Goal: Task Accomplishment & Management: Complete application form

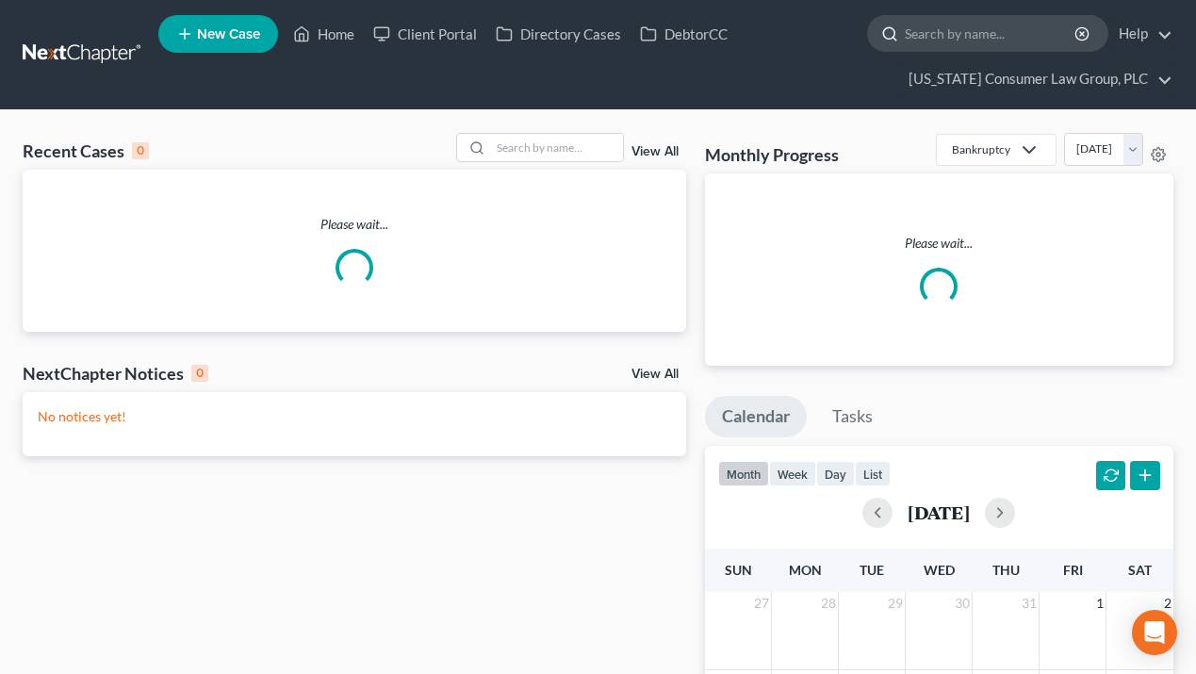
click at [953, 40] on input "search" at bounding box center [991, 33] width 172 height 35
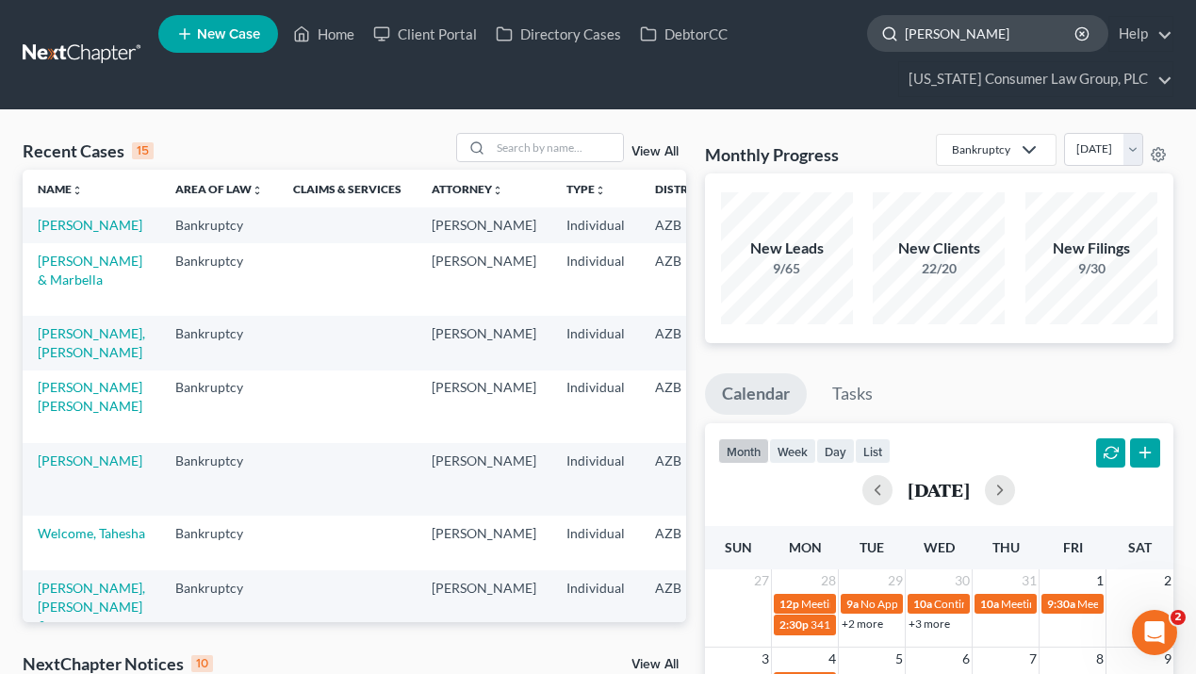
type input "[PERSON_NAME]"
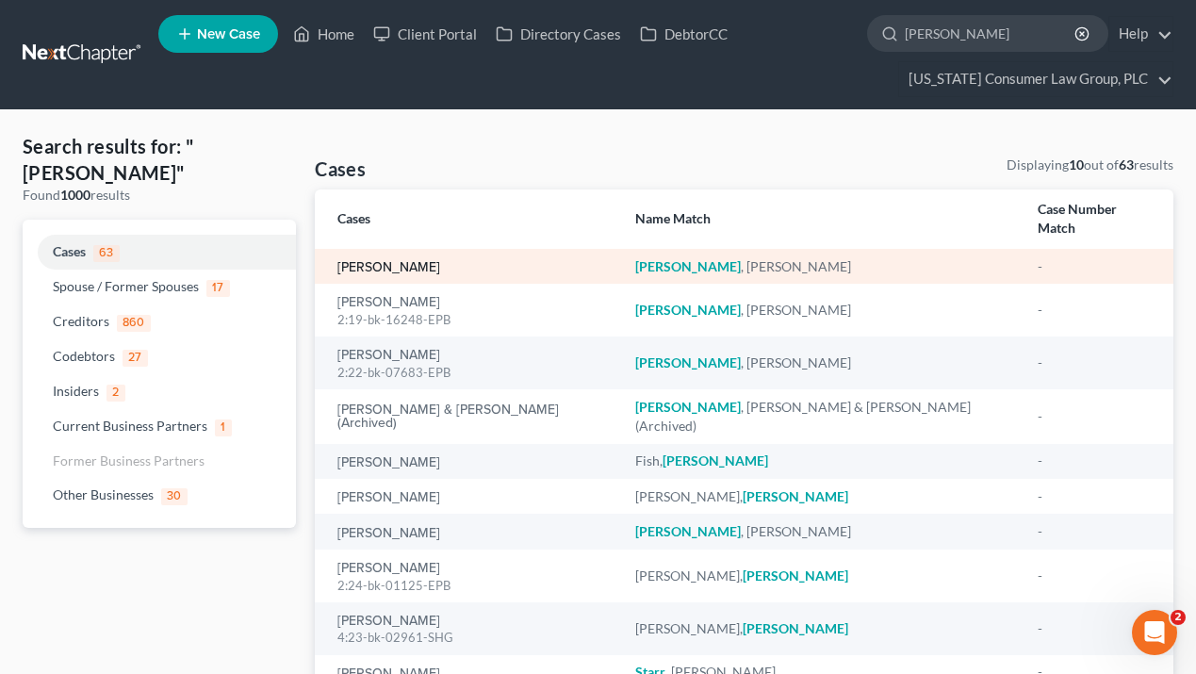
click at [432, 261] on link "[PERSON_NAME]" at bounding box center [388, 267] width 103 height 13
select select "1"
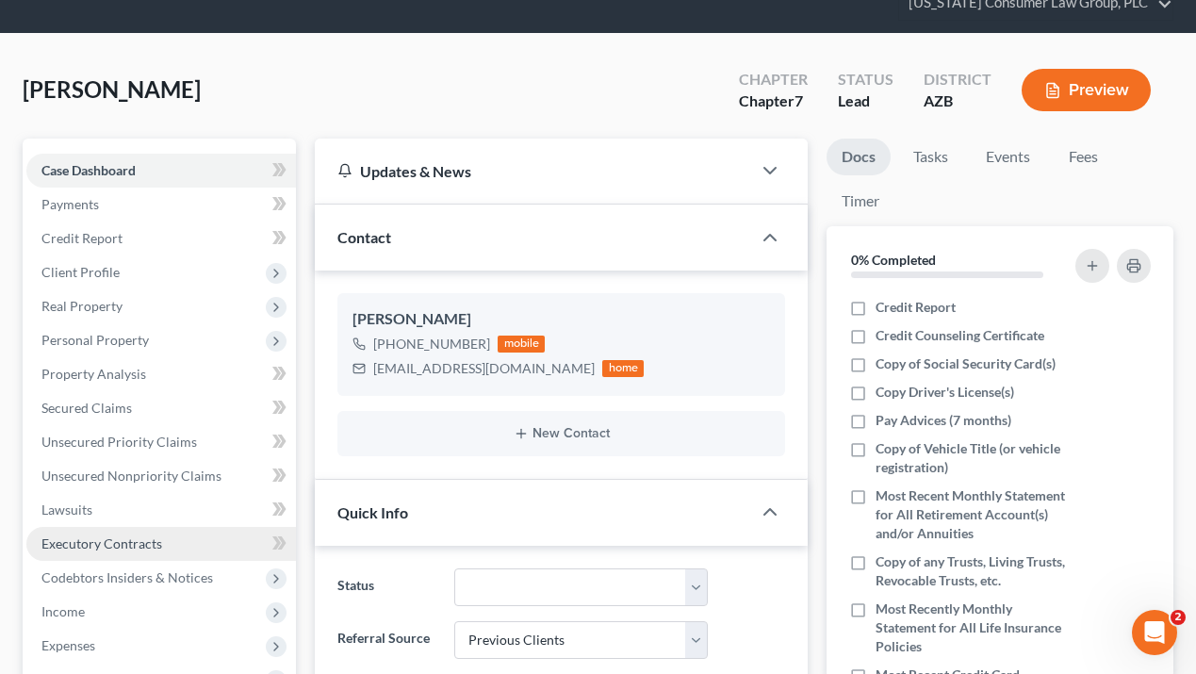
scroll to position [78, 0]
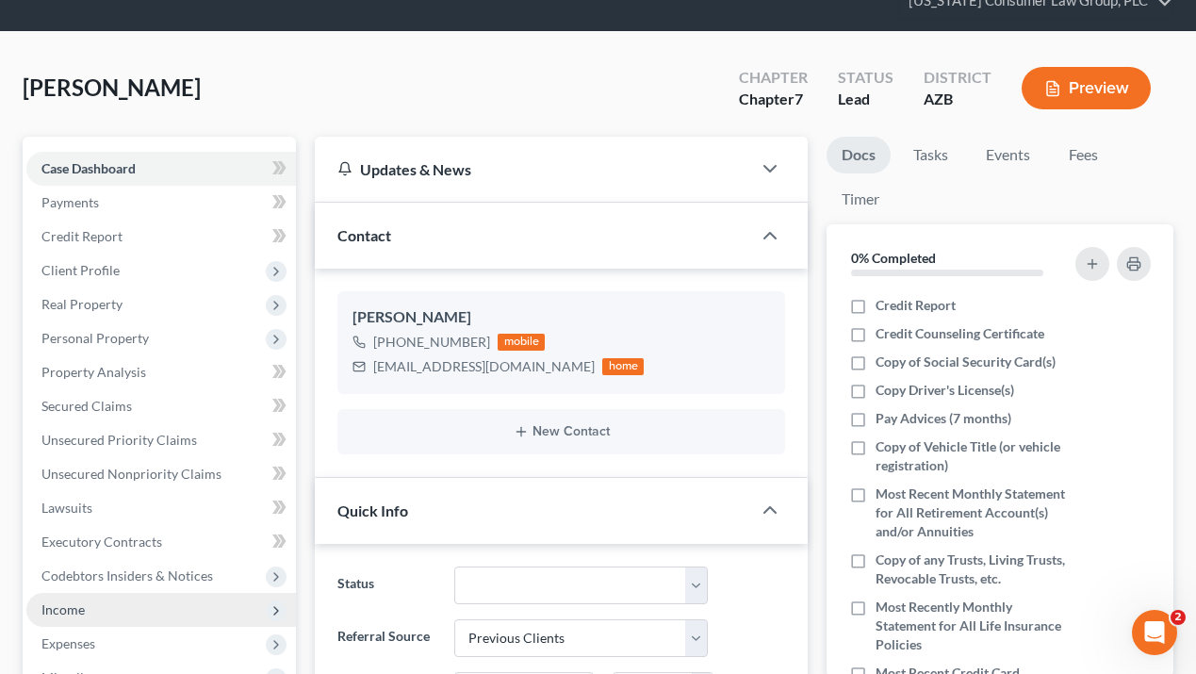
click at [70, 613] on span "Income" at bounding box center [62, 609] width 43 height 16
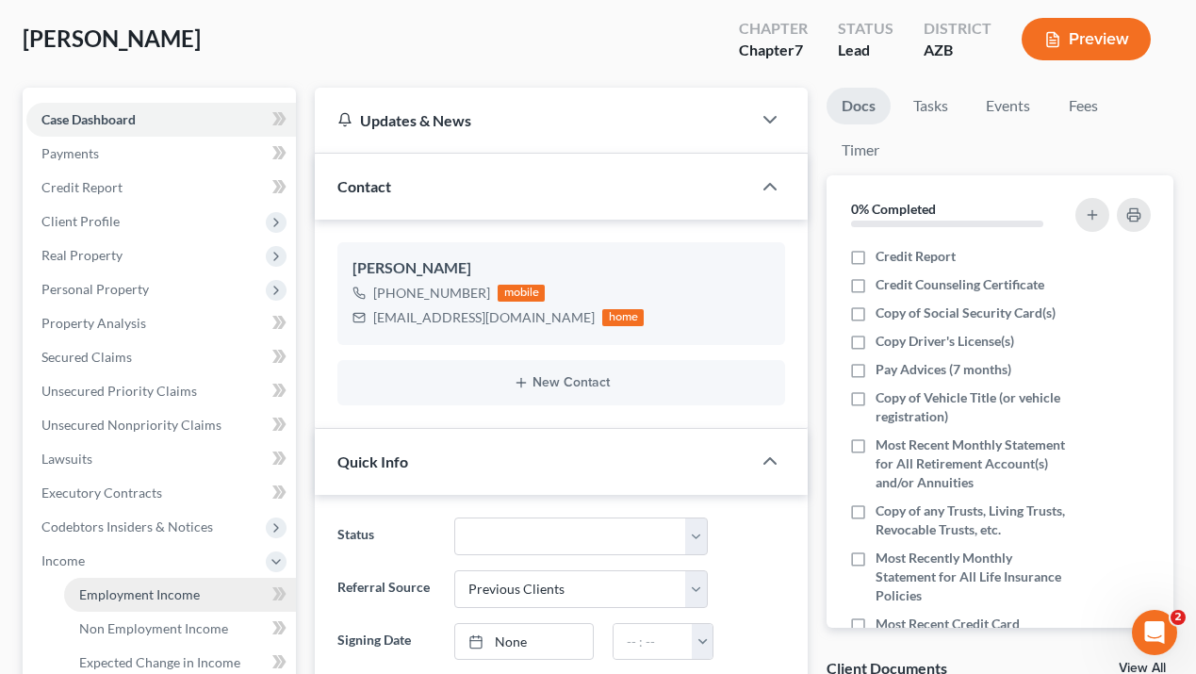
scroll to position [131, 0]
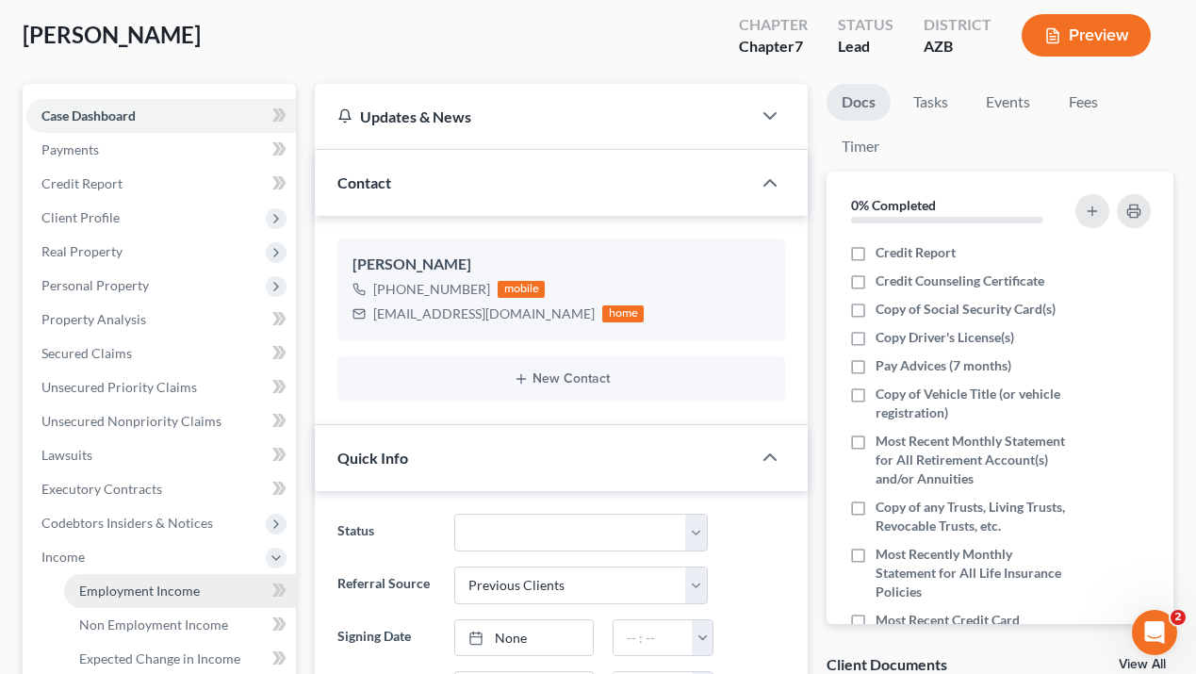
click at [146, 594] on span "Employment Income" at bounding box center [139, 590] width 121 height 16
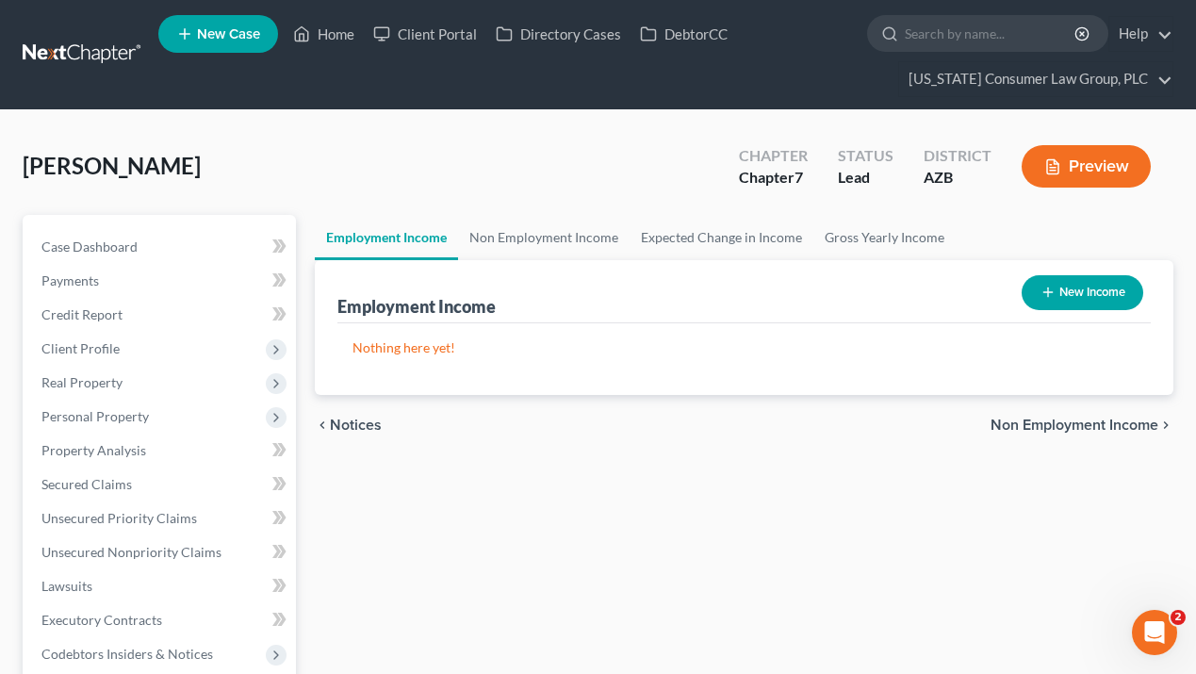
click at [1045, 294] on icon "button" at bounding box center [1047, 292] width 15 height 15
select select "0"
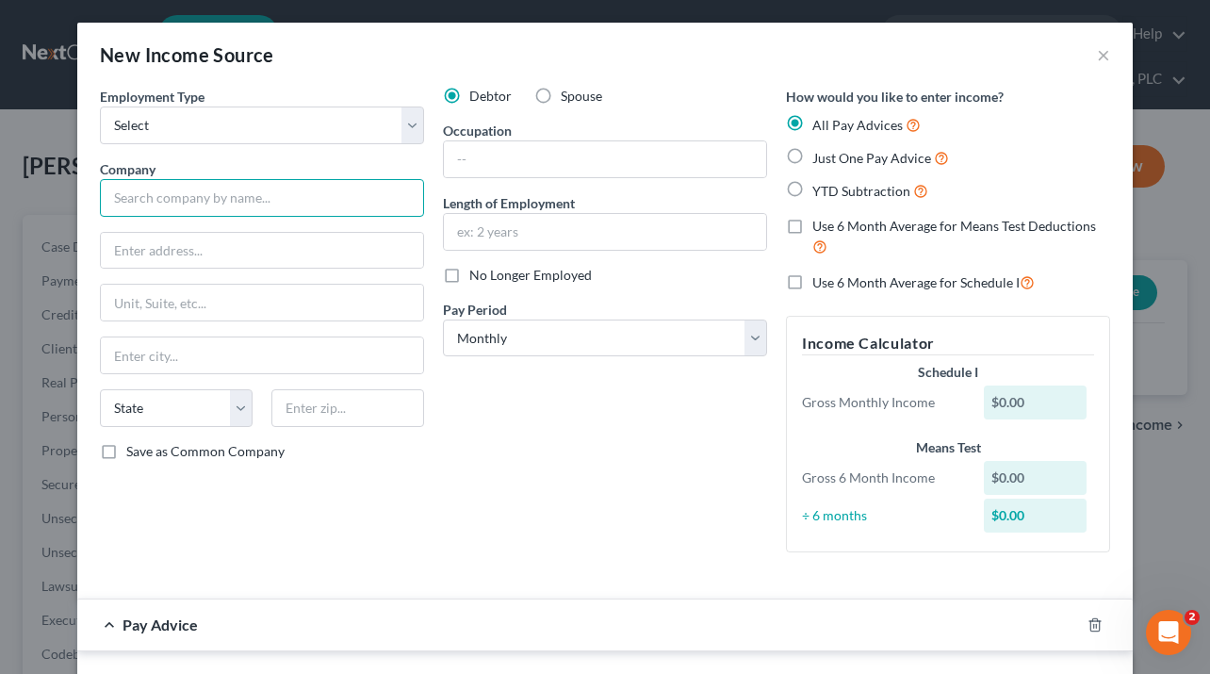
click at [143, 201] on input "text" at bounding box center [262, 198] width 324 height 38
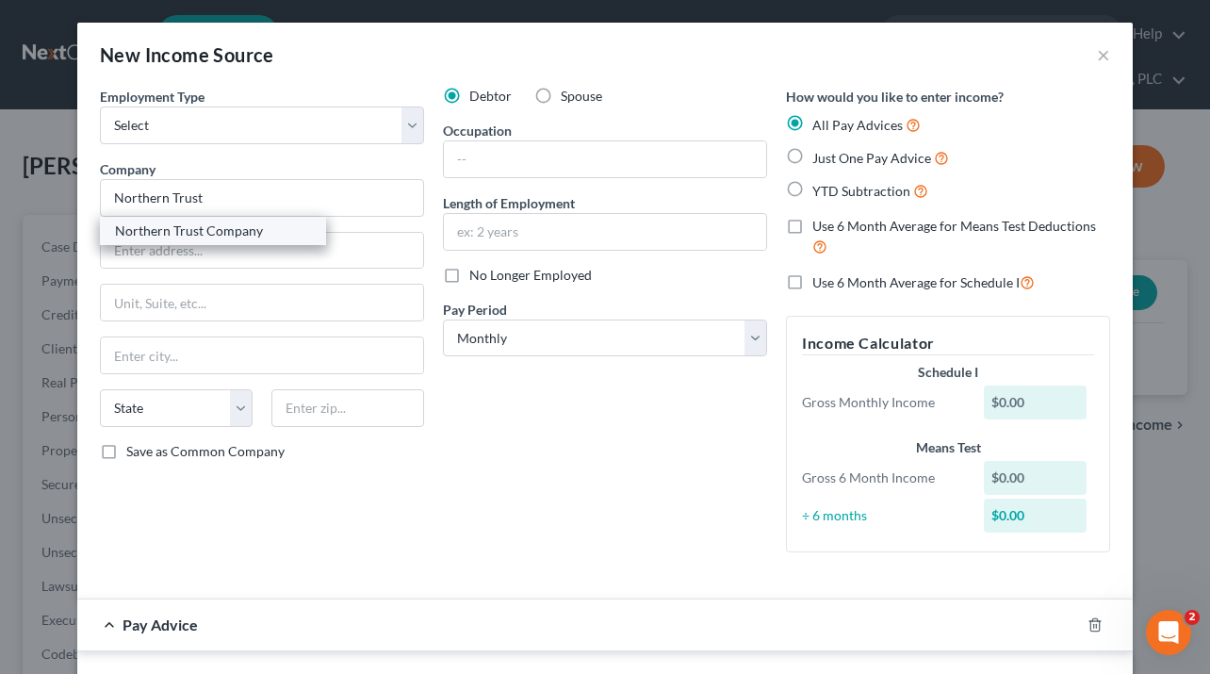
click at [170, 226] on div "Northern Trust Company" at bounding box center [213, 230] width 196 height 19
type input "Northern Trust Company"
type input "[STREET_ADDRESS][PERSON_NAME]"
type input "[GEOGRAPHIC_DATA]"
select select "14"
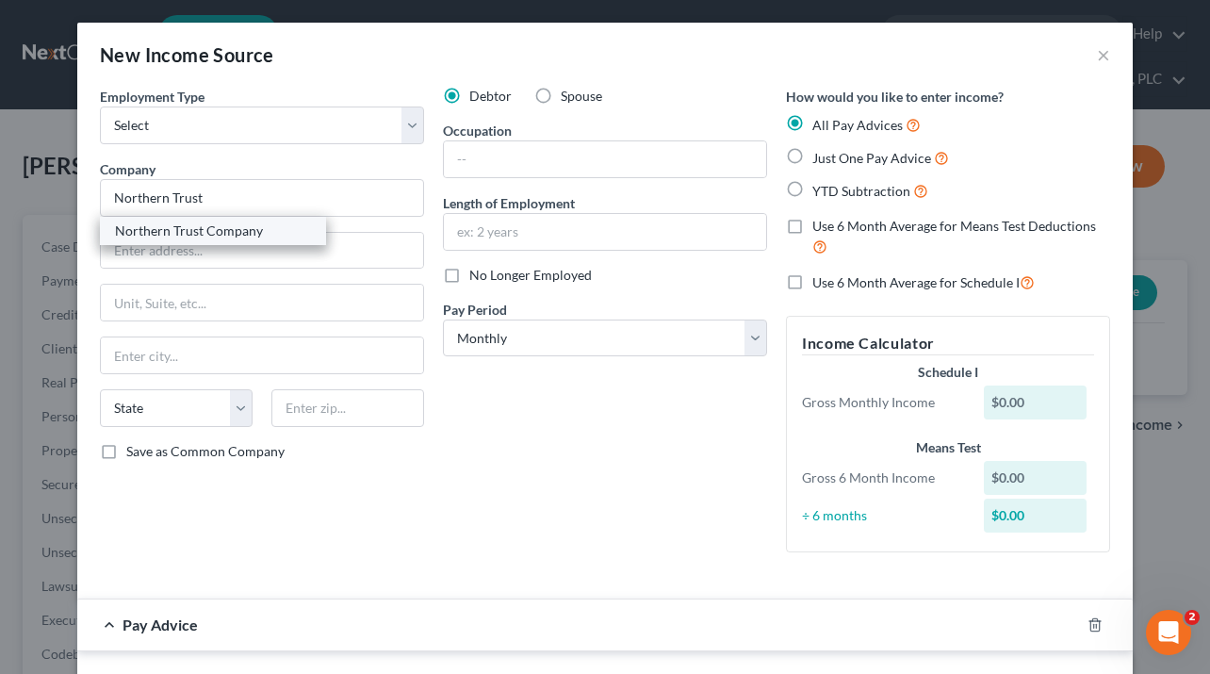
type input "60603"
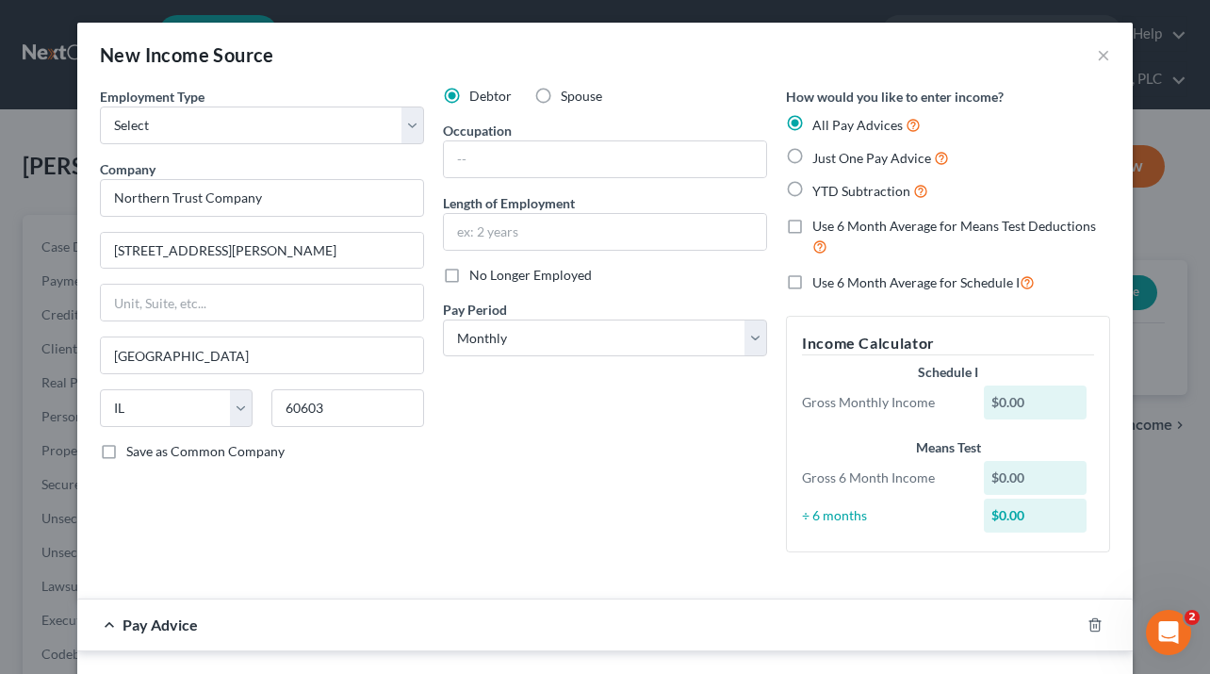
click at [535, 514] on div "Debtor Spouse Occupation Length of Employment No Longer Employed Pay Period * S…" at bounding box center [604, 327] width 343 height 481
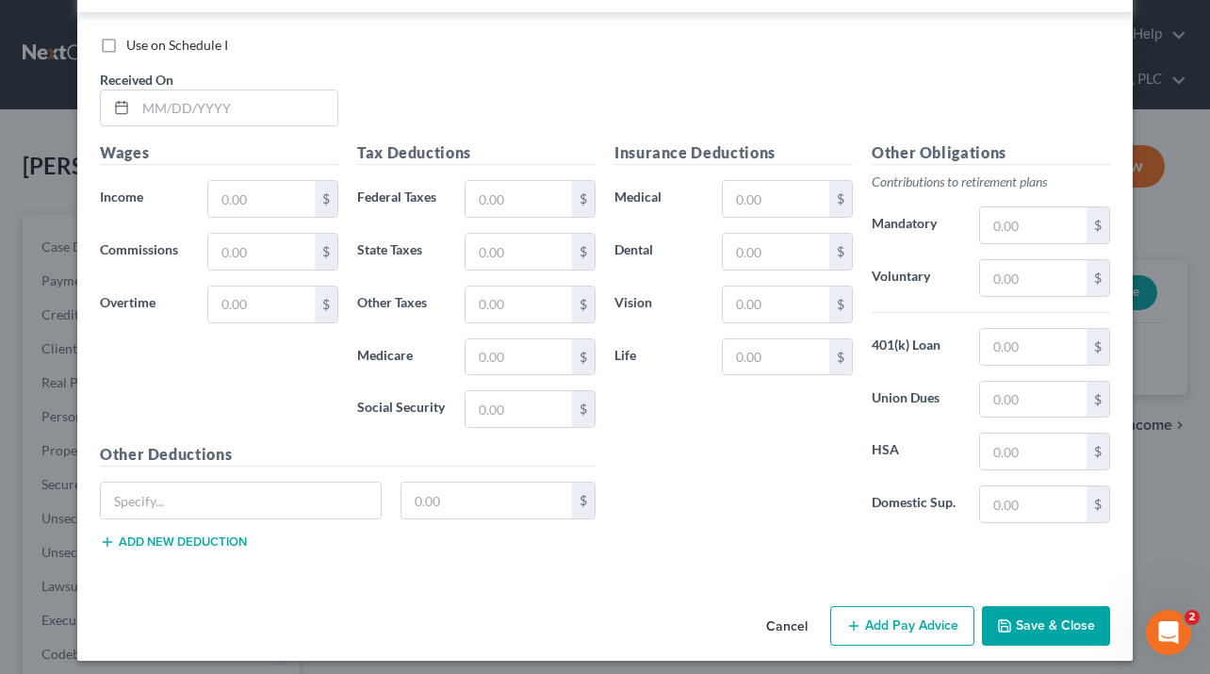
scroll to position [647, 0]
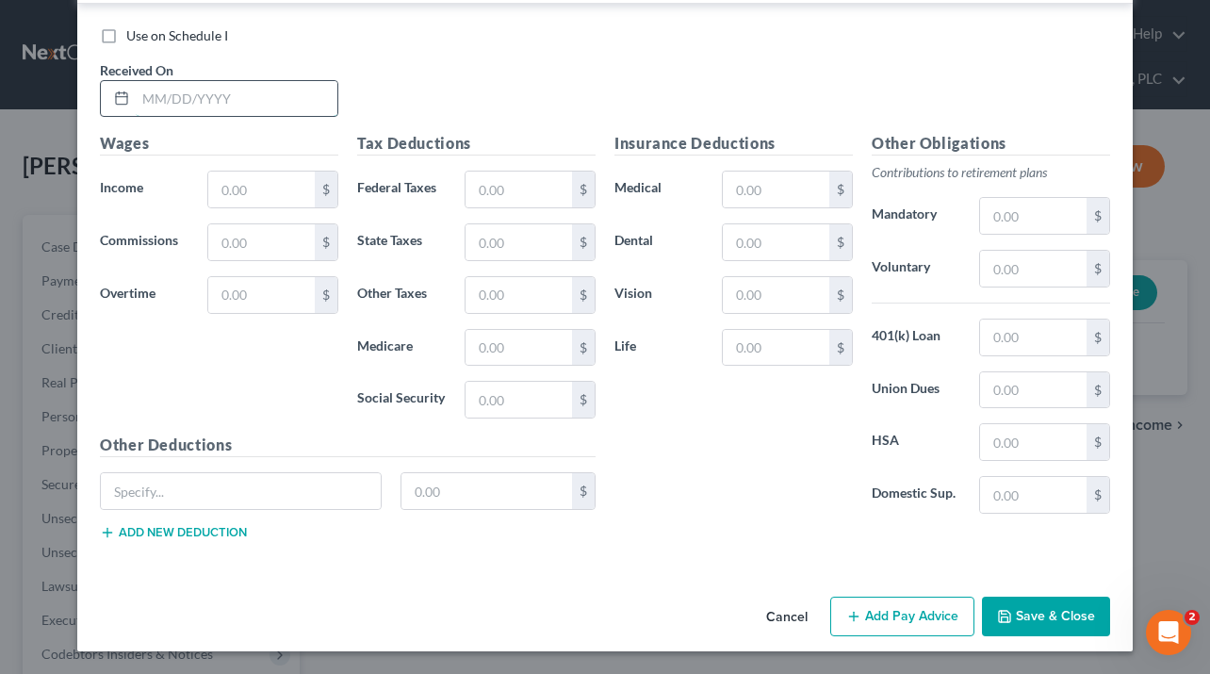
click at [227, 101] on input "text" at bounding box center [237, 99] width 202 height 36
type input "[DATE]"
click at [241, 203] on input "text" at bounding box center [261, 189] width 106 height 36
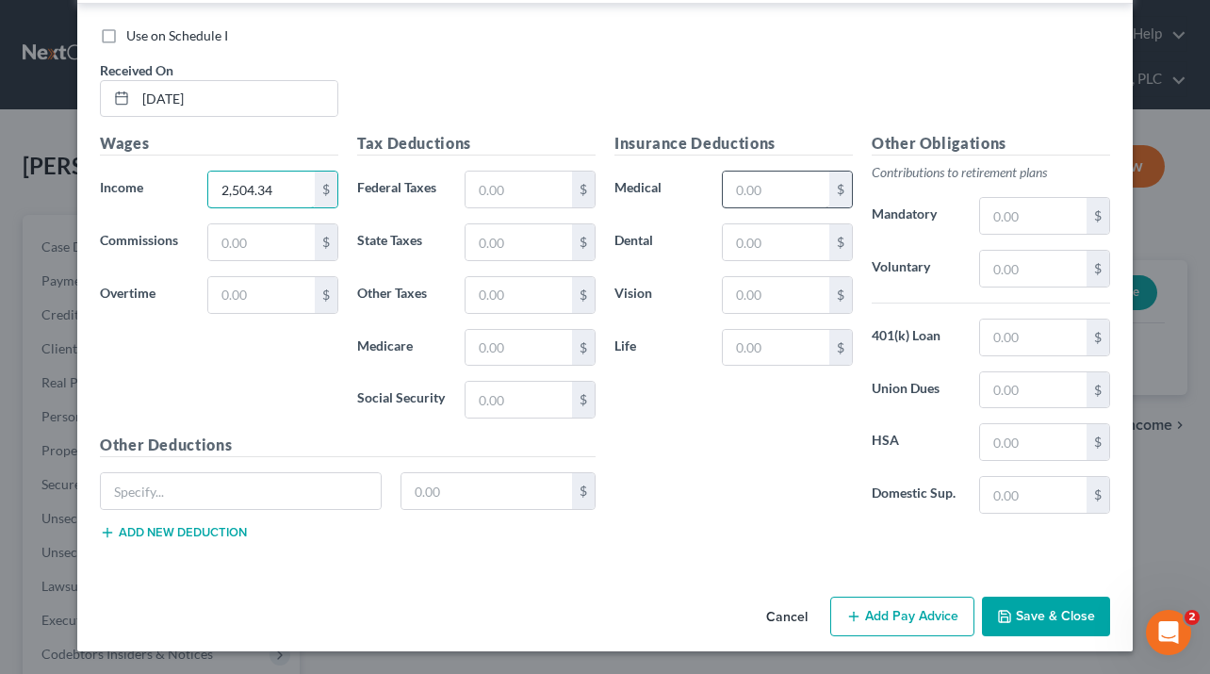
type input "2,504.34"
click at [760, 198] on input "text" at bounding box center [776, 189] width 106 height 36
click at [731, 247] on input "text" at bounding box center [776, 242] width 106 height 36
type input "9.51"
click at [777, 195] on input "text" at bounding box center [776, 189] width 106 height 36
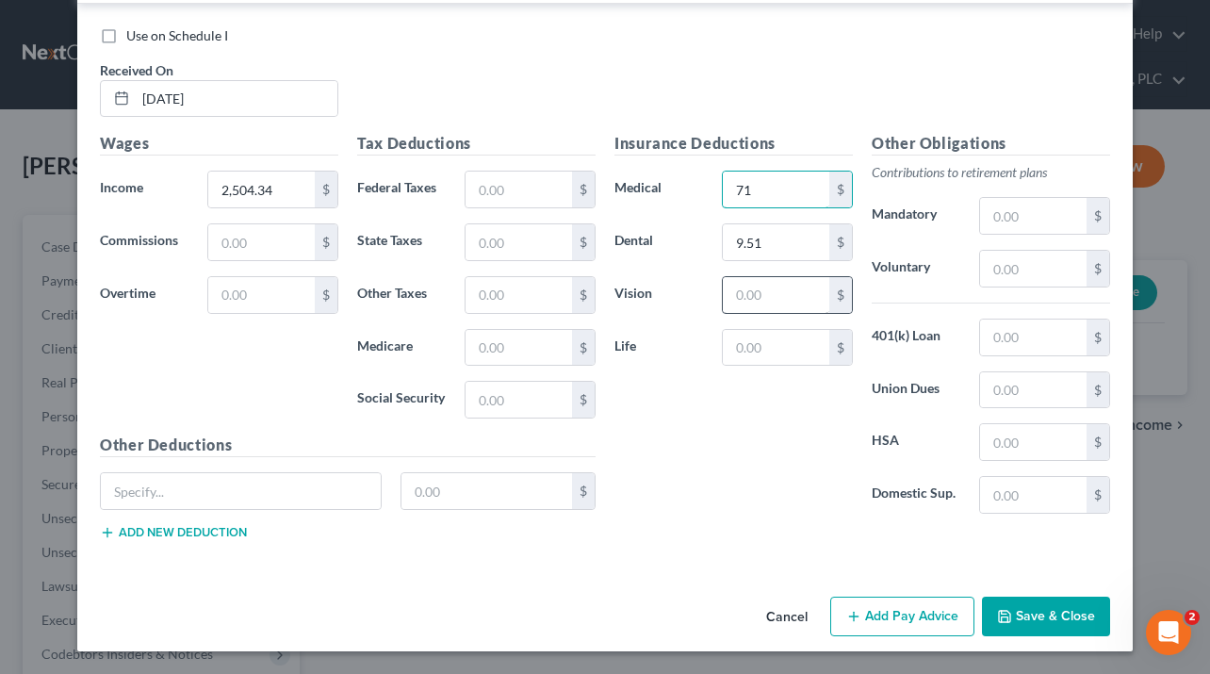
type input "71"
click at [727, 295] on input "text" at bounding box center [776, 295] width 106 height 36
type input "5.5"
click at [707, 315] on div "Insurance Deductions Medical 71 $ Dental 9.51 $ Vision 5.5 $ Life $" at bounding box center [733, 330] width 257 height 397
click at [741, 335] on input "text" at bounding box center [776, 348] width 106 height 36
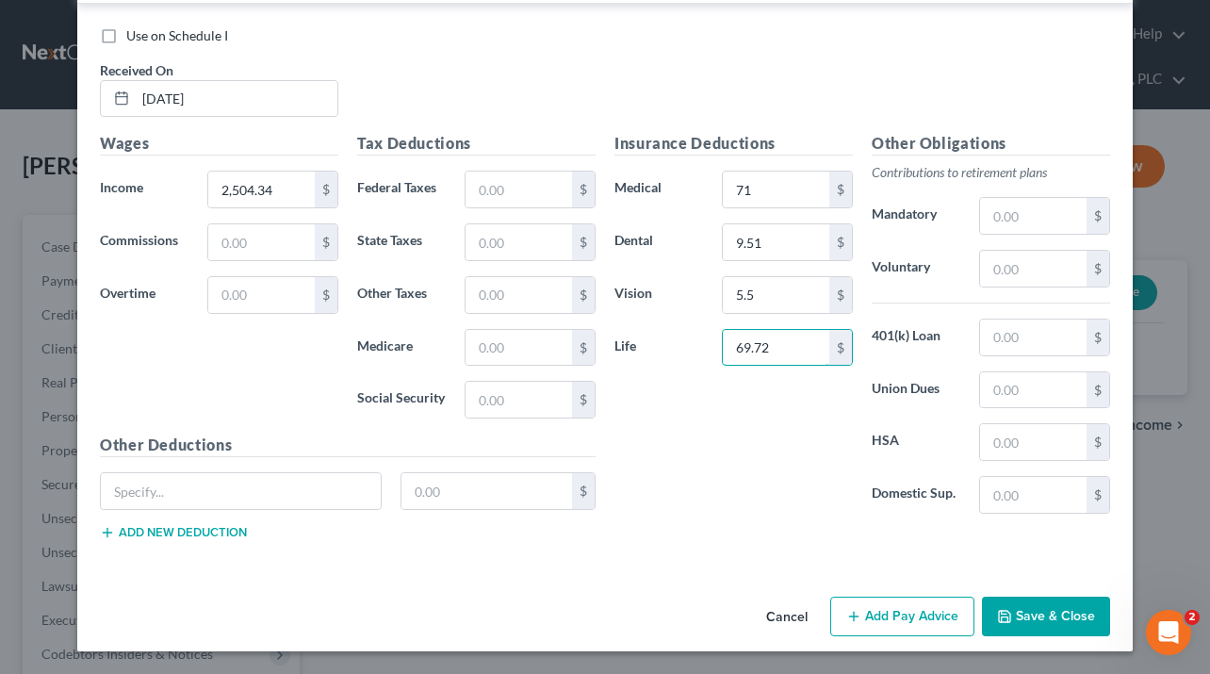
type input "69.72"
click at [731, 408] on div "Insurance Deductions Medical 71 $ Dental 9.51 $ Vision 5.5 $ Life 69.72 $" at bounding box center [733, 330] width 257 height 397
click at [497, 191] on input "text" at bounding box center [518, 189] width 106 height 36
click at [498, 354] on input "text" at bounding box center [518, 348] width 106 height 36
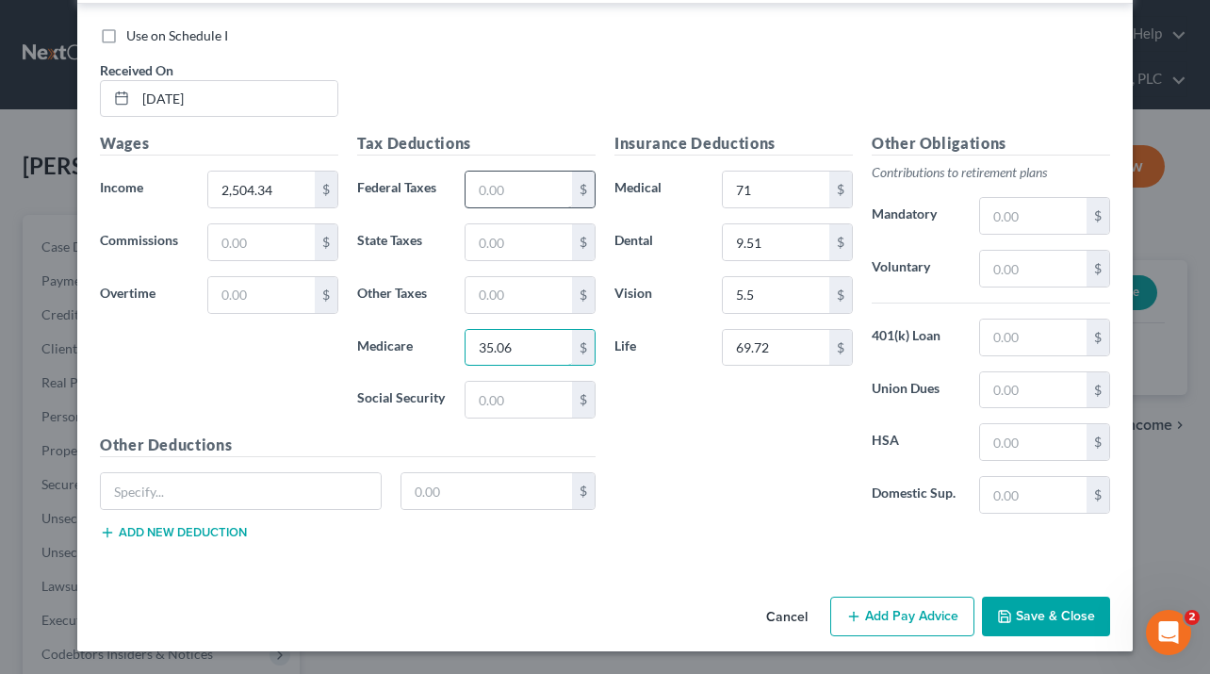
type input "35.06"
click at [497, 189] on input "text" at bounding box center [518, 189] width 106 height 36
type input "136.67"
click at [530, 231] on input "text" at bounding box center [518, 242] width 106 height 36
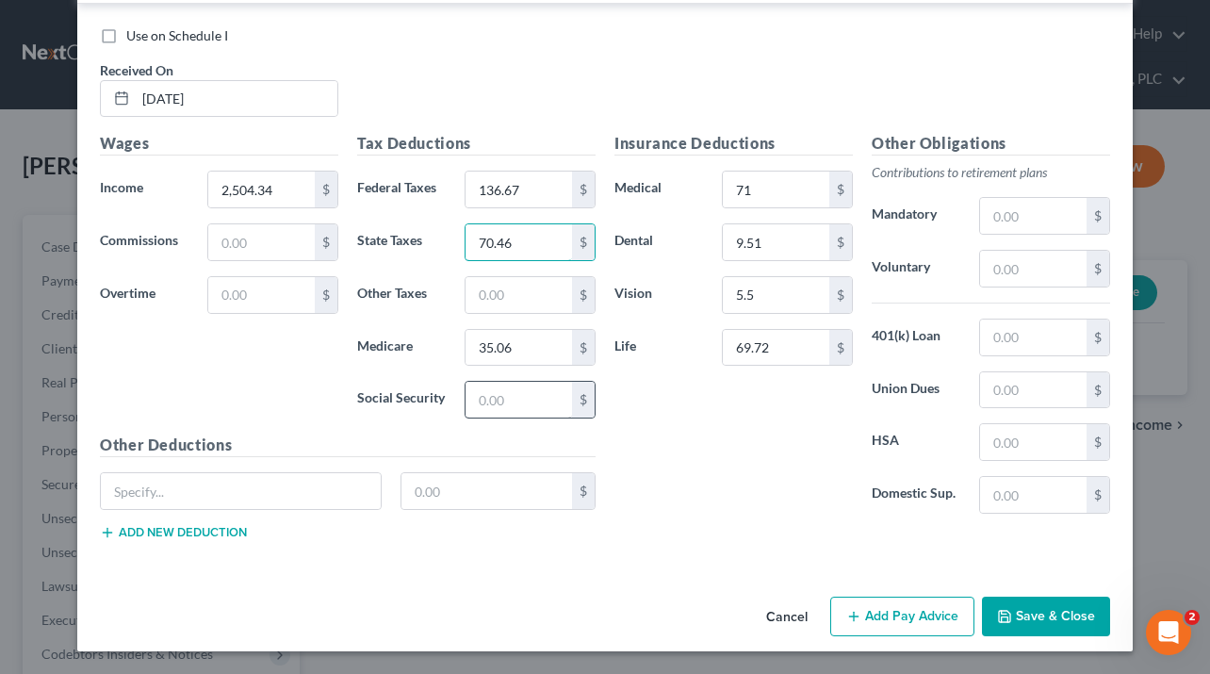
type input "70.46"
click at [519, 397] on input "text" at bounding box center [518, 400] width 106 height 36
type input "149.94"
click at [257, 487] on input "text" at bounding box center [241, 491] width 280 height 36
type input "t"
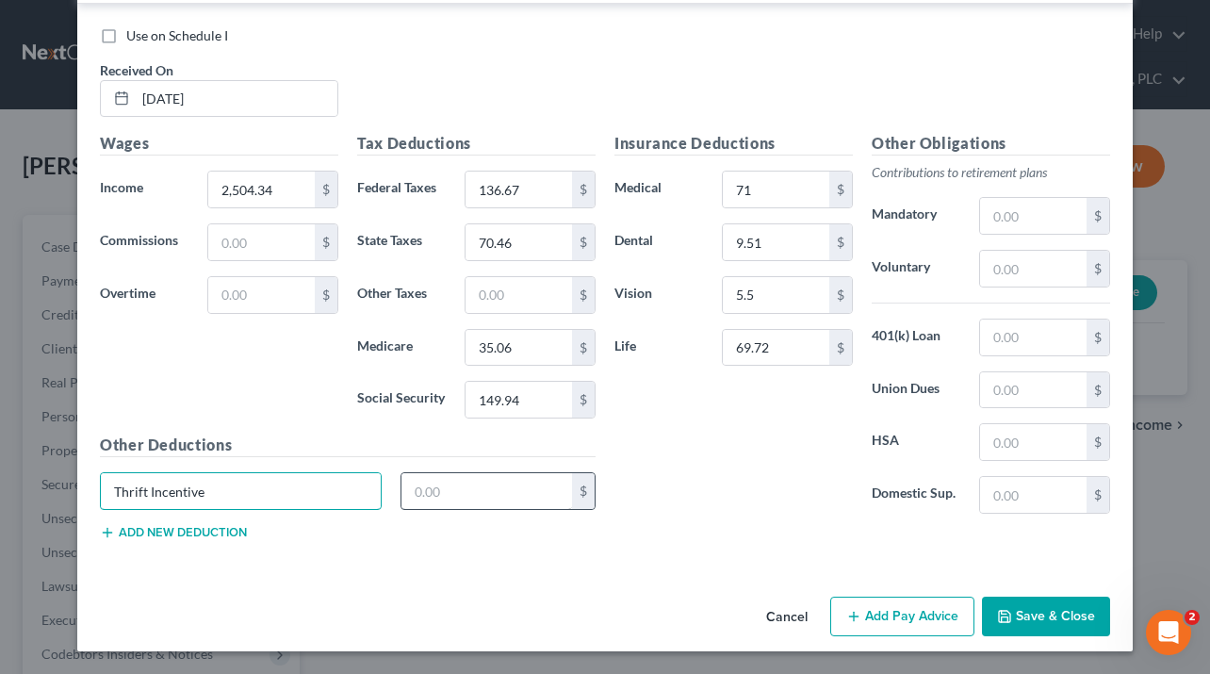
type input "Thrift Incentive"
click at [499, 501] on input "text" at bounding box center [486, 491] width 171 height 36
type input "69.72"
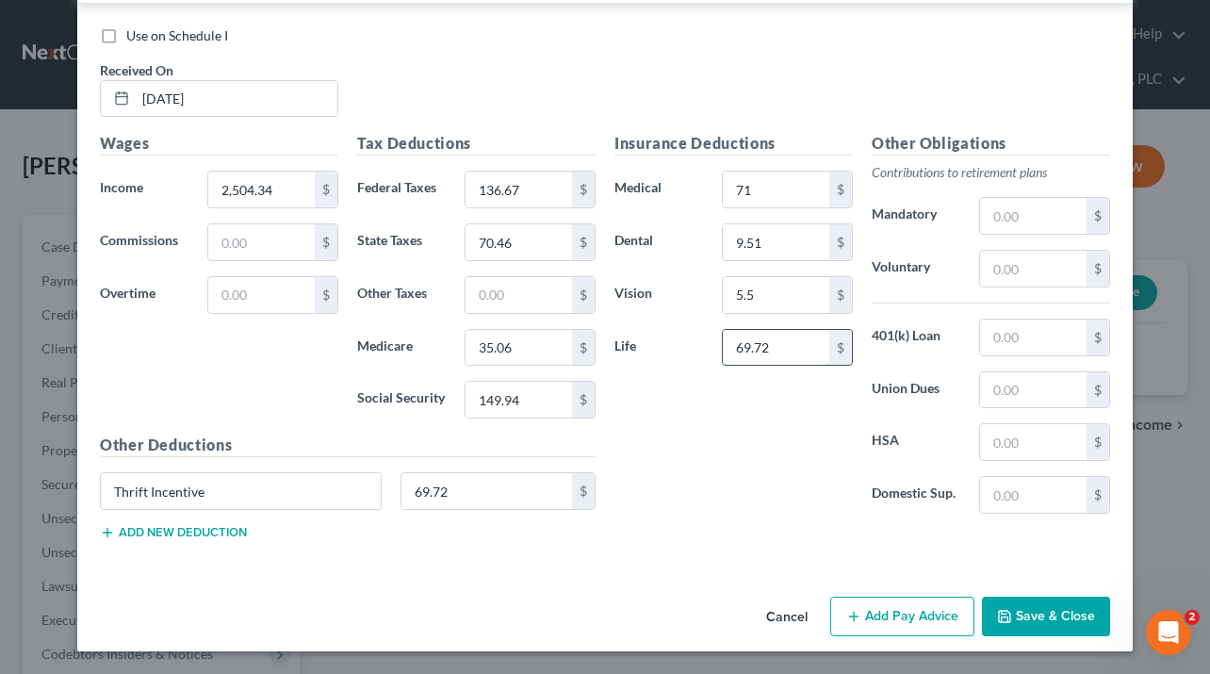
drag, startPoint x: 781, startPoint y: 343, endPoint x: 802, endPoint y: 351, distance: 22.1
click at [802, 351] on input "69.72" at bounding box center [776, 348] width 106 height 36
type input "14.4"
click at [874, 616] on button "Add Pay Advice" at bounding box center [902, 616] width 144 height 40
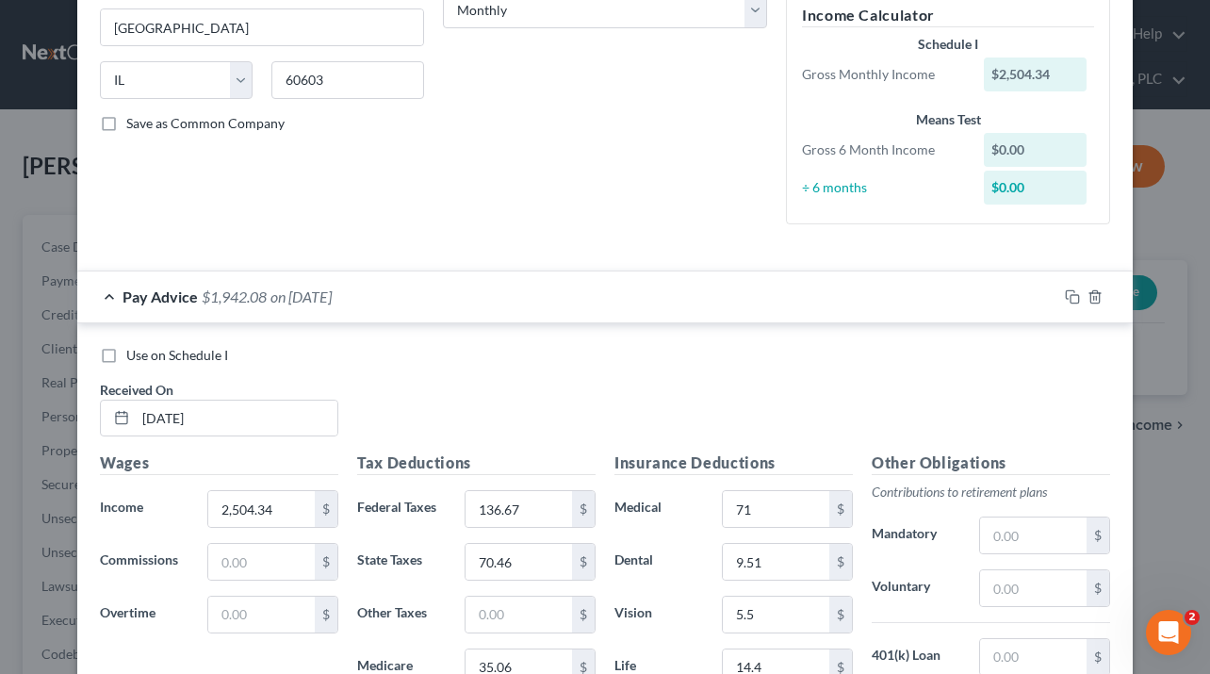
scroll to position [1265, 0]
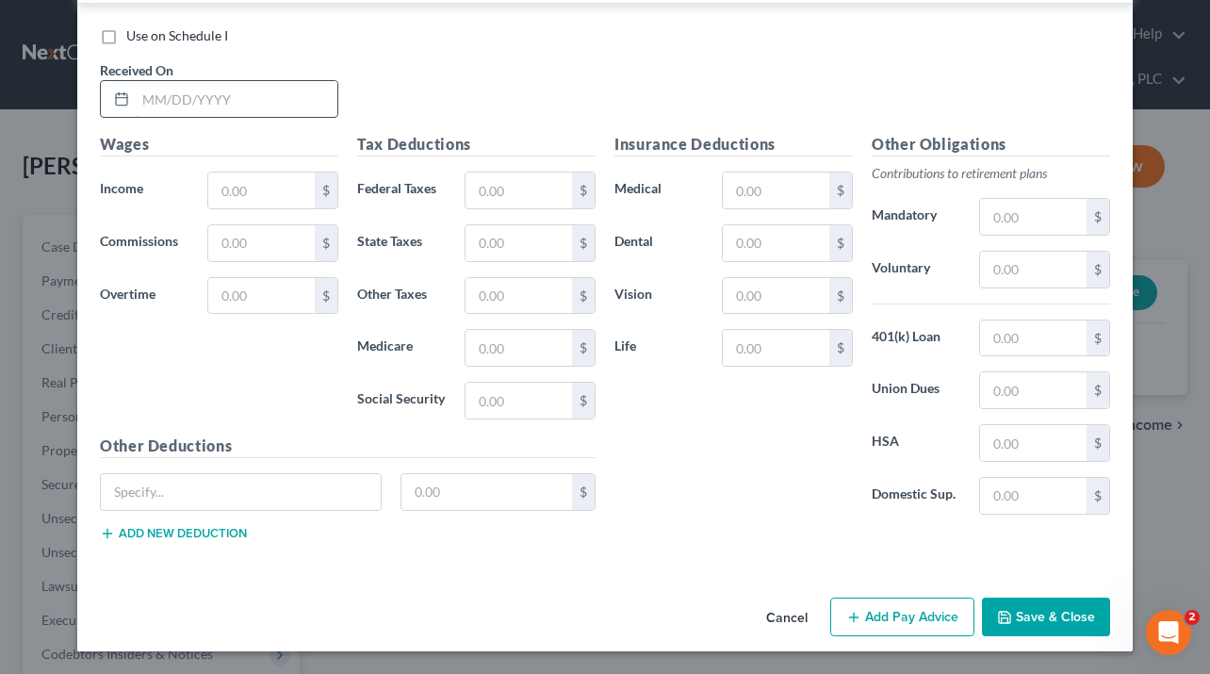
click at [222, 100] on input "text" at bounding box center [237, 99] width 202 height 36
type input "[DATE]"
click at [253, 186] on input "text" at bounding box center [261, 190] width 106 height 36
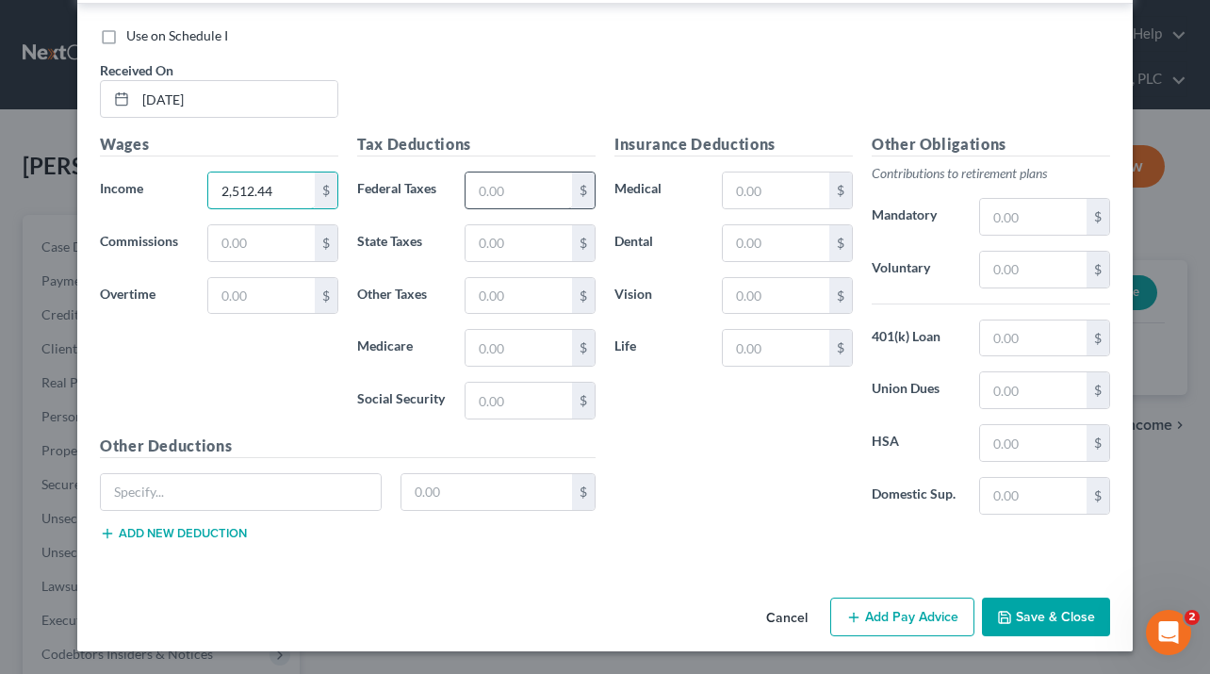
type input "2,512.44"
click at [505, 201] on input "text" at bounding box center [518, 190] width 106 height 36
type input "136.96"
type input "70.53"
type input "35.19"
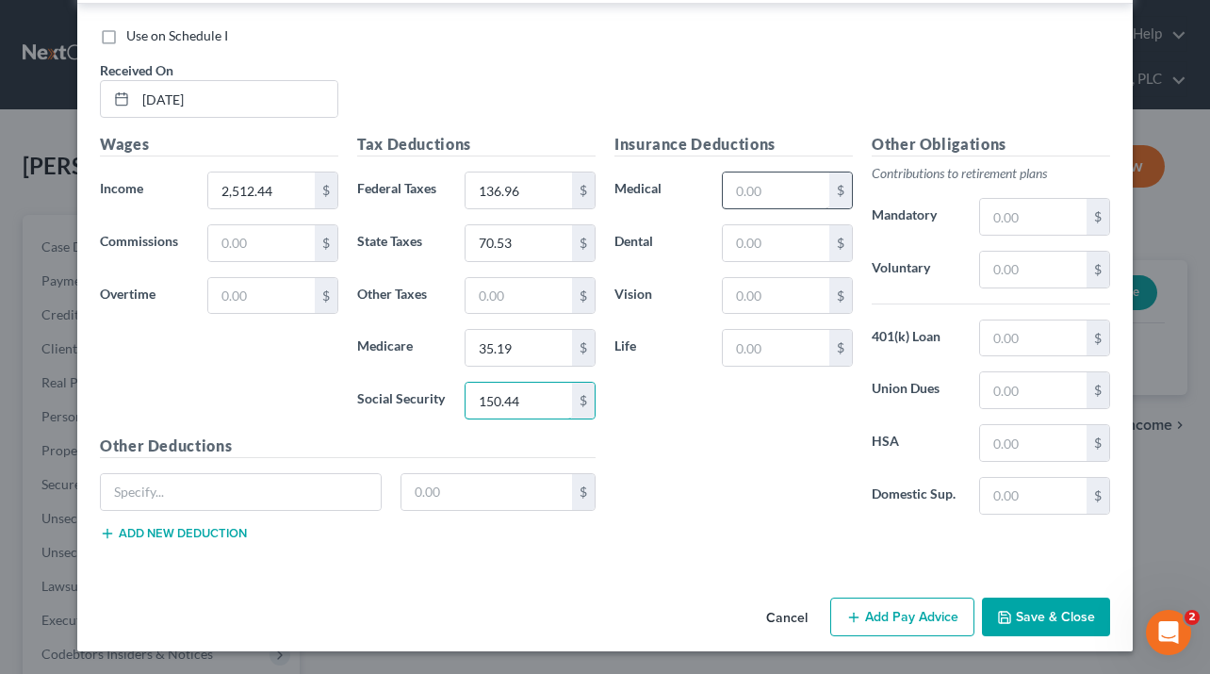
type input "150.44"
click at [740, 193] on input "text" at bounding box center [776, 190] width 106 height 36
type input "71"
type input "9.51"
type input "5.5"
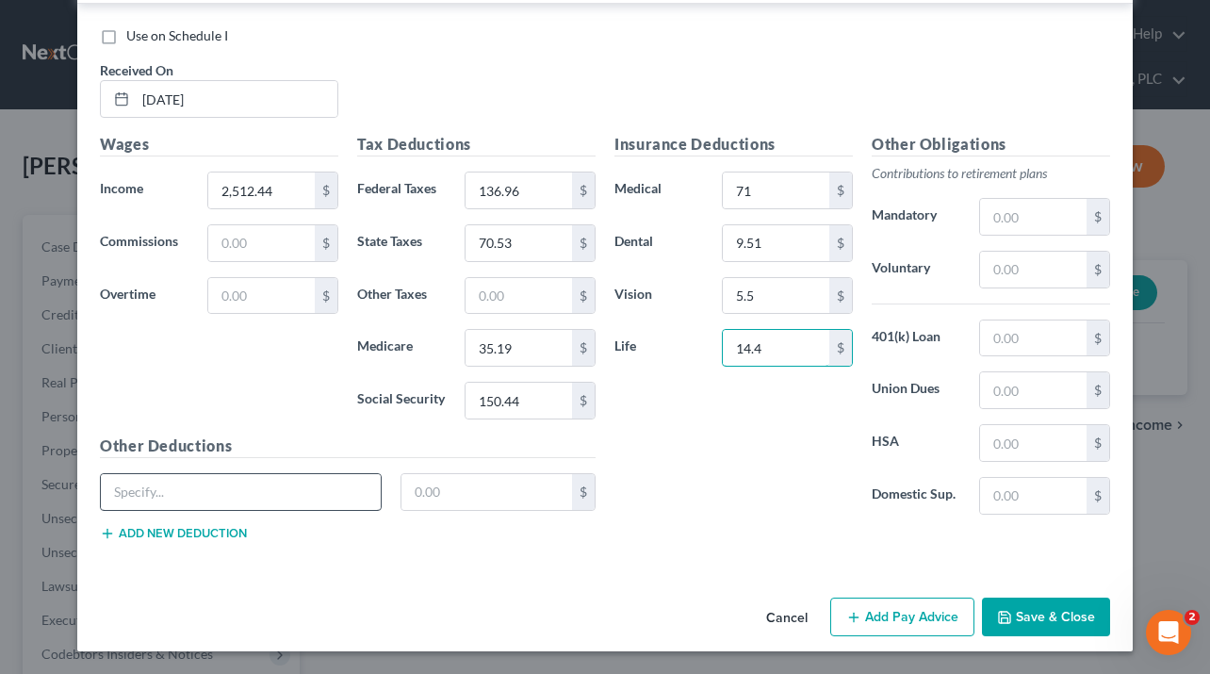
type input "14.4"
click at [269, 492] on input "text" at bounding box center [241, 492] width 280 height 36
type input "Thrift Incentive"
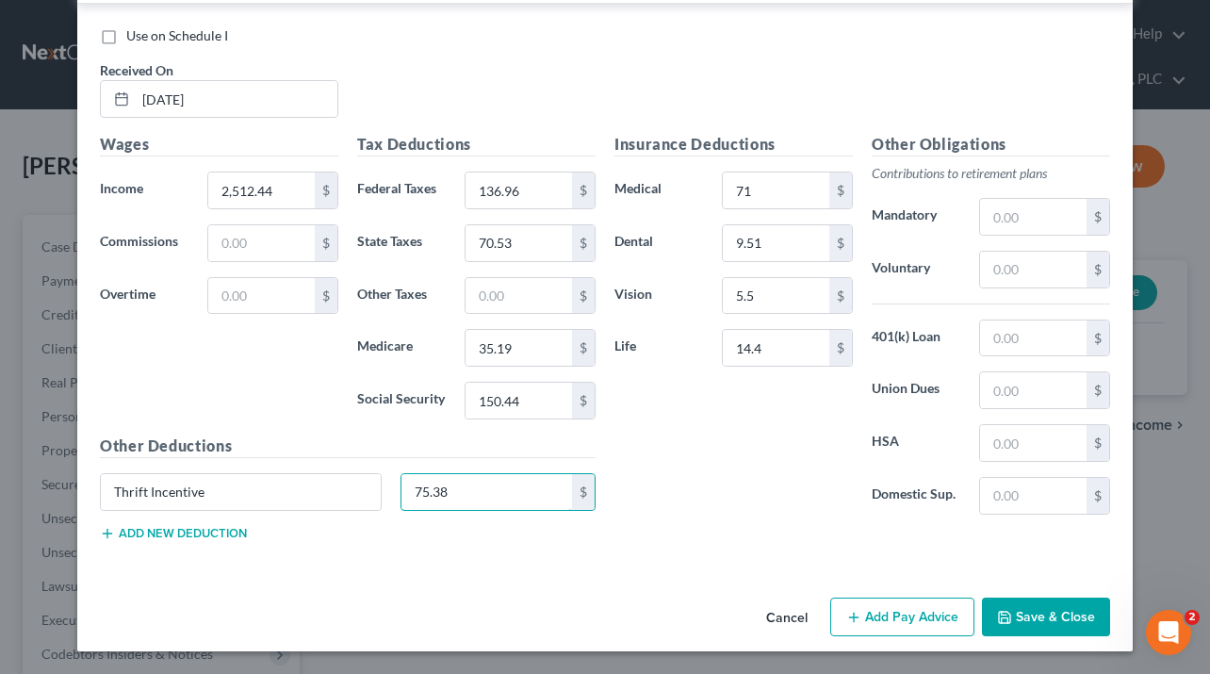
type input "75.38"
click at [867, 612] on button "Add Pay Advice" at bounding box center [902, 617] width 144 height 40
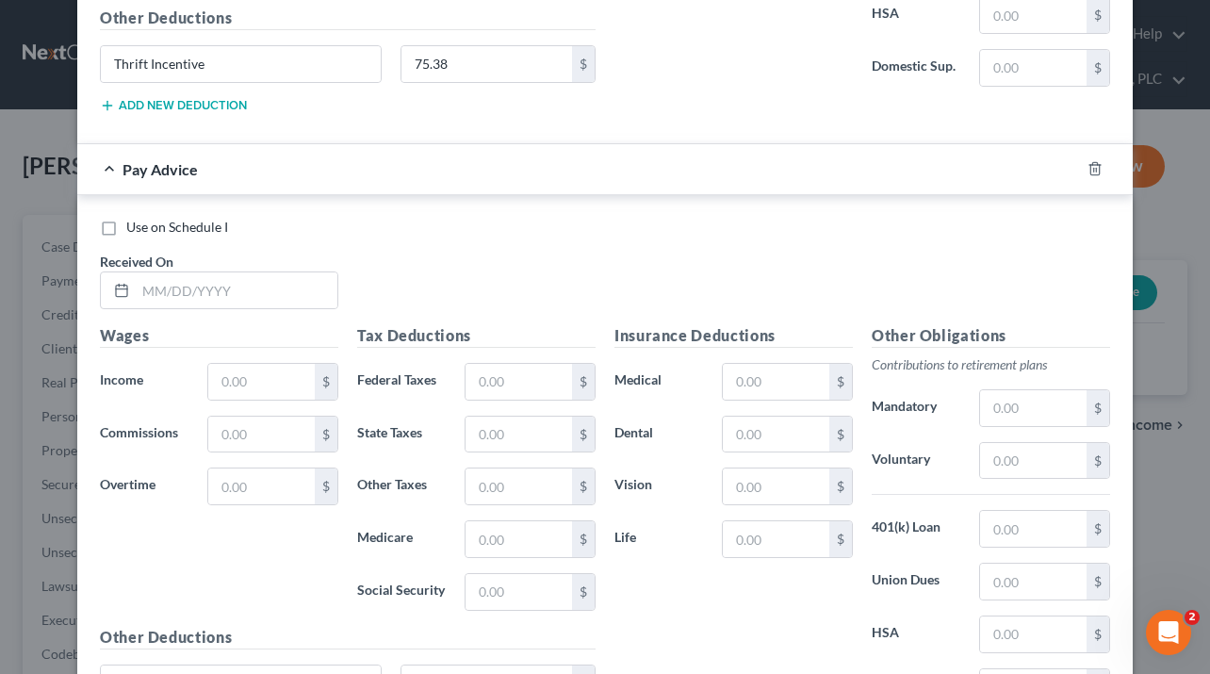
scroll to position [1885, 0]
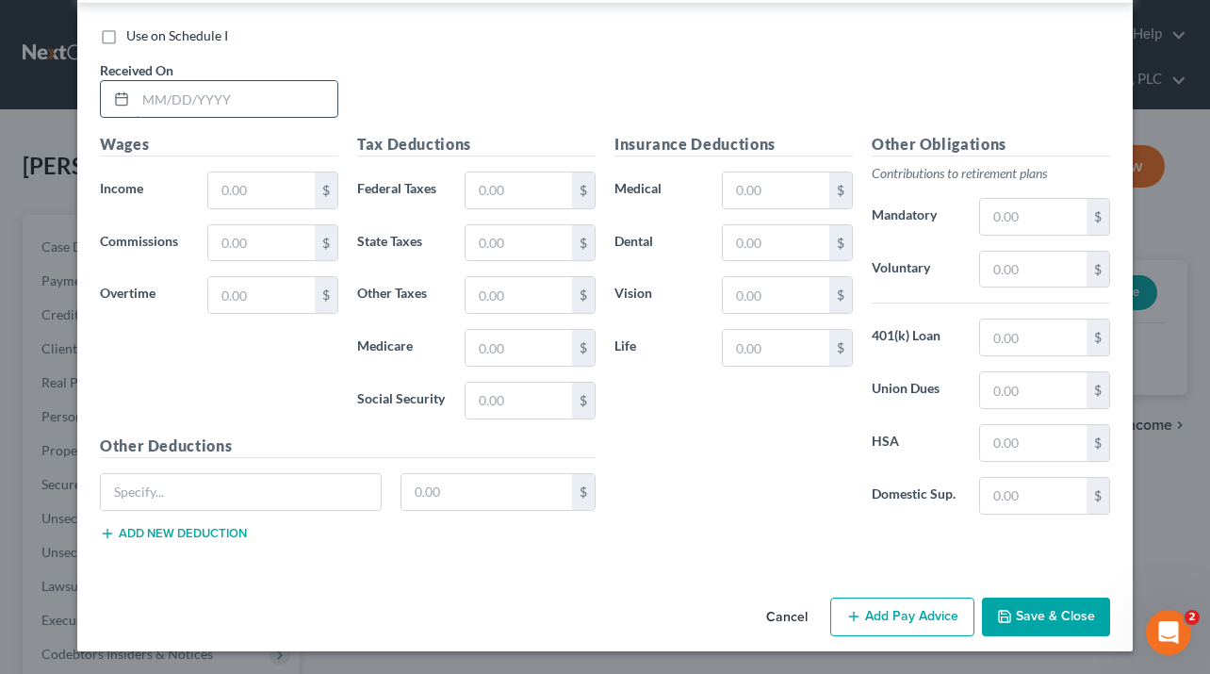
click at [195, 106] on input "text" at bounding box center [237, 99] width 202 height 36
type input "[DATE]"
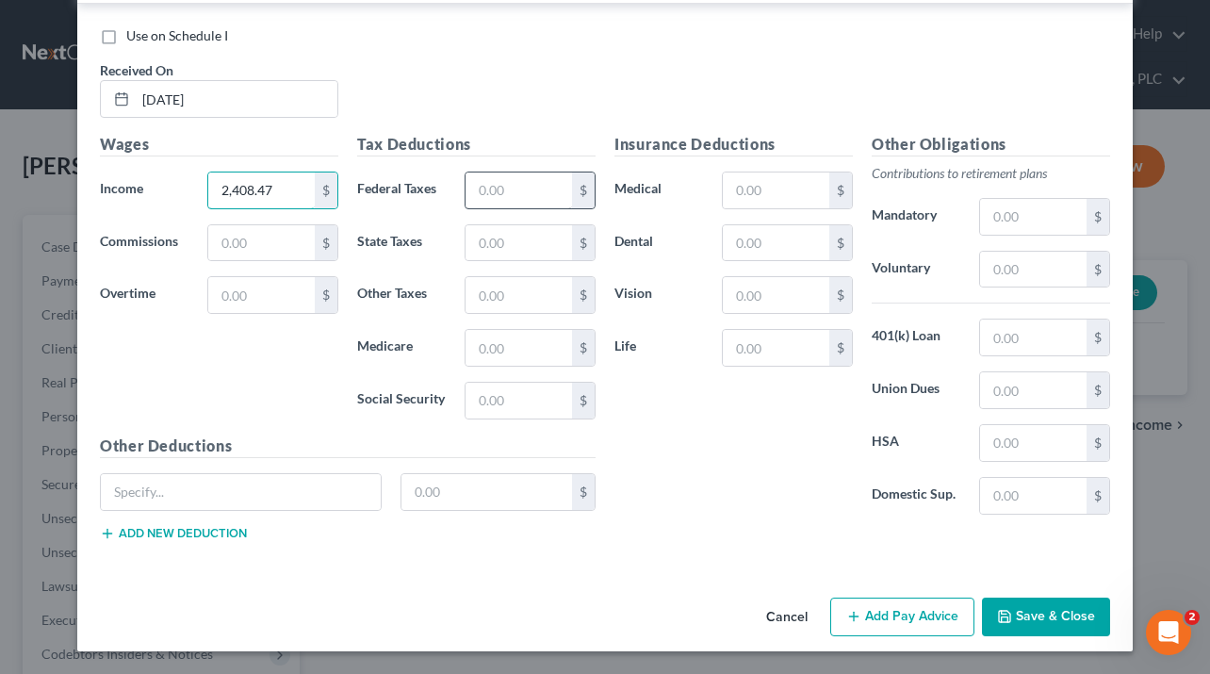
type input "2,408.47"
click at [468, 192] on input "text" at bounding box center [518, 190] width 106 height 36
type input "122.32"
type input "67.44"
type input "33.64"
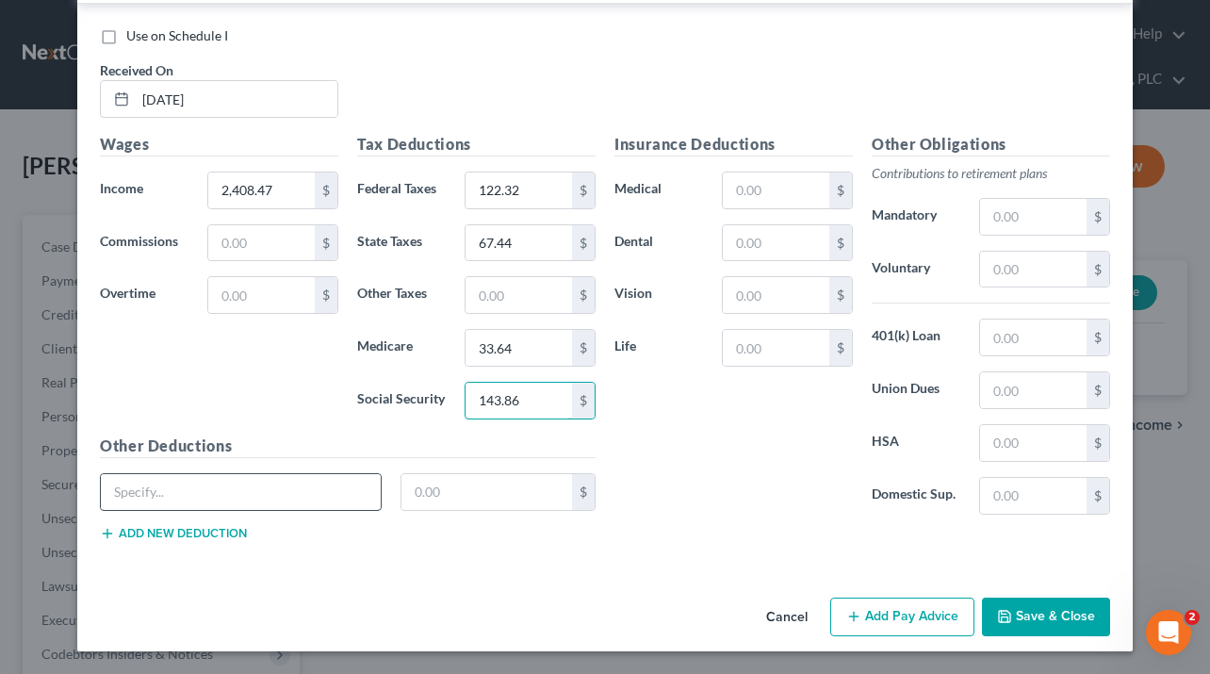
type input "143.86"
click at [222, 492] on input "text" at bounding box center [241, 492] width 280 height 36
type input "Thrift Incentive"
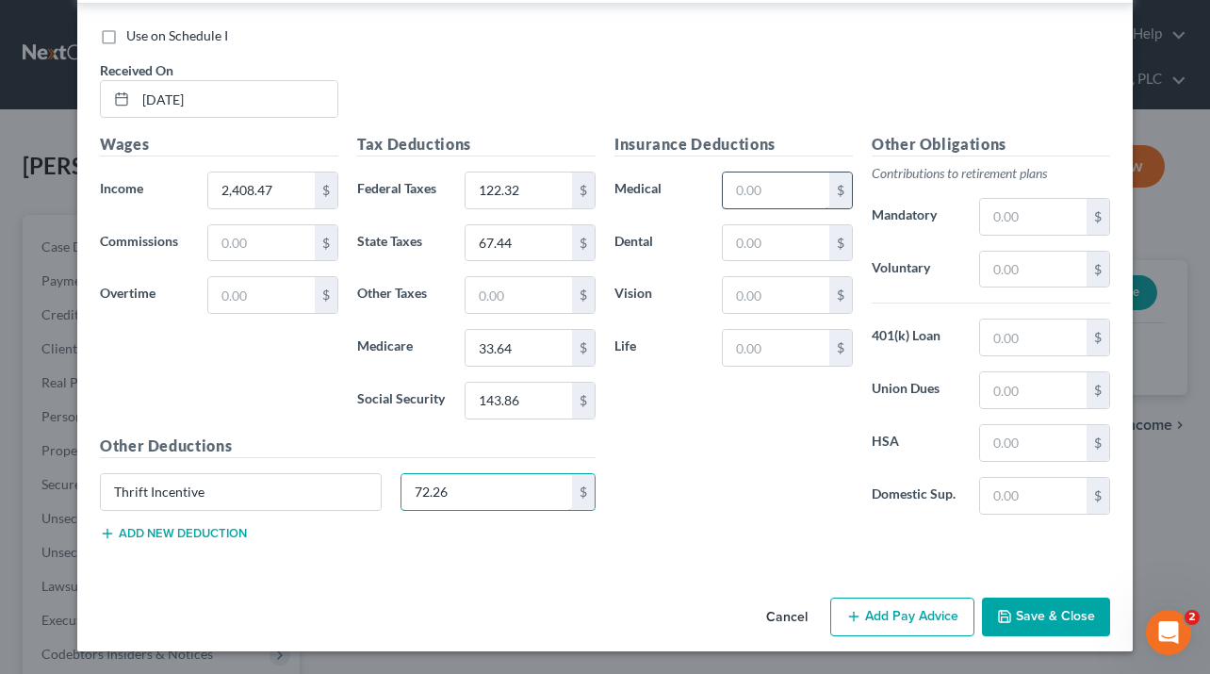
type input "72.26"
click at [750, 203] on input "text" at bounding box center [776, 190] width 106 height 36
type input "73"
type input "8"
type input "9.7"
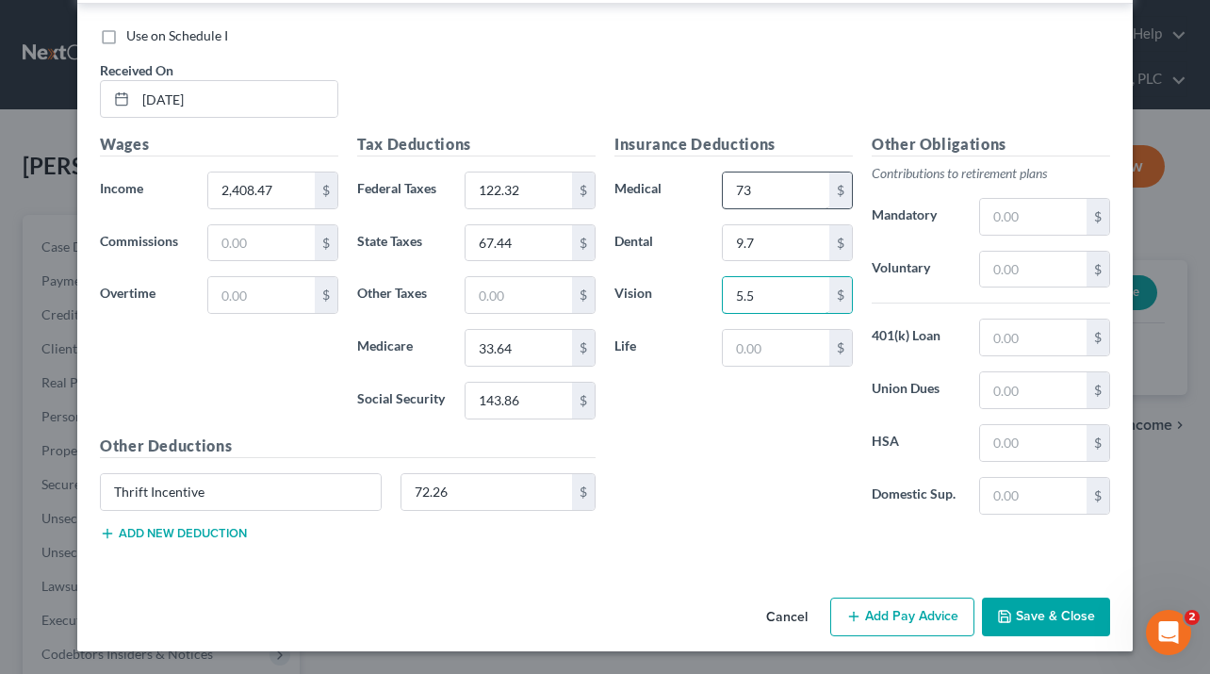
type input "5.5"
type input "14.4"
click at [906, 621] on button "Add Pay Advice" at bounding box center [902, 617] width 144 height 40
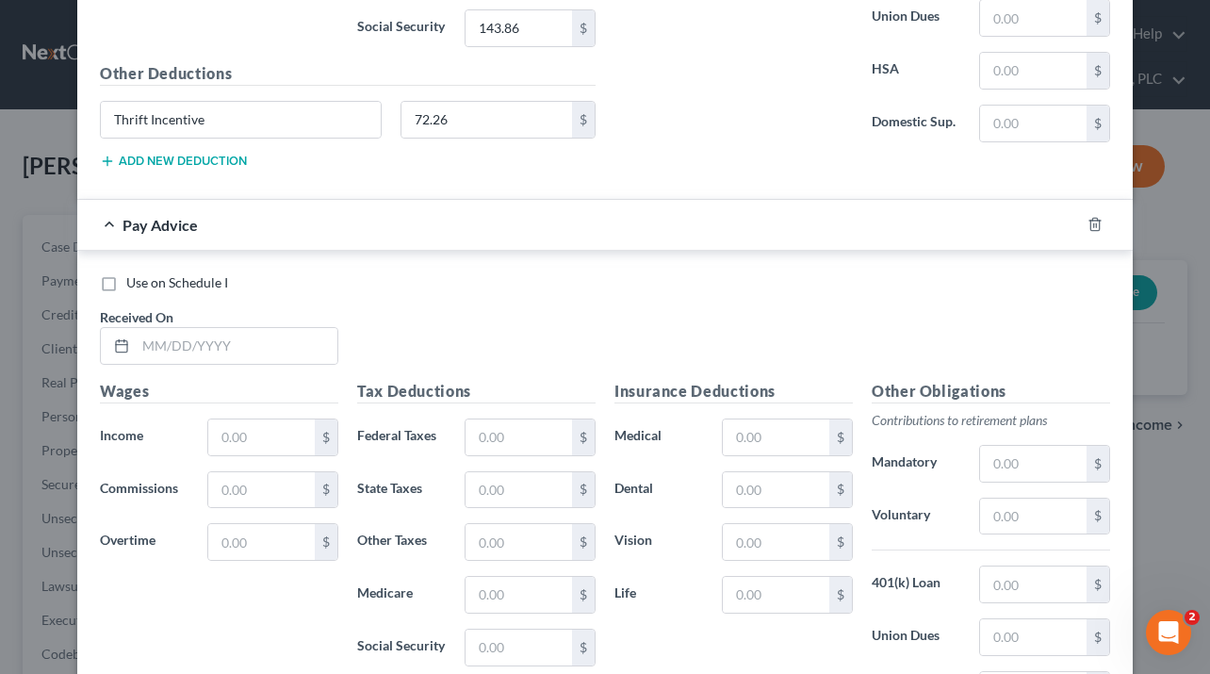
scroll to position [2504, 0]
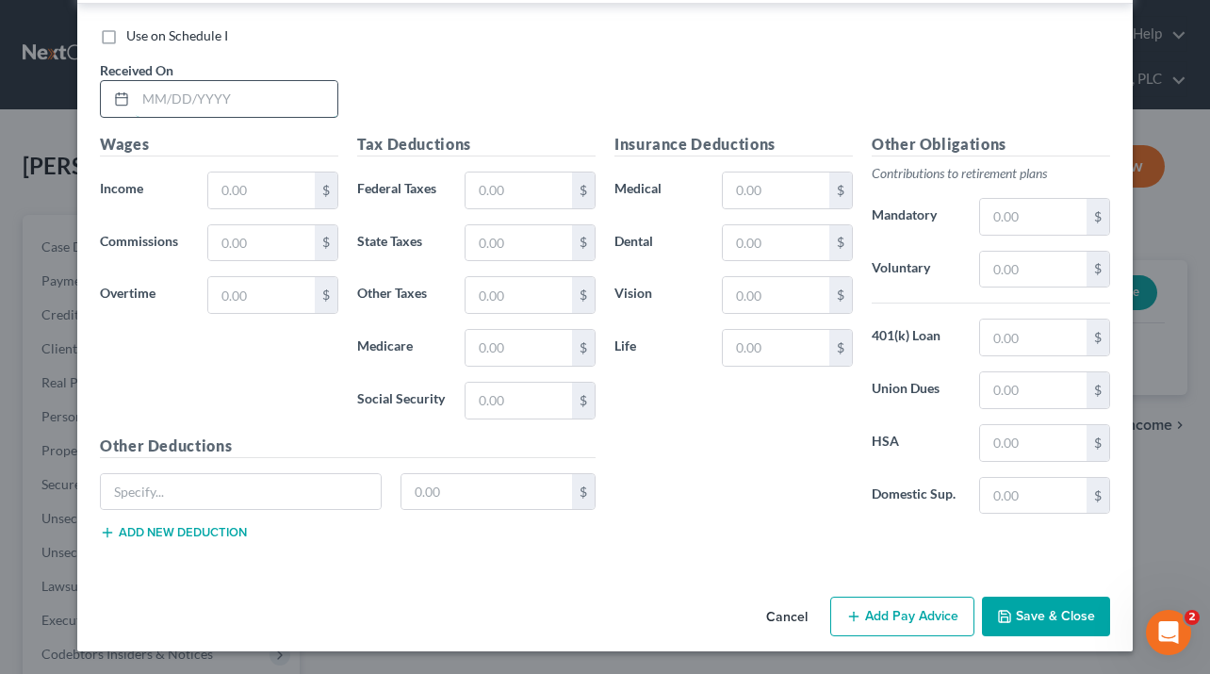
click at [182, 91] on input "text" at bounding box center [237, 99] width 202 height 36
type input "[DATE]"
click at [226, 188] on input "text" at bounding box center [261, 190] width 106 height 36
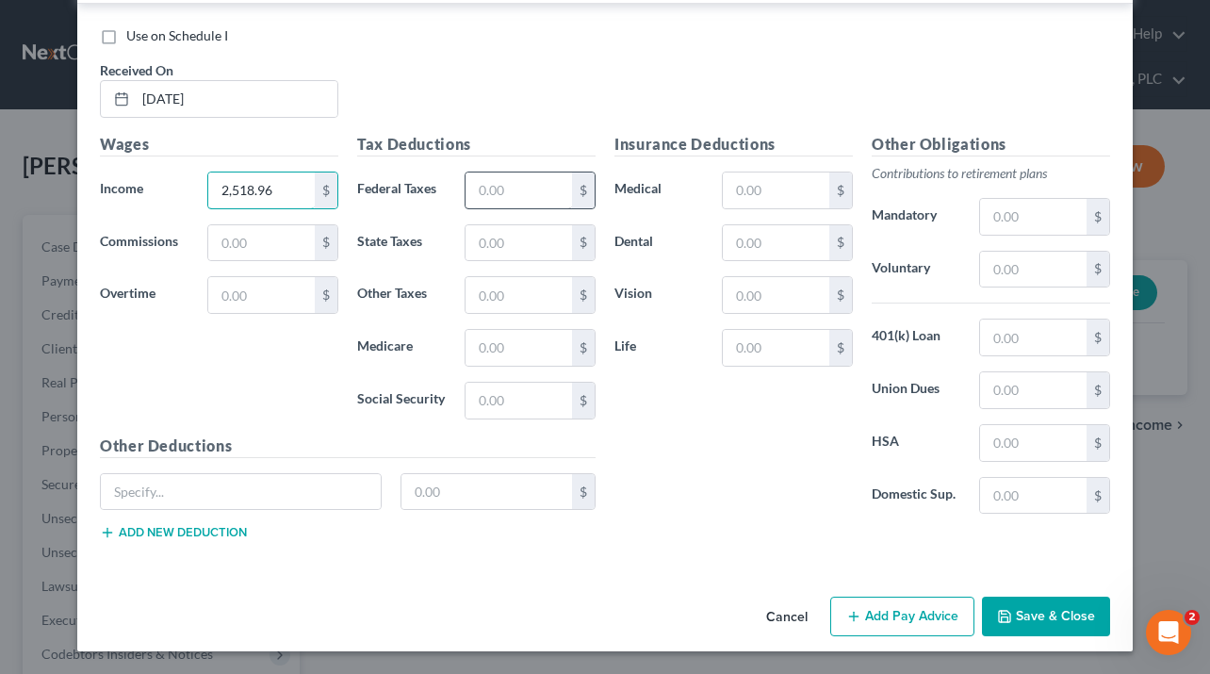
type input "2,518.96"
click at [478, 188] on input "text" at bounding box center [518, 190] width 106 height 36
type input "135.75"
type input "70.80"
type input "35.25"
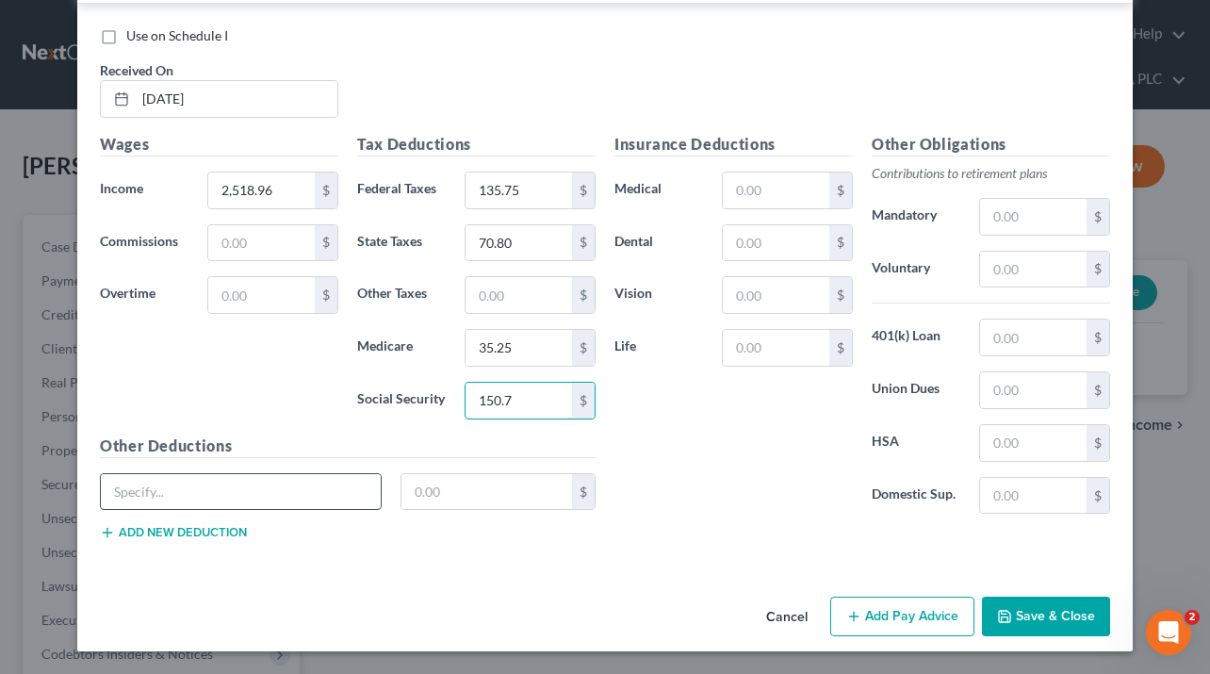
type input "150.7"
click at [266, 484] on input "text" at bounding box center [241, 492] width 280 height 36
type input "Thrift Incentive"
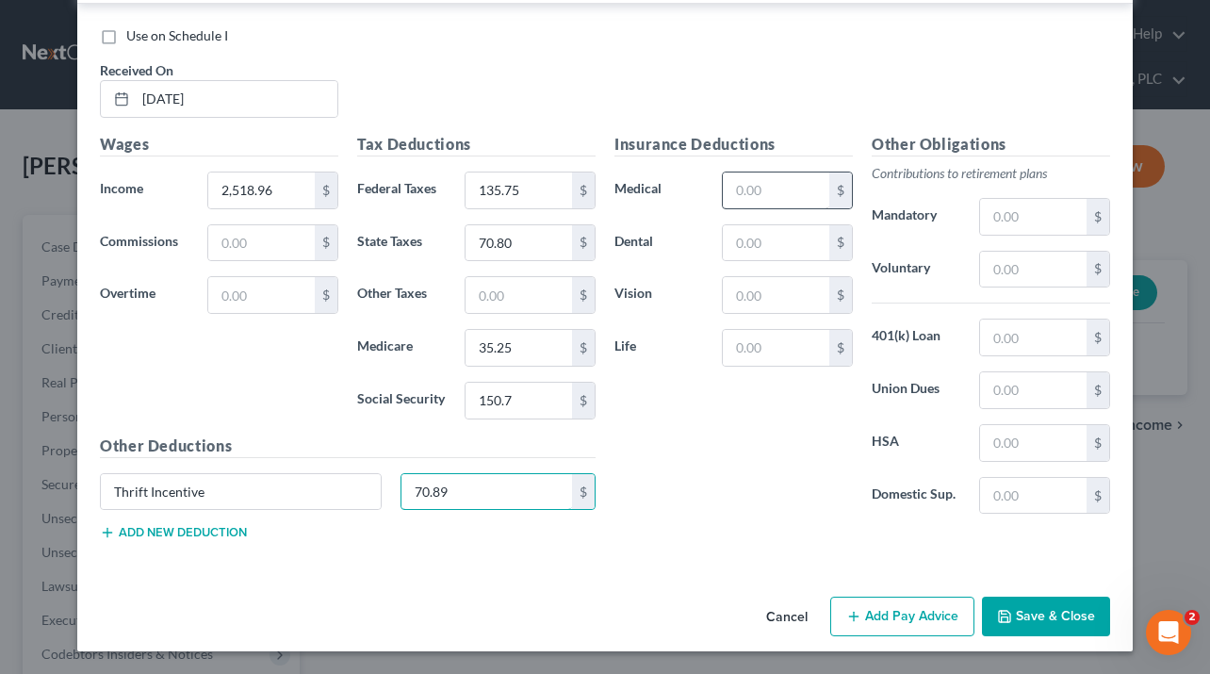
type input "70.89"
click at [749, 185] on input "text" at bounding box center [776, 190] width 106 height 36
type input "73"
type input "9.7"
type input "5.5"
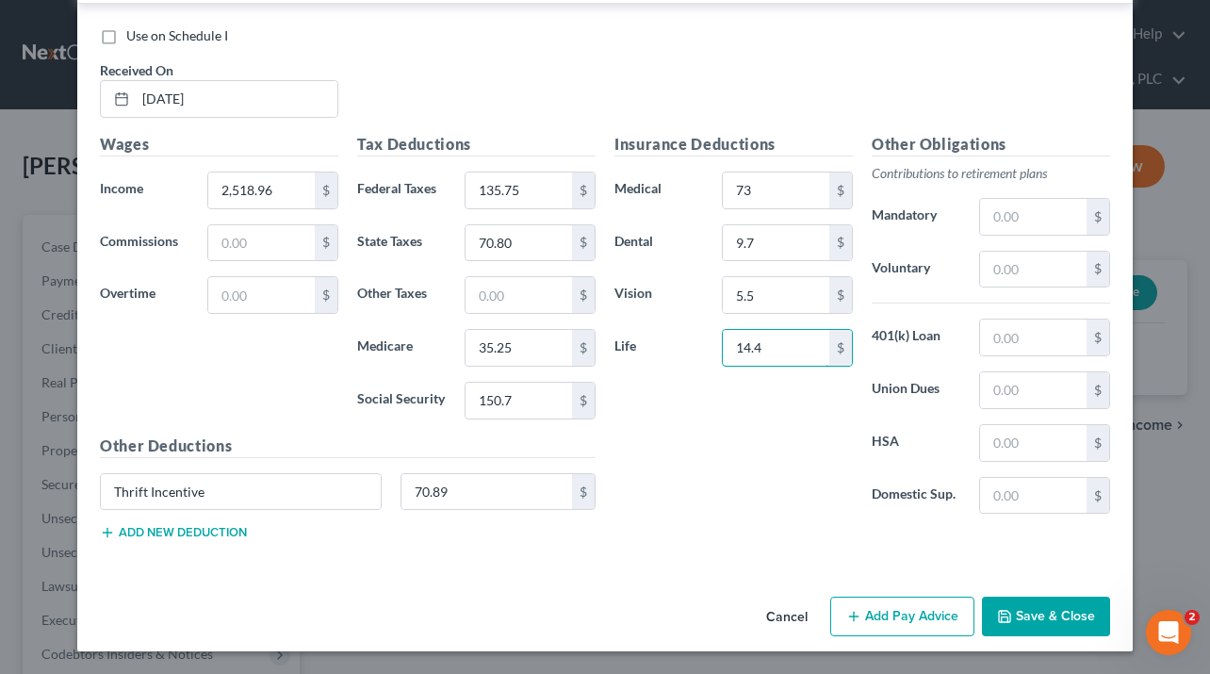
type input "14.4"
click at [925, 623] on button "Add Pay Advice" at bounding box center [902, 616] width 144 height 40
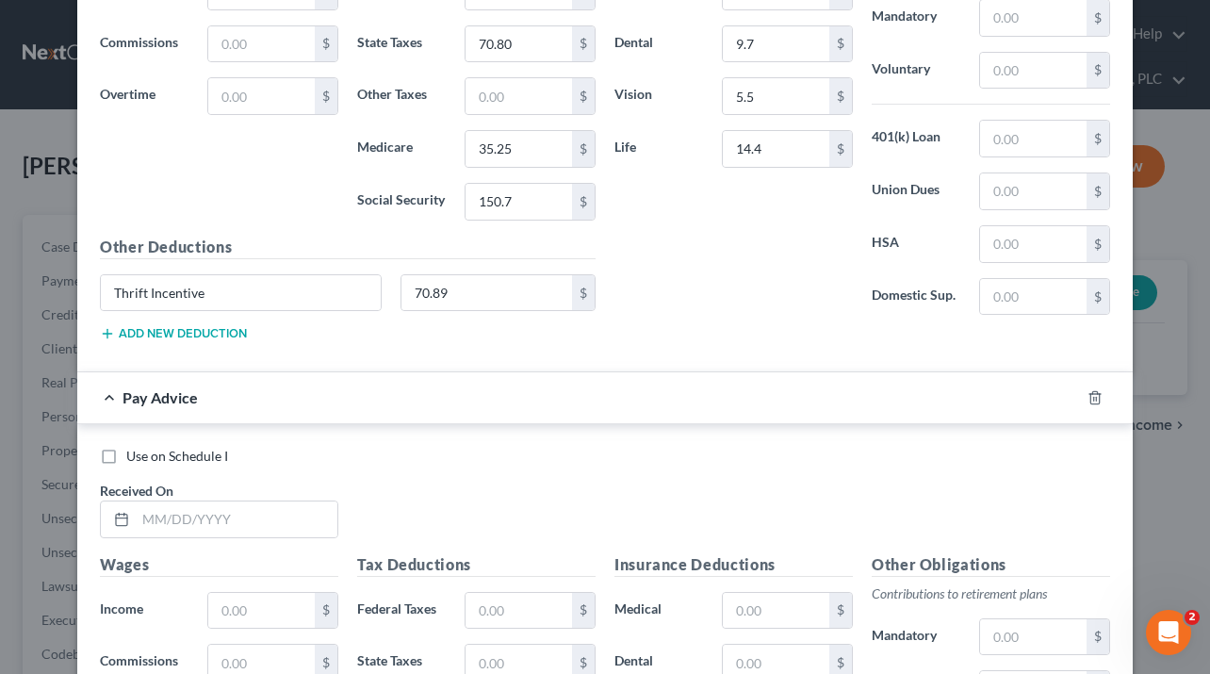
scroll to position [3094, 0]
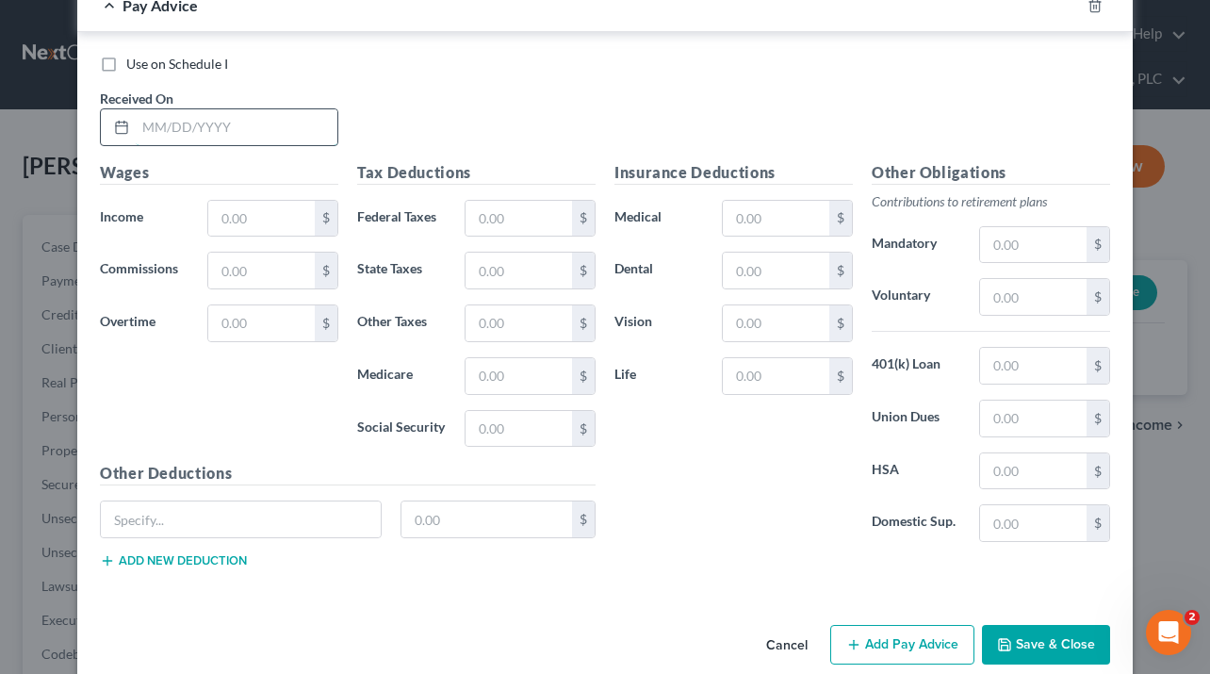
click at [220, 130] on input "text" at bounding box center [237, 127] width 202 height 36
click at [152, 131] on input "021425" at bounding box center [237, 127] width 202 height 36
type input "[DATE]"
click at [221, 212] on input "text" at bounding box center [261, 219] width 106 height 36
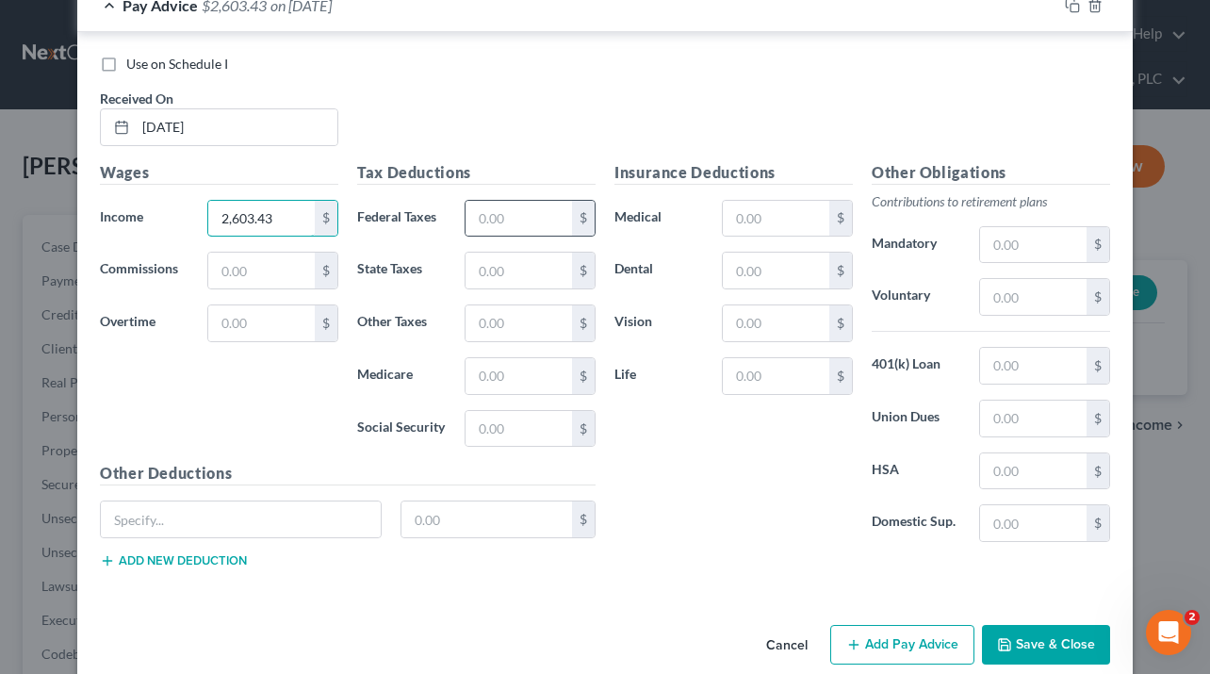
type input "2,603.43"
click at [507, 236] on div "$" at bounding box center [530, 219] width 131 height 38
click at [510, 224] on input "text" at bounding box center [518, 219] width 106 height 36
type input "36.47"
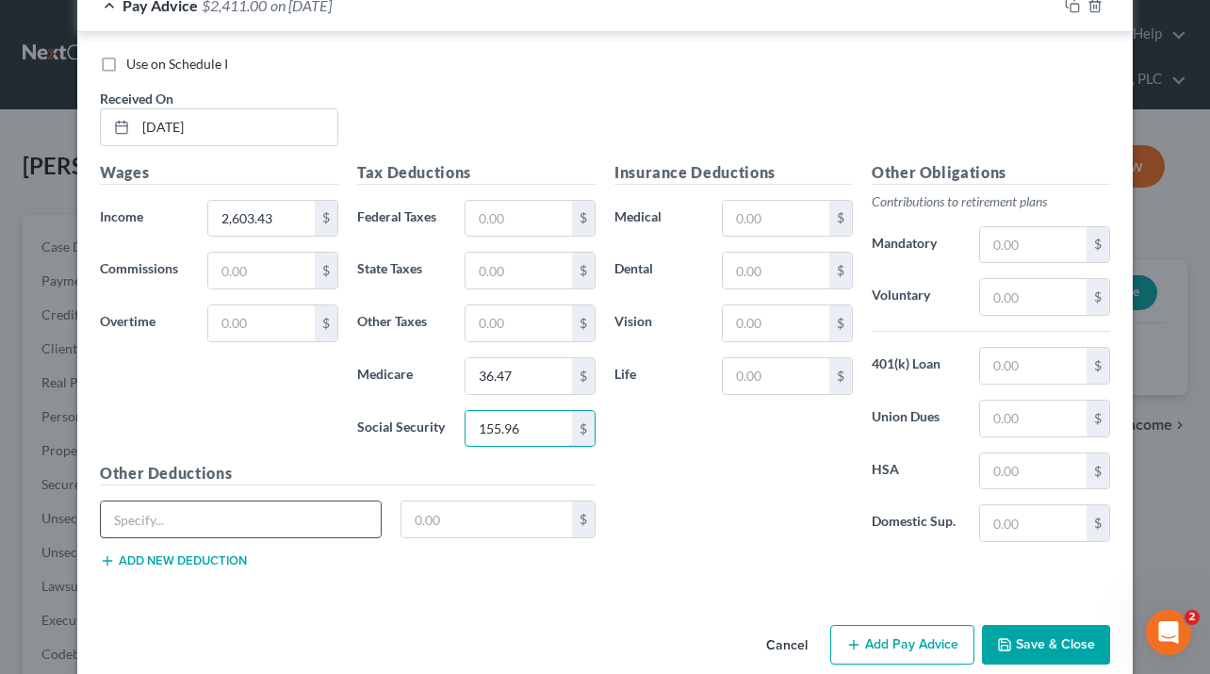
type input "155.96"
click at [296, 512] on input "text" at bounding box center [241, 519] width 280 height 36
type input "Thrift Incentive"
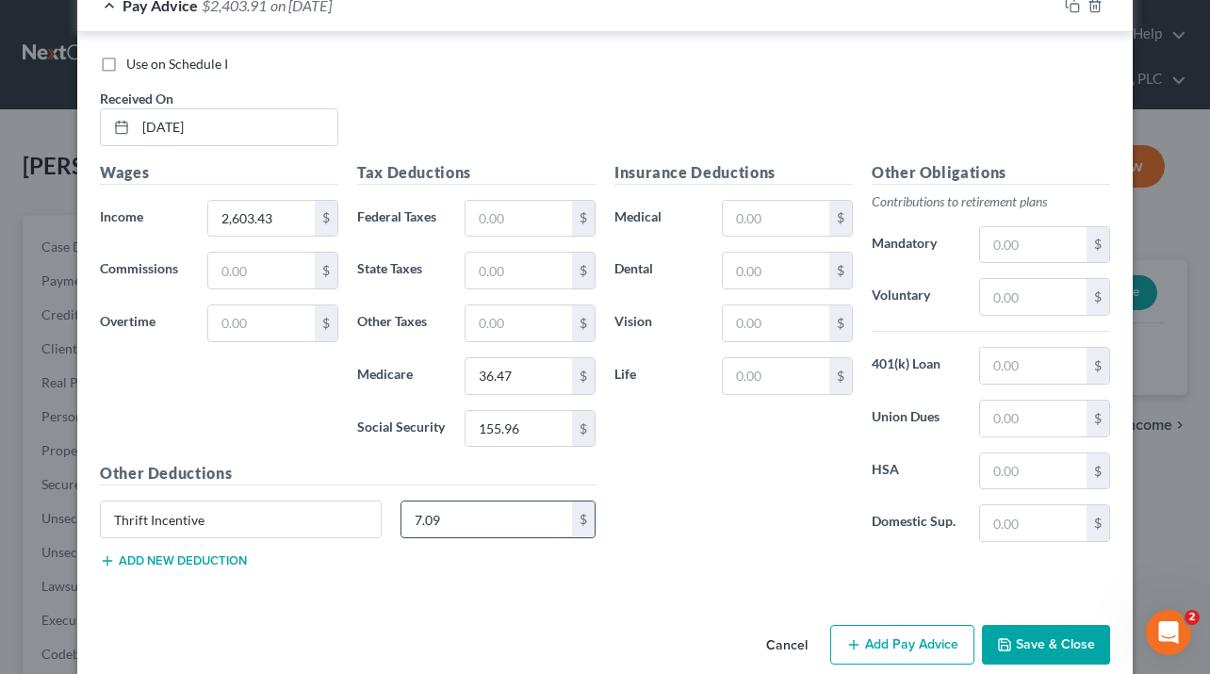
click at [416, 519] on input "7.09" at bounding box center [486, 519] width 171 height 36
type input "71.09"
click at [751, 221] on input "text" at bounding box center [776, 219] width 106 height 36
type input "73"
type input "9.7"
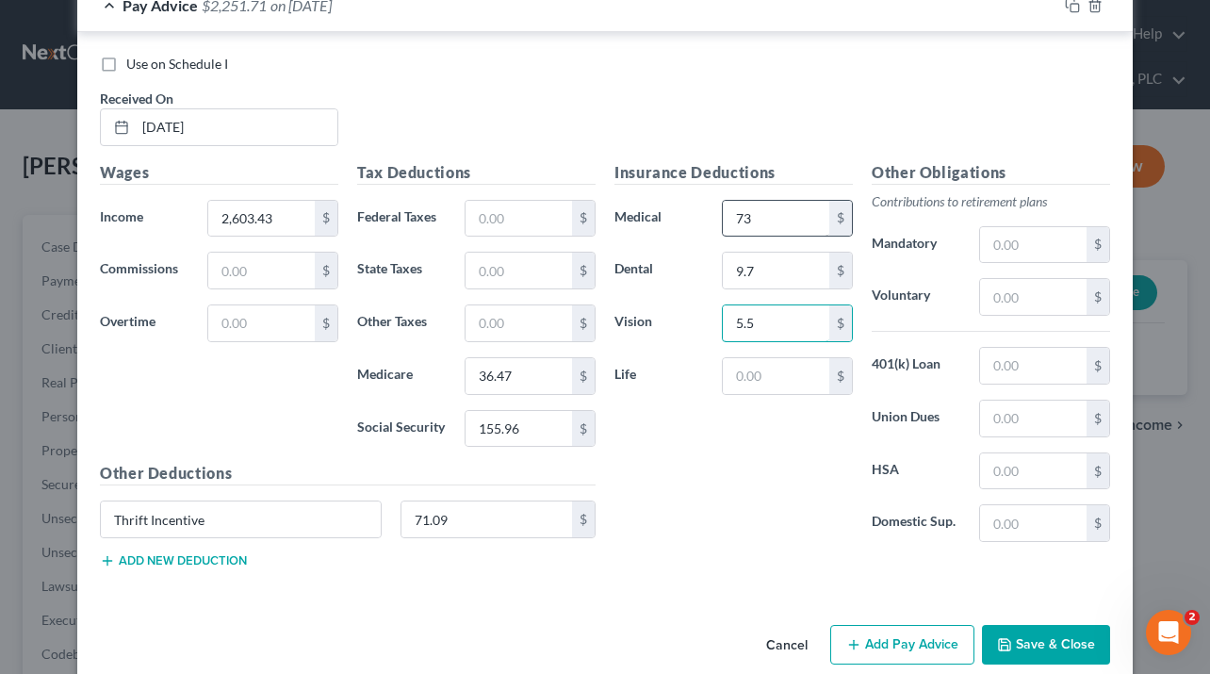
type input "5.5"
type input "14.4"
click at [753, 450] on div "Insurance Deductions Medical 73 $ Dental 9.7 $ Vision 5.5 $ Life 14.4 $" at bounding box center [733, 359] width 257 height 397
click at [526, 433] on input "155.96" at bounding box center [518, 429] width 106 height 36
click at [529, 437] on input "155.96" at bounding box center [518, 429] width 106 height 36
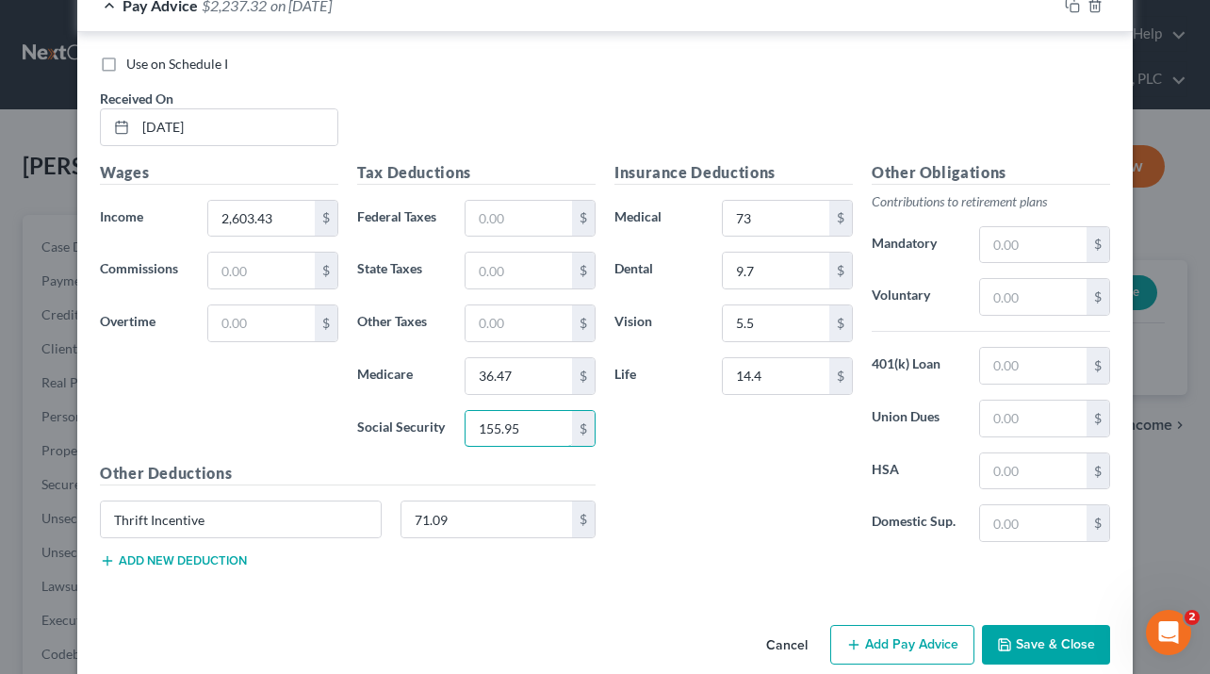
type input "155.95"
click at [879, 639] on button "Add Pay Advice" at bounding box center [902, 645] width 144 height 40
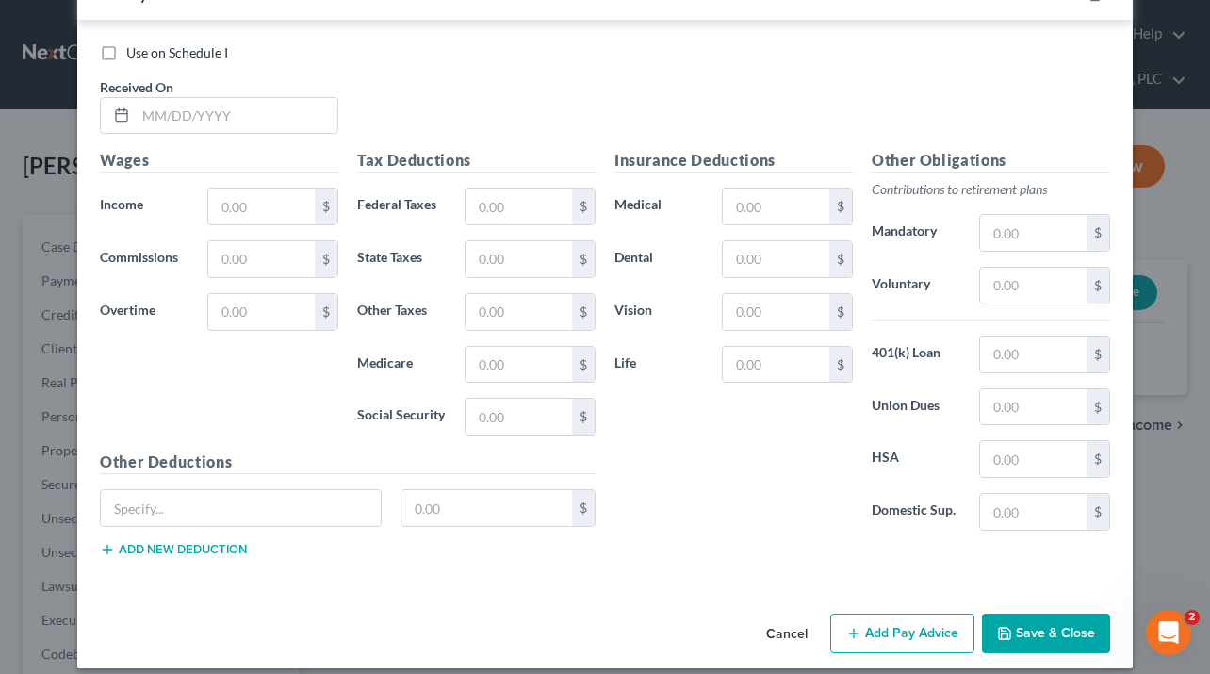
scroll to position [3742, 0]
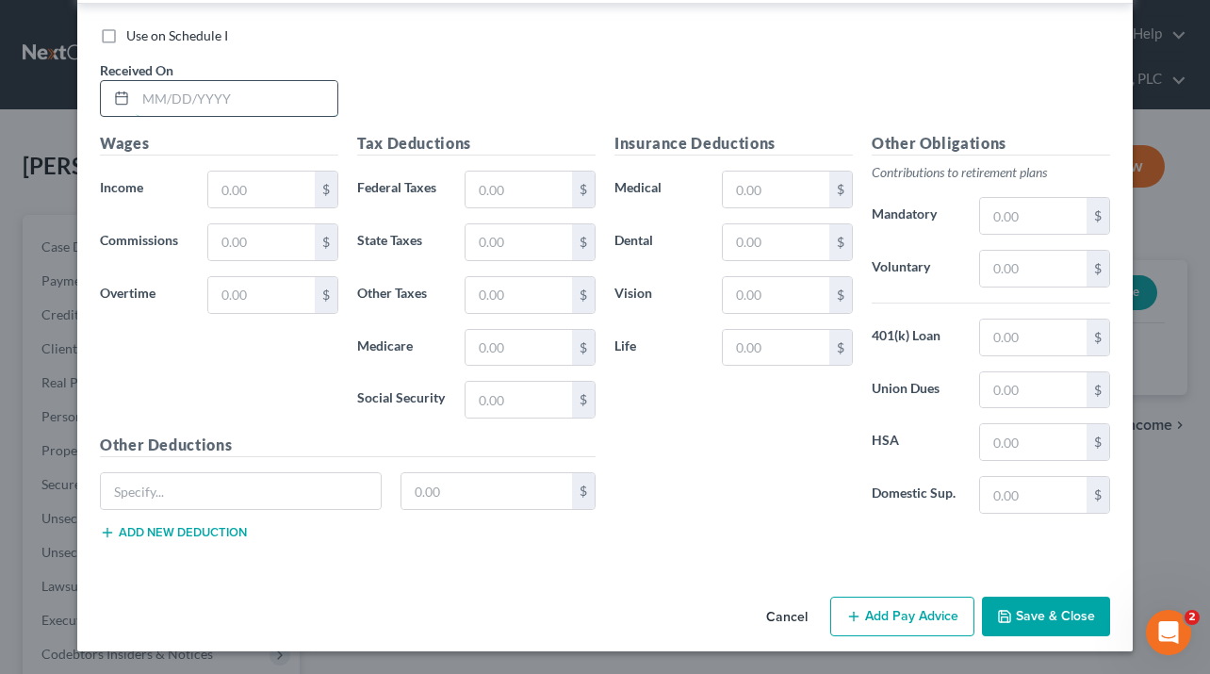
click at [159, 99] on input "text" at bounding box center [237, 99] width 202 height 36
type input "[DATE]"
type input "2,460.47"
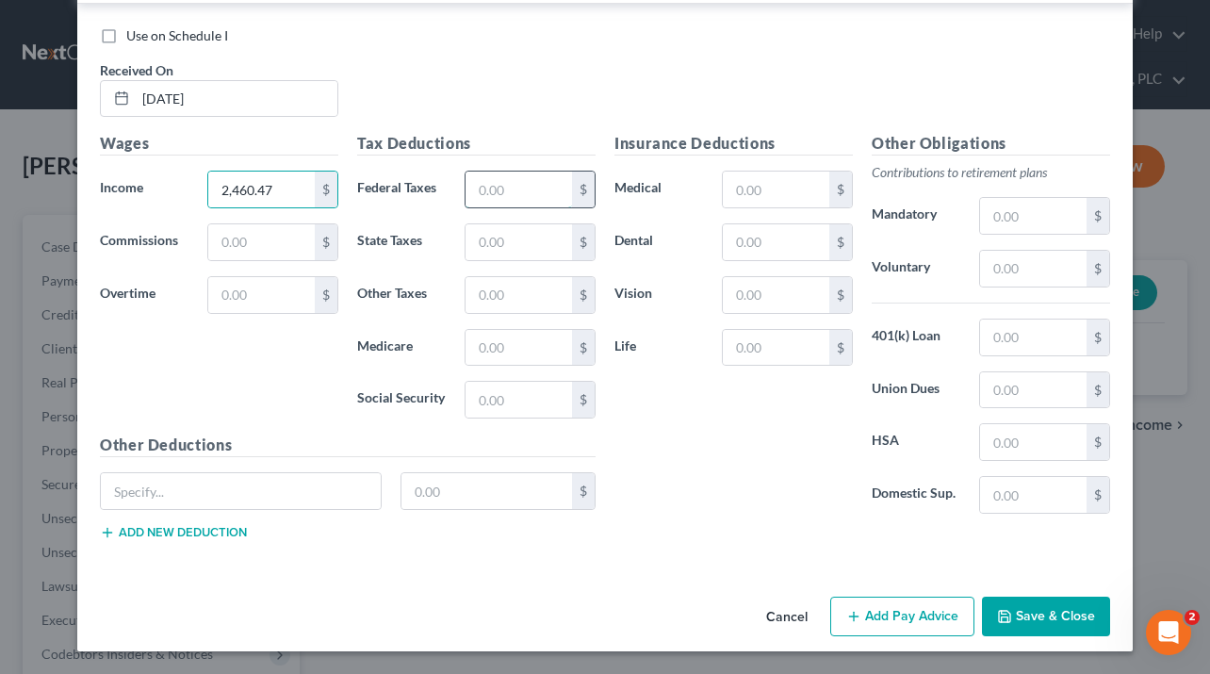
click at [505, 185] on input "text" at bounding box center [518, 189] width 106 height 36
type input "34.4"
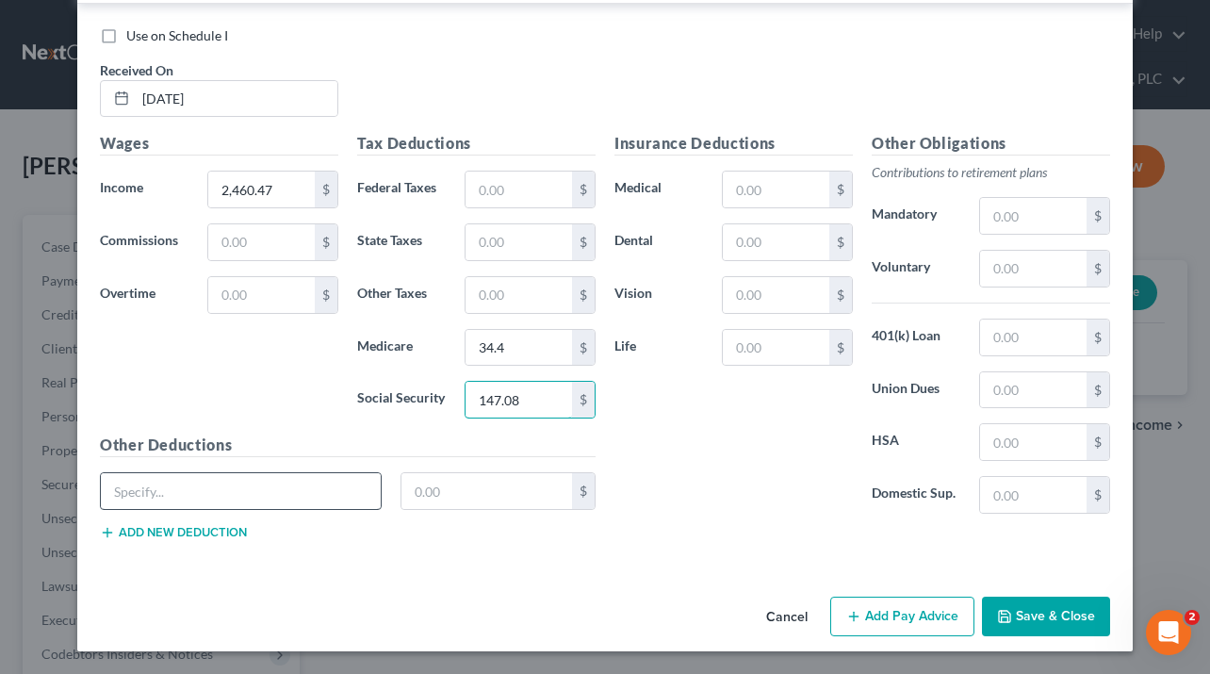
type input "147.08"
click at [264, 493] on input "text" at bounding box center [241, 491] width 280 height 36
type input "Thrift Incentive"
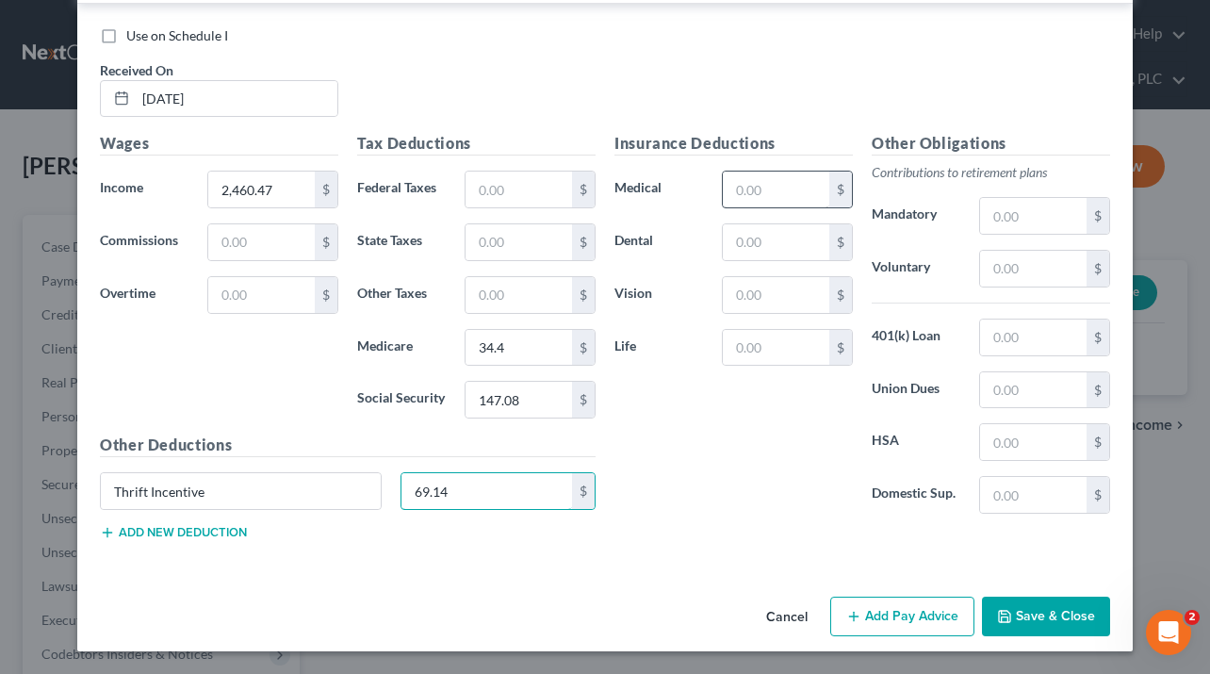
type input "69.14"
click at [745, 190] on input "text" at bounding box center [776, 189] width 106 height 36
type input "73"
type input "9.7"
type input "5.5"
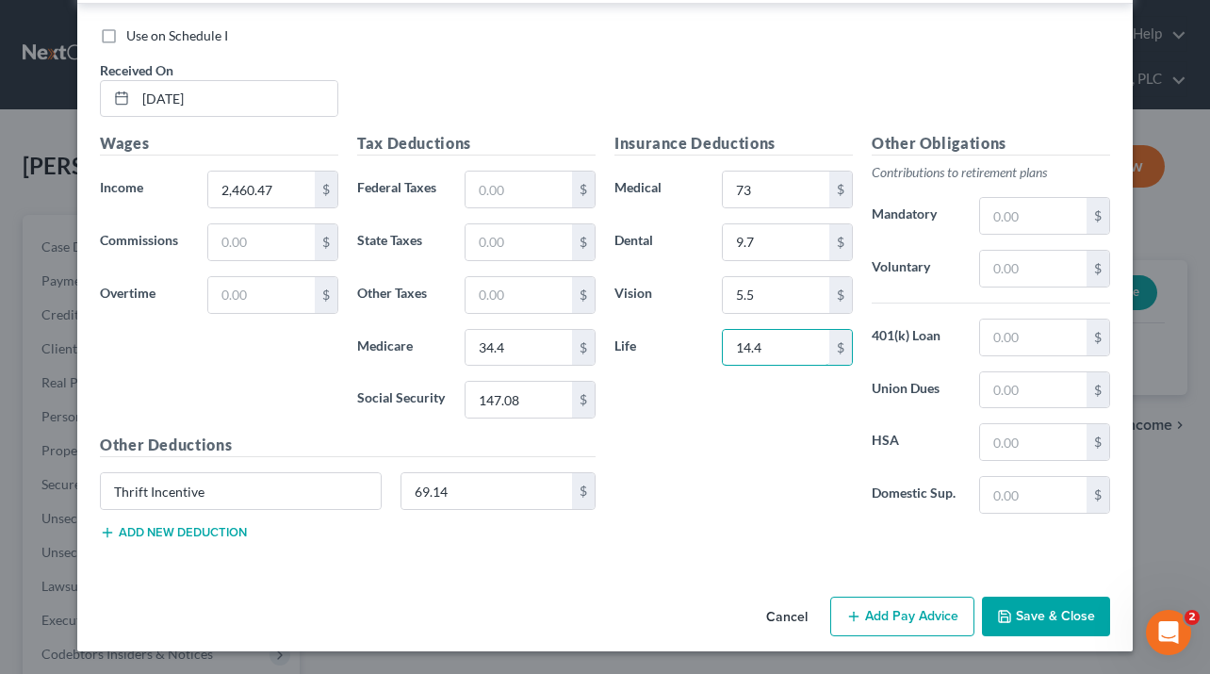
type input "14.4"
click at [925, 613] on button "Add Pay Advice" at bounding box center [902, 616] width 144 height 40
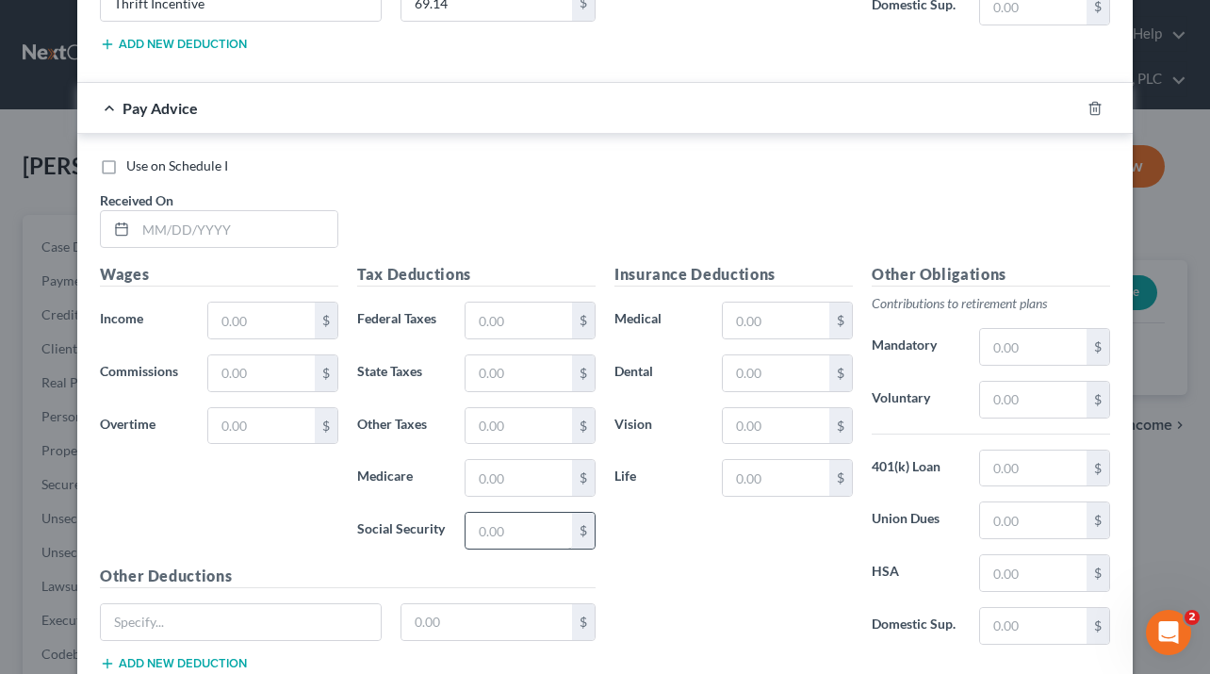
scroll to position [4229, 0]
click at [232, 233] on input "text" at bounding box center [237, 230] width 202 height 36
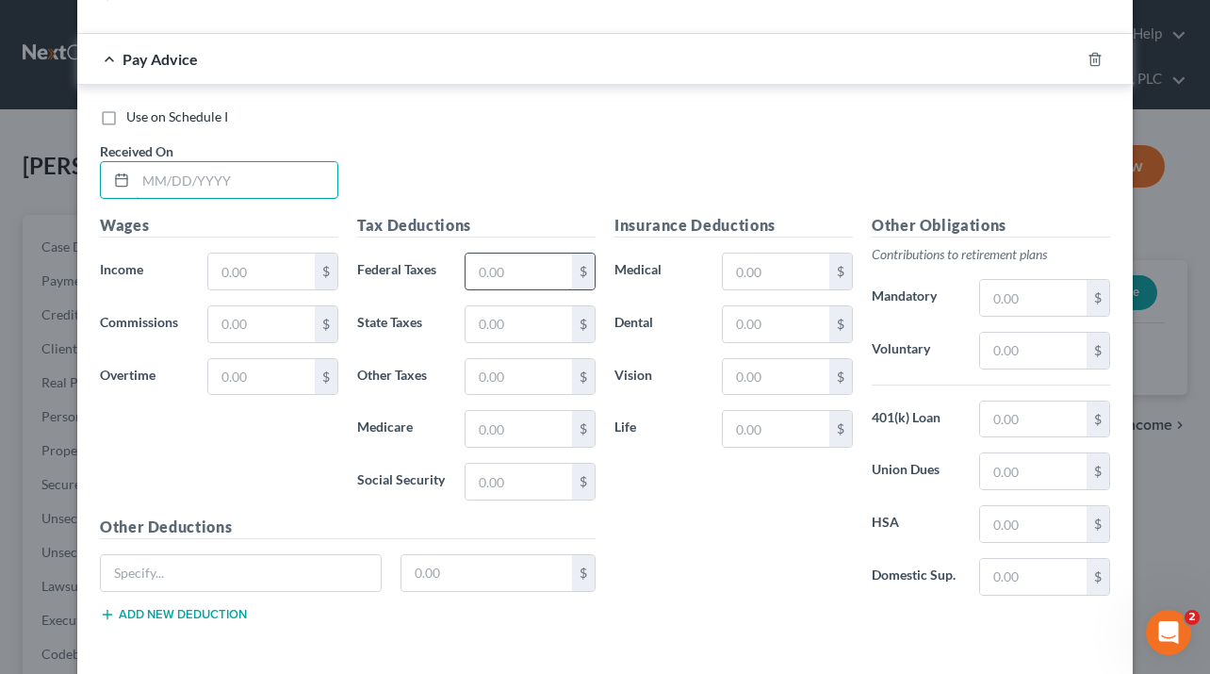
scroll to position [4320, 0]
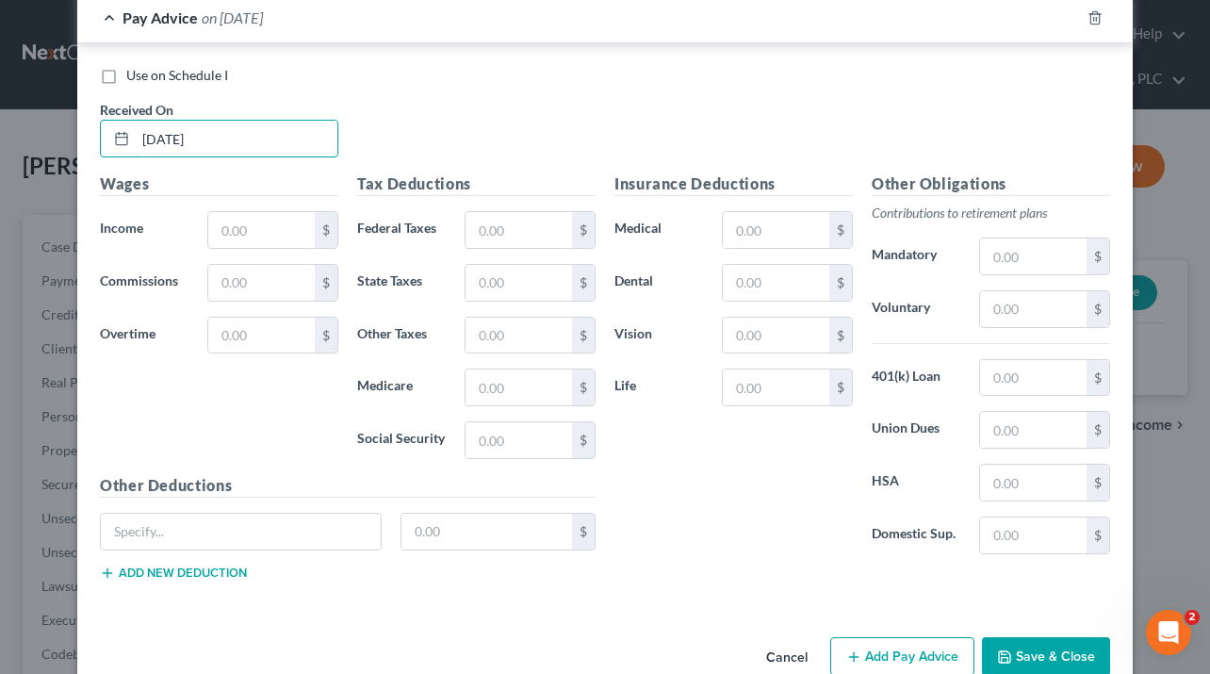
type input "[DATE]"
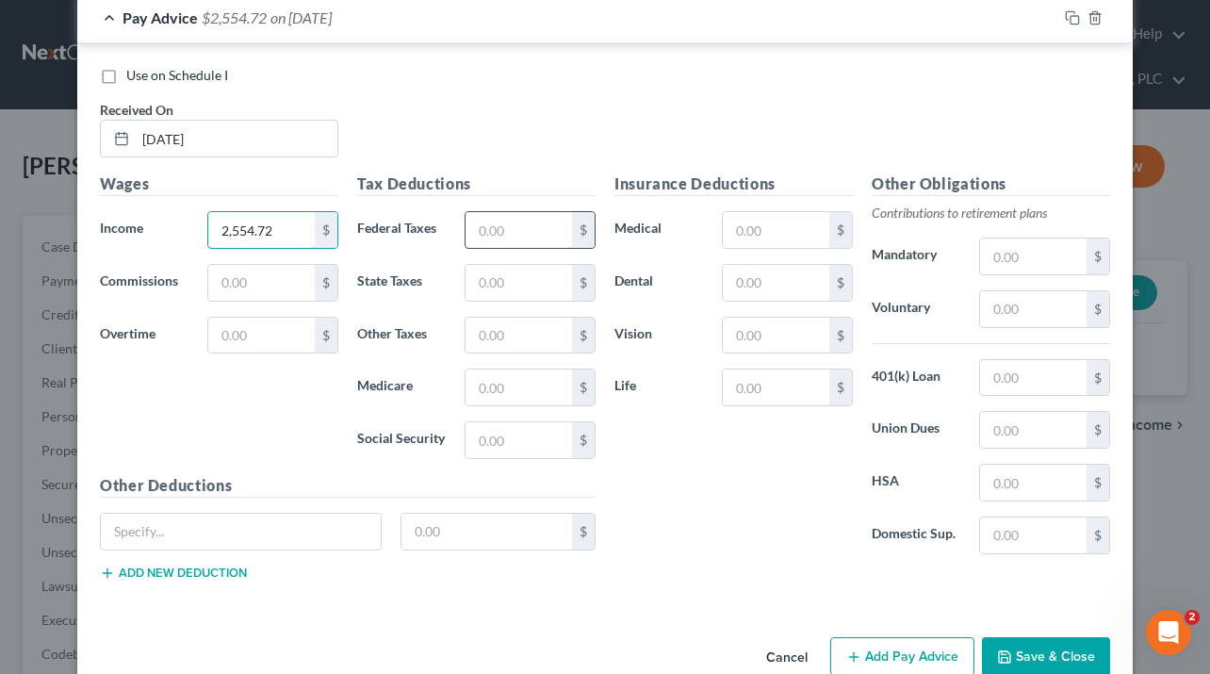
type input "2,554.72"
click at [504, 235] on input "text" at bounding box center [518, 230] width 106 height 36
type input "36.13"
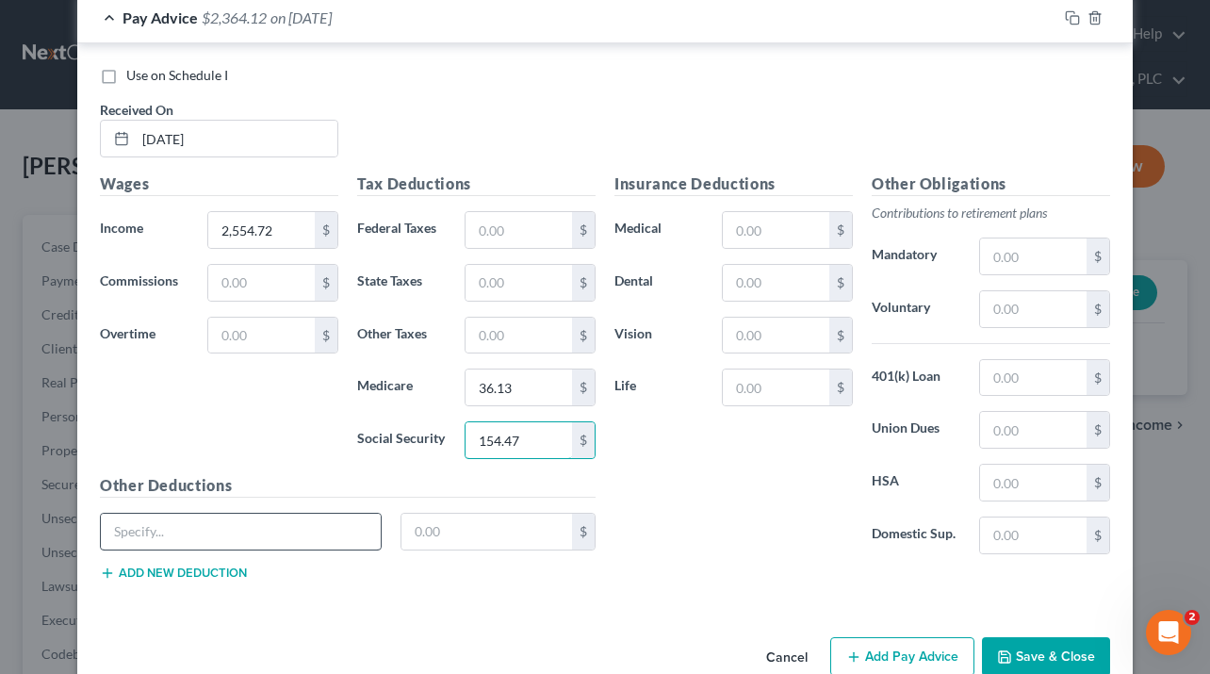
type input "154.47"
click at [174, 524] on input "text" at bounding box center [241, 532] width 280 height 36
type input "Thrift Incentive"
type input "0"
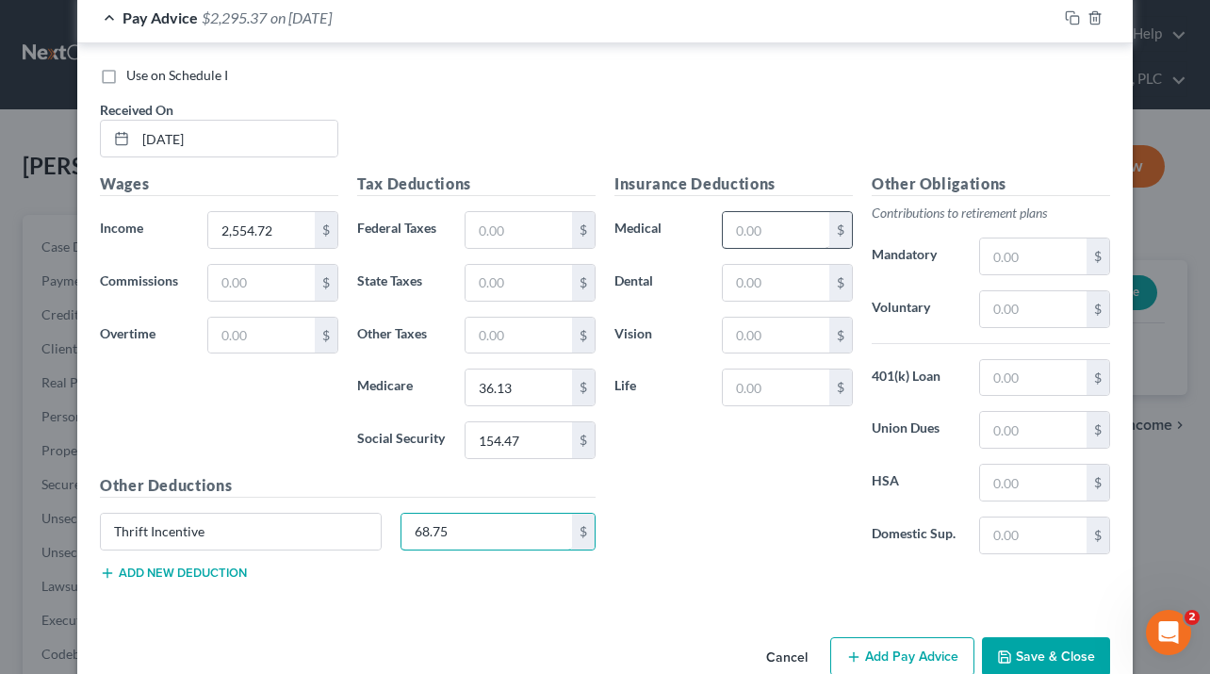
type input "68.75"
click at [744, 237] on input "text" at bounding box center [776, 230] width 106 height 36
type input "73"
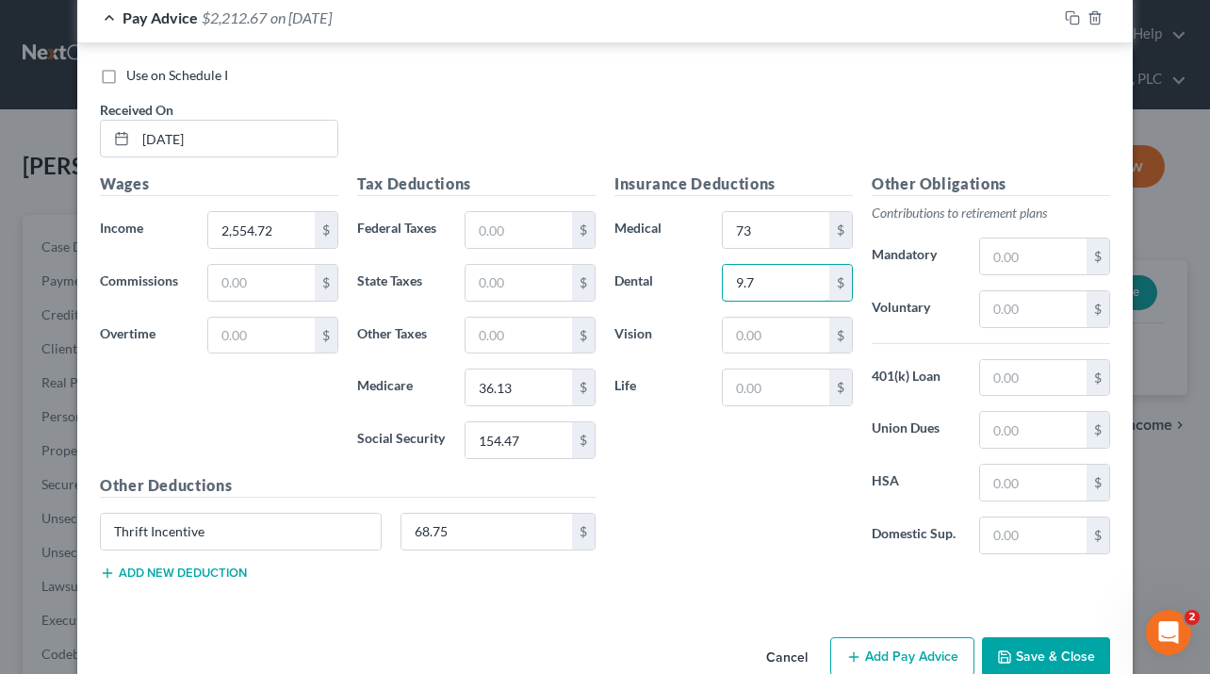
type input "9.7"
type input "5.5"
type input "14.4"
click at [872, 650] on button "Add Pay Advice" at bounding box center [902, 657] width 144 height 40
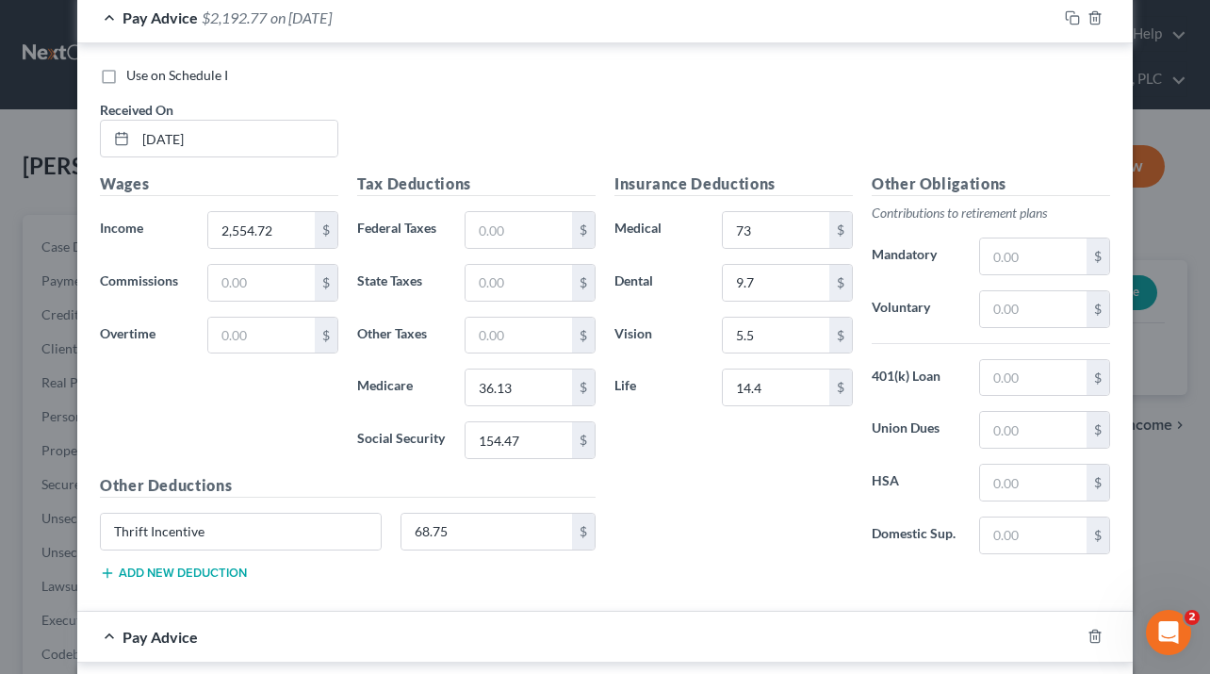
scroll to position [4924, 0]
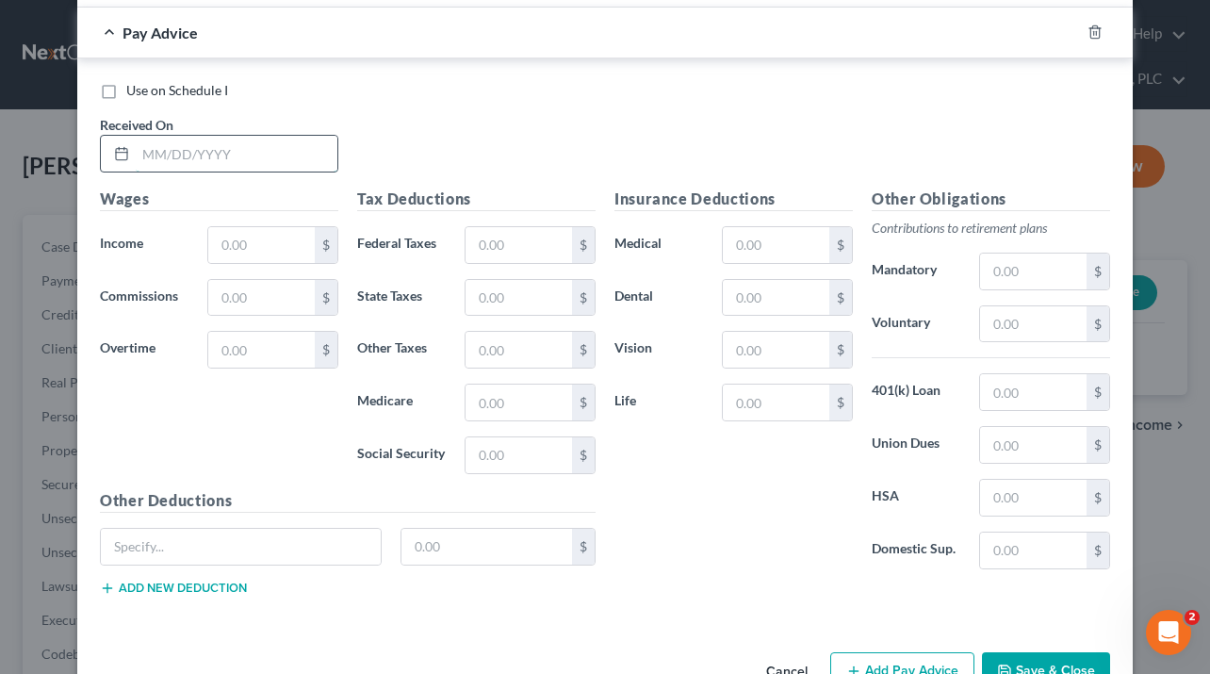
click at [206, 167] on input "text" at bounding box center [237, 154] width 202 height 36
type input "[DATE]"
type input "2,428"
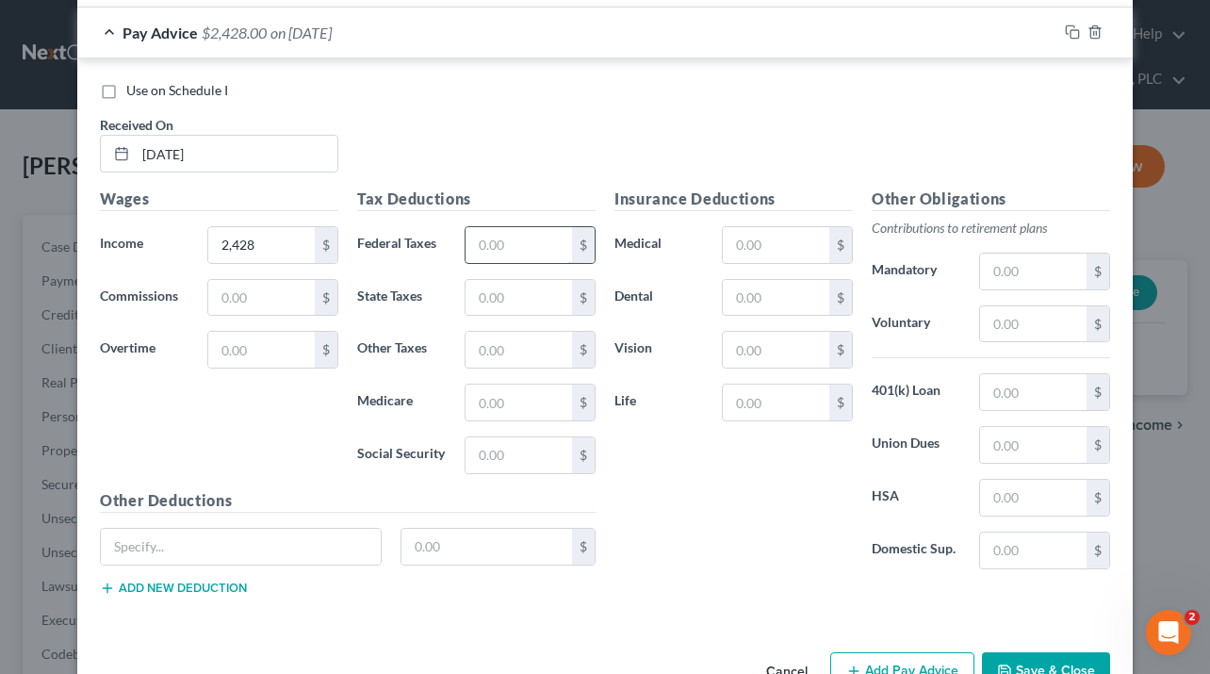
click at [500, 252] on input "text" at bounding box center [518, 245] width 106 height 36
type input "33.92"
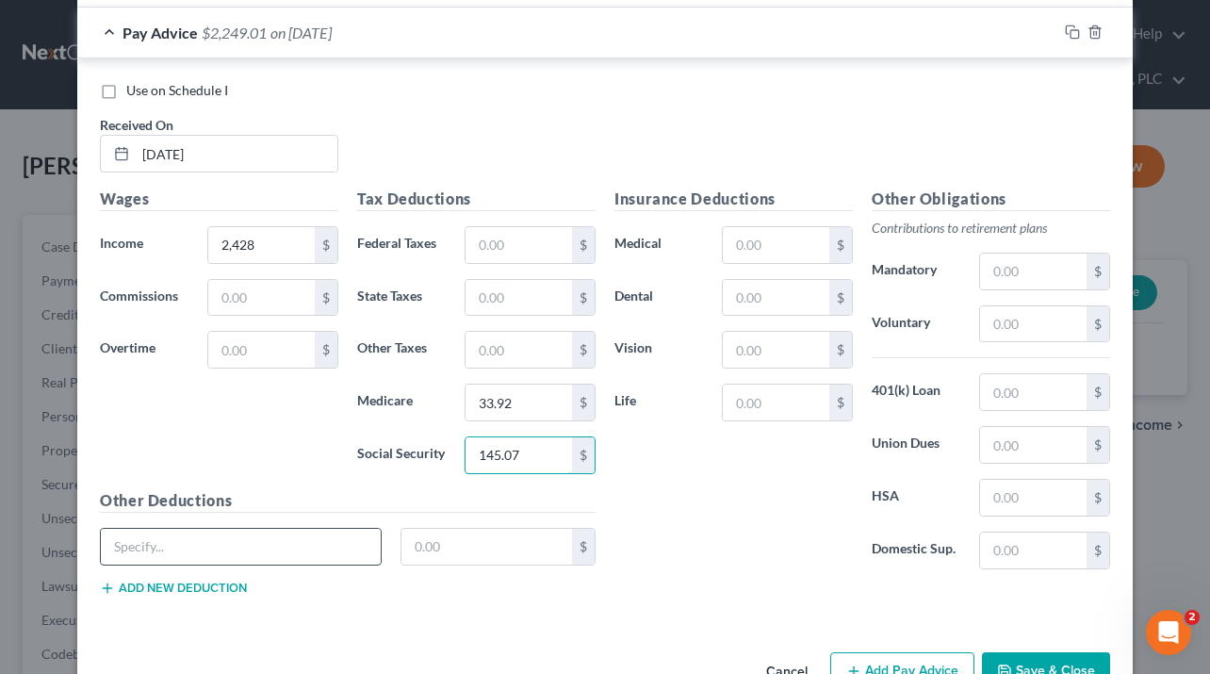
type input "145.07"
click at [224, 544] on input "text" at bounding box center [241, 547] width 280 height 36
type input "Thrift Incentive"
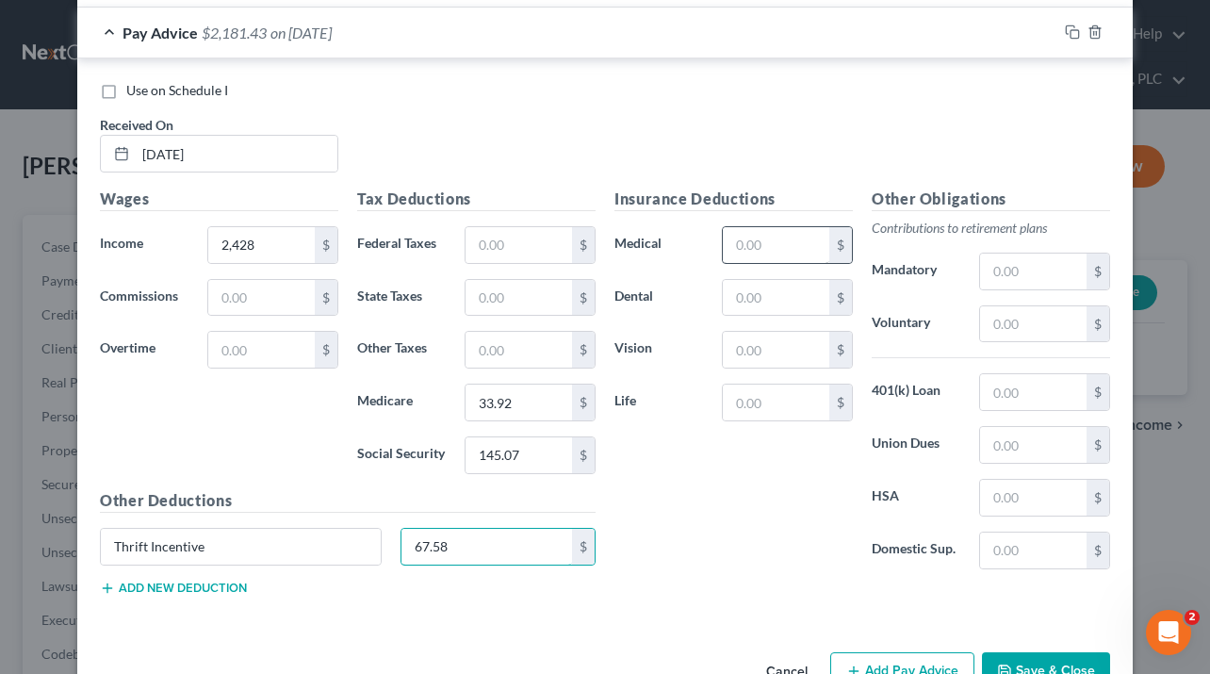
type input "67.58"
click at [746, 254] on input "text" at bounding box center [776, 245] width 106 height 36
type input "73"
type input "9.7"
type input "5.5"
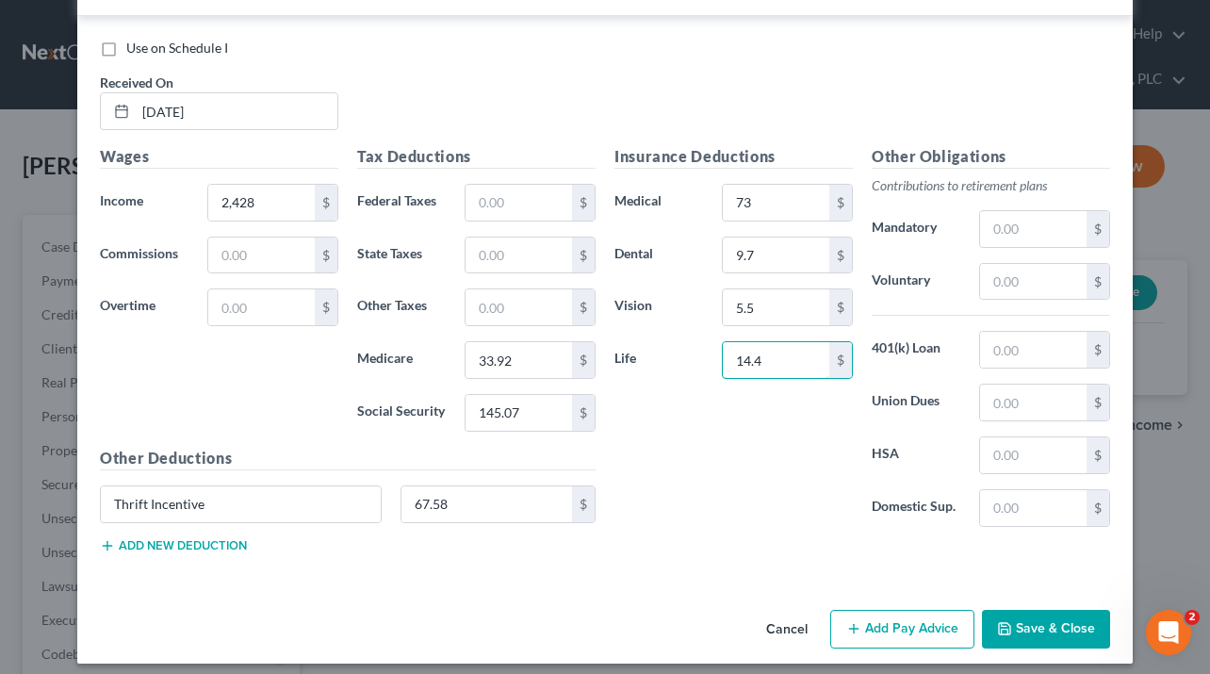
scroll to position [4979, 0]
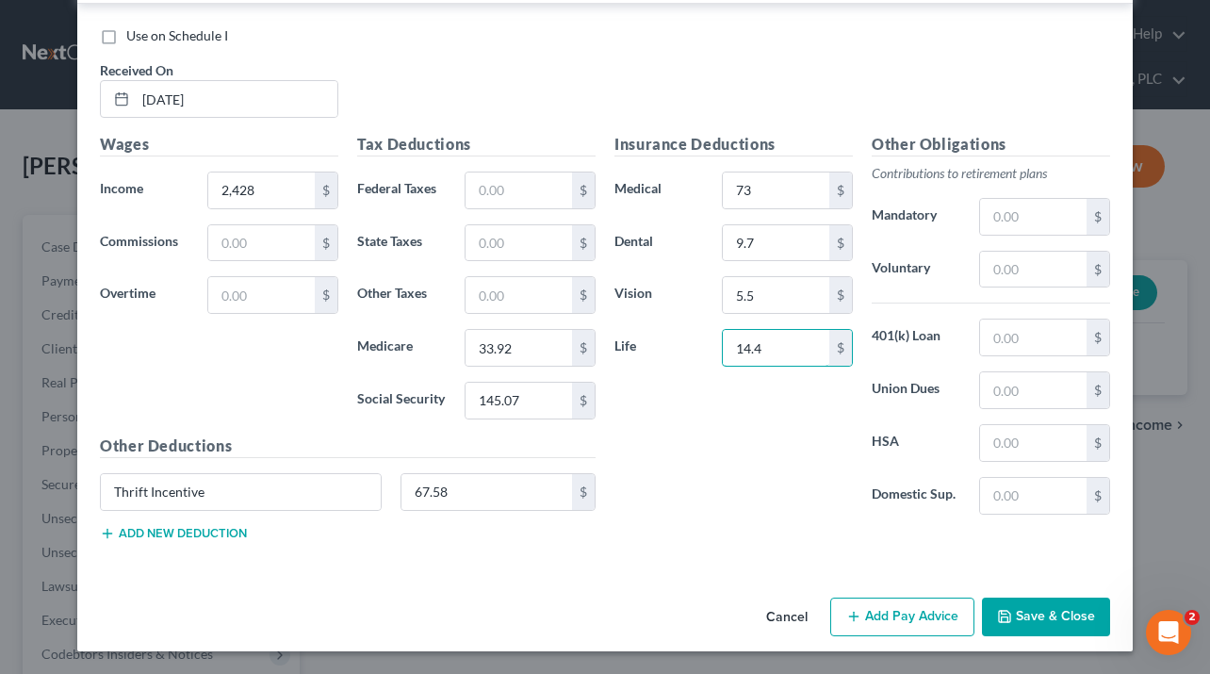
type input "14.4"
click at [886, 628] on button "Add Pay Advice" at bounding box center [902, 617] width 144 height 40
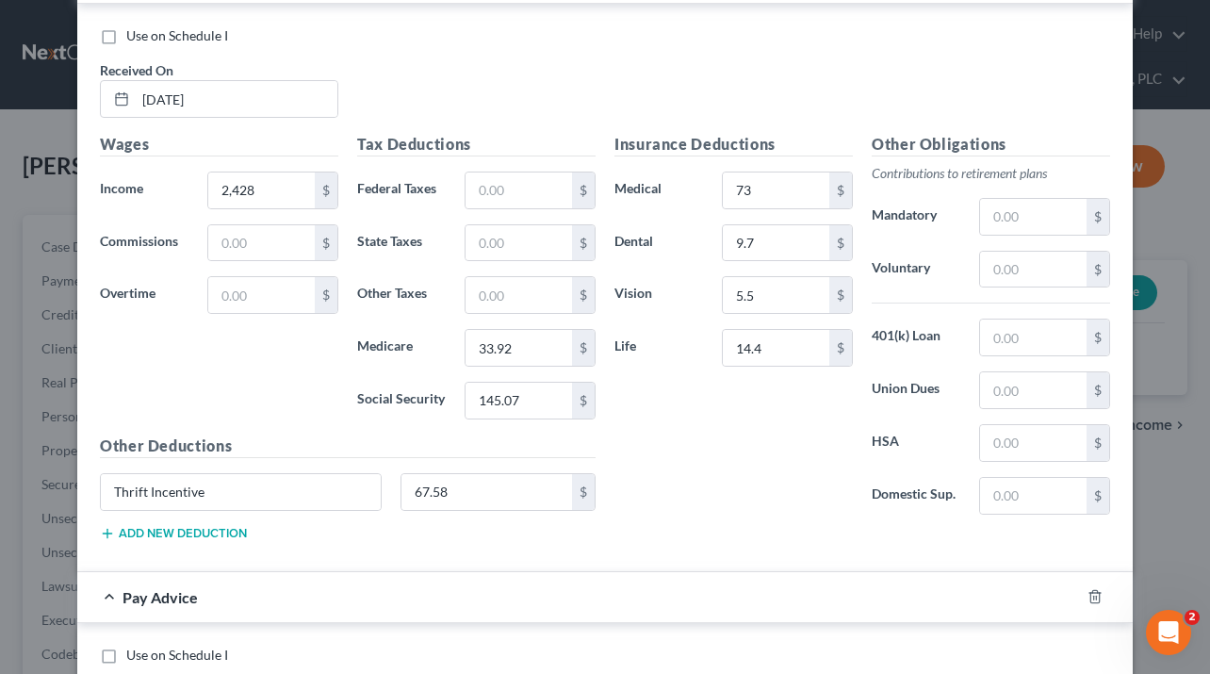
scroll to position [5547, 0]
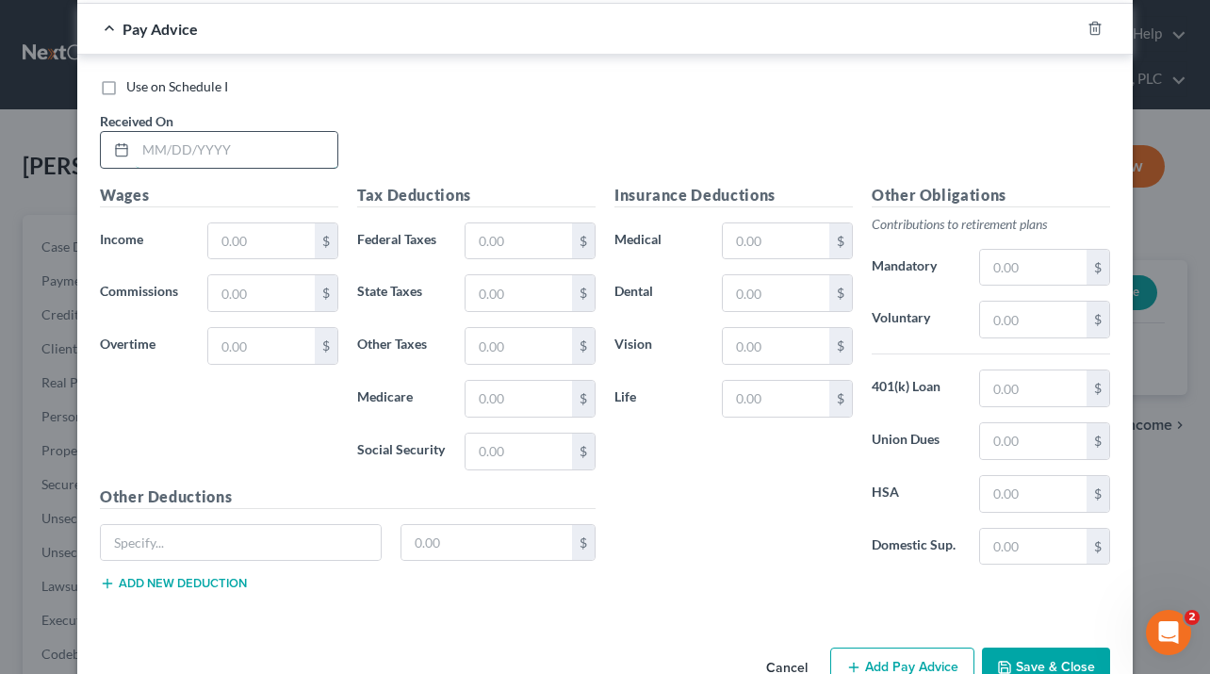
click at [216, 156] on input "text" at bounding box center [237, 150] width 202 height 36
type input "[DATE]"
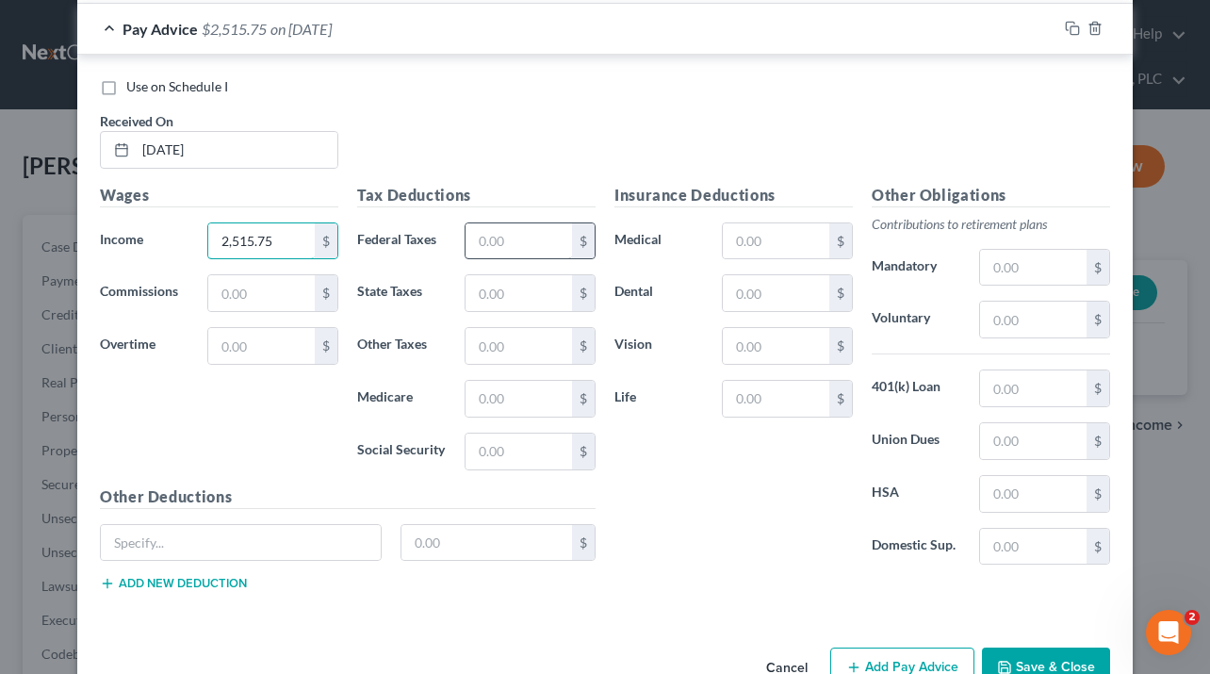
type input "2,515.75"
click at [518, 251] on input "text" at bounding box center [518, 241] width 106 height 36
type input "112.22"
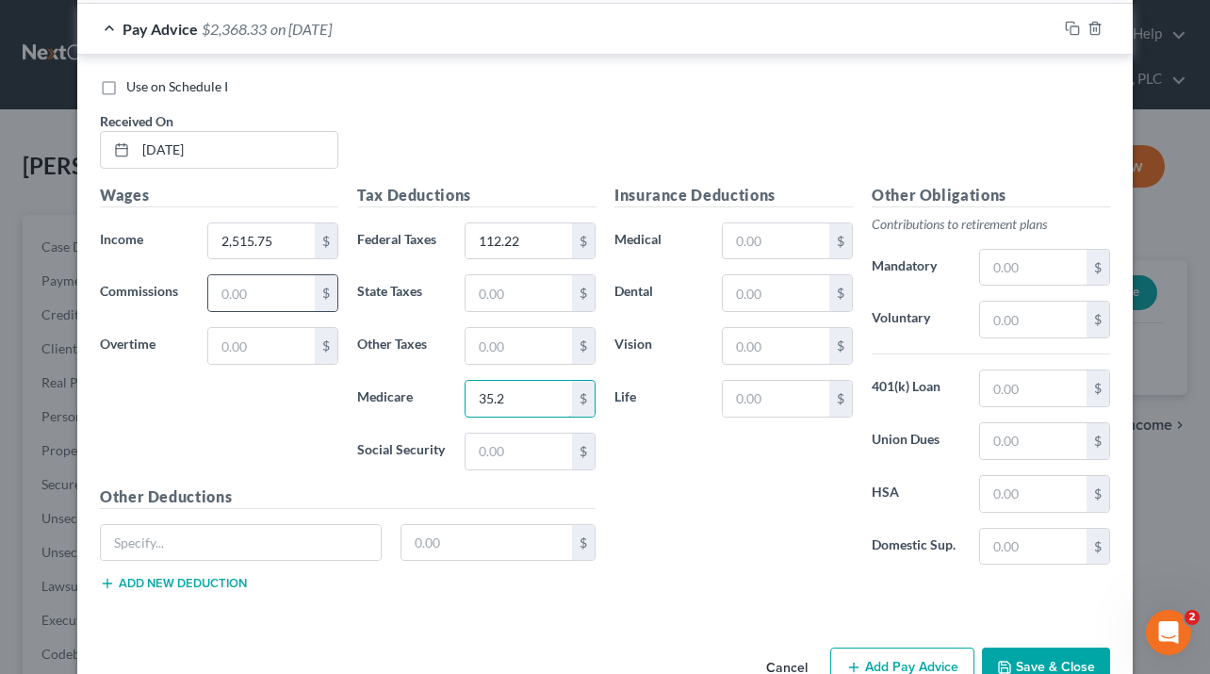
type input "35.2"
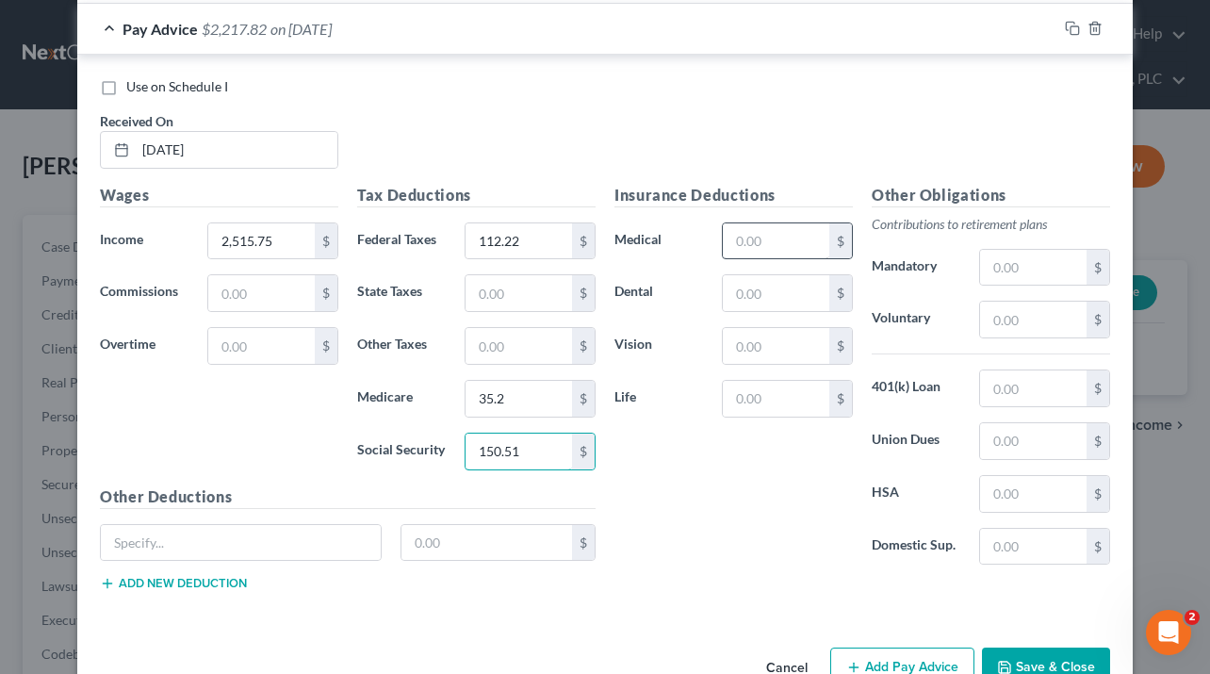
type input "150.51"
click at [739, 246] on input "text" at bounding box center [776, 241] width 106 height 36
type input "73"
type input "9.7"
type input "5.5"
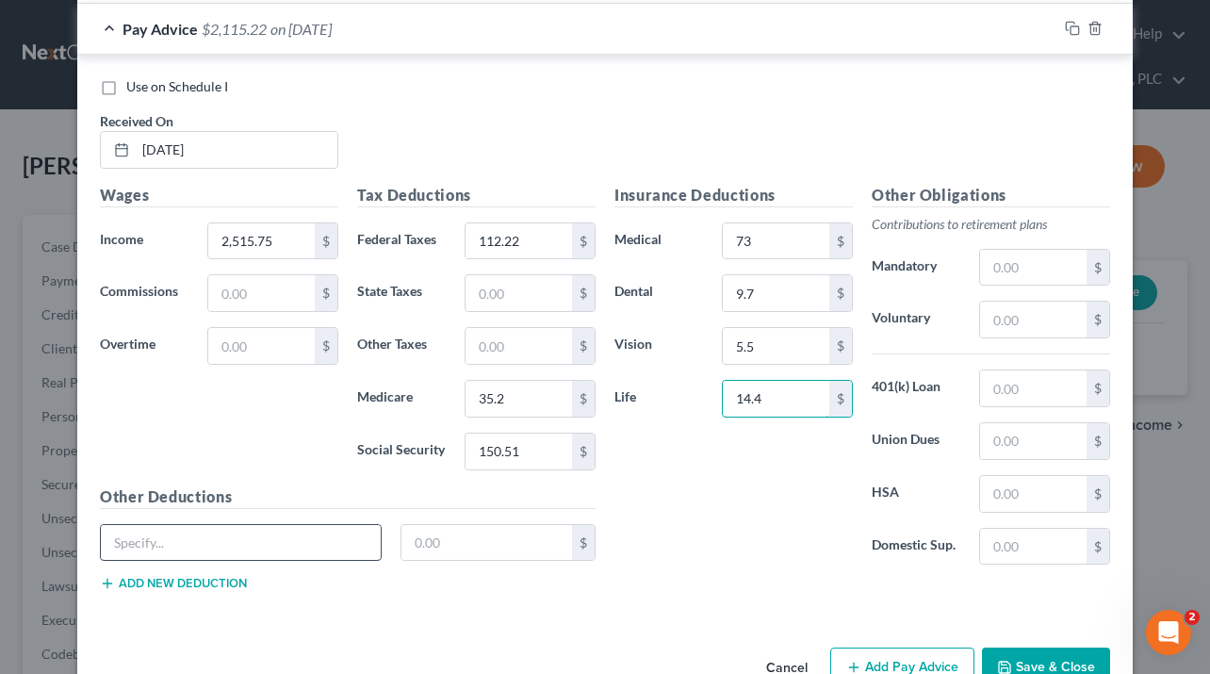
type input "14.4"
click at [206, 545] on input "text" at bounding box center [241, 543] width 280 height 36
type input "Thrift Incentive"
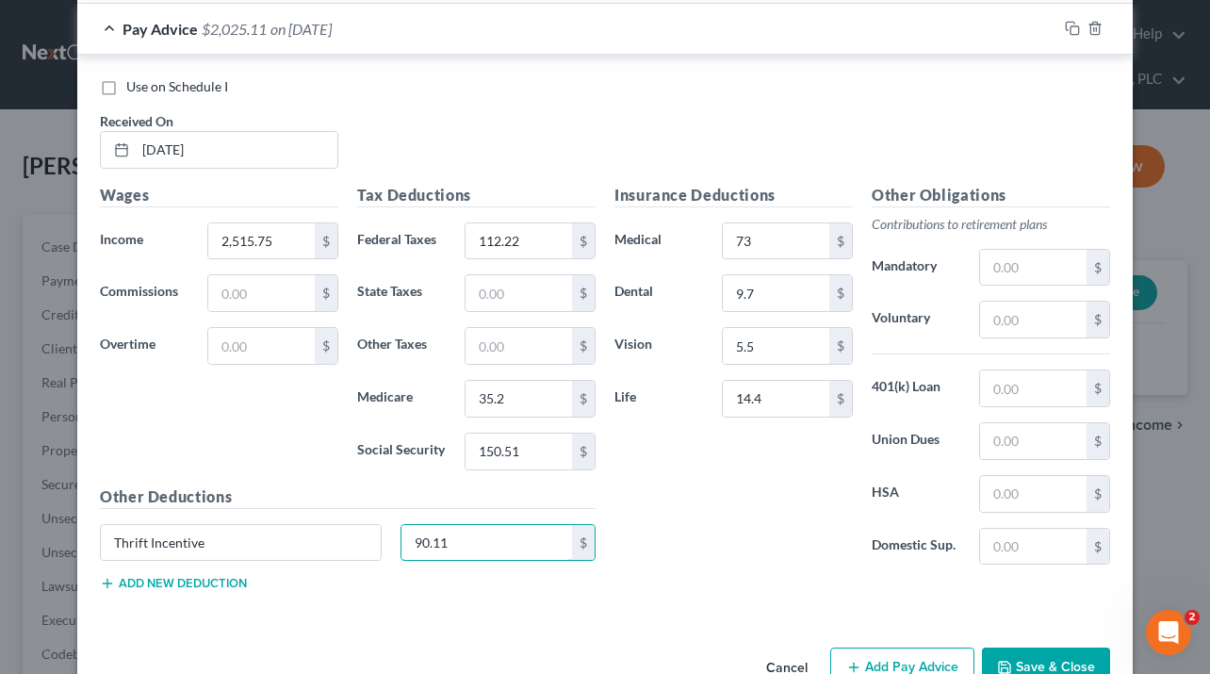
scroll to position [5598, 0]
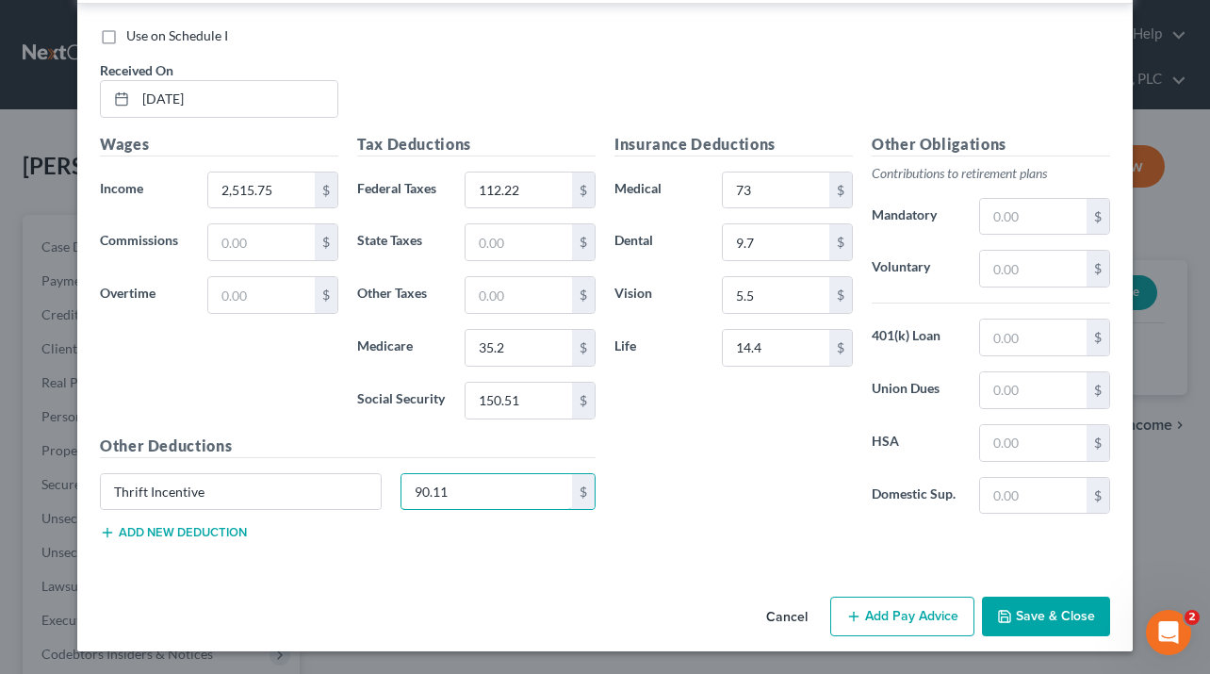
type input "90.11"
click at [872, 615] on button "Add Pay Advice" at bounding box center [902, 616] width 144 height 40
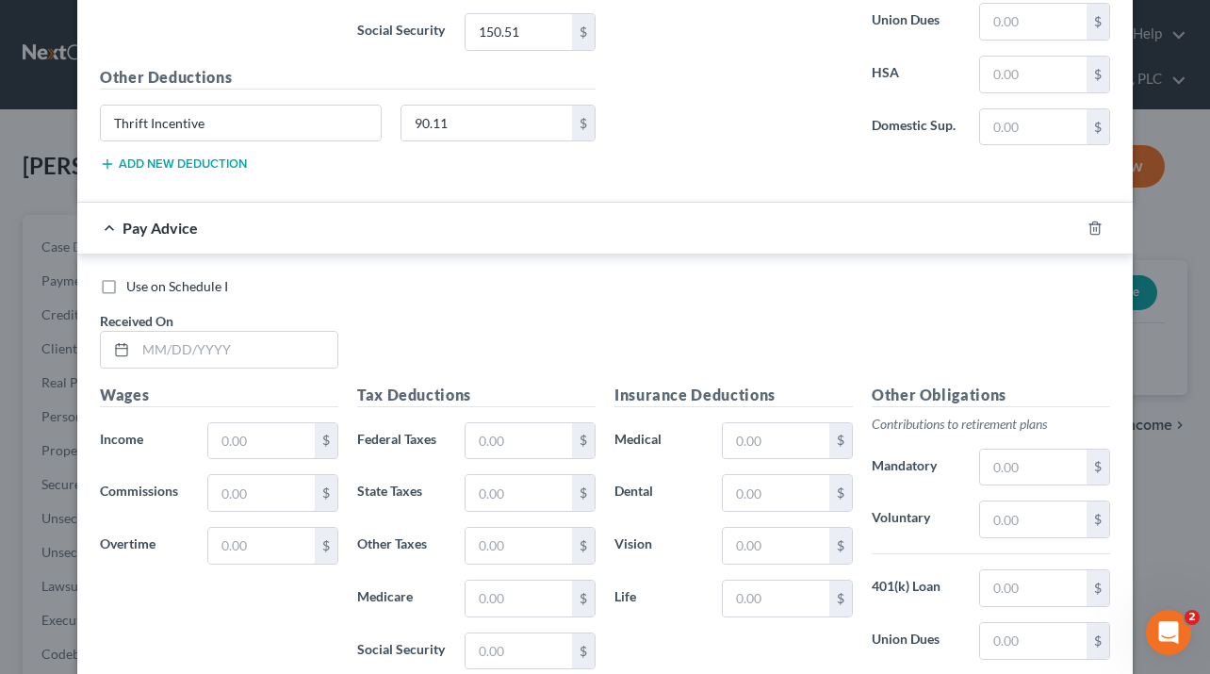
scroll to position [6202, 0]
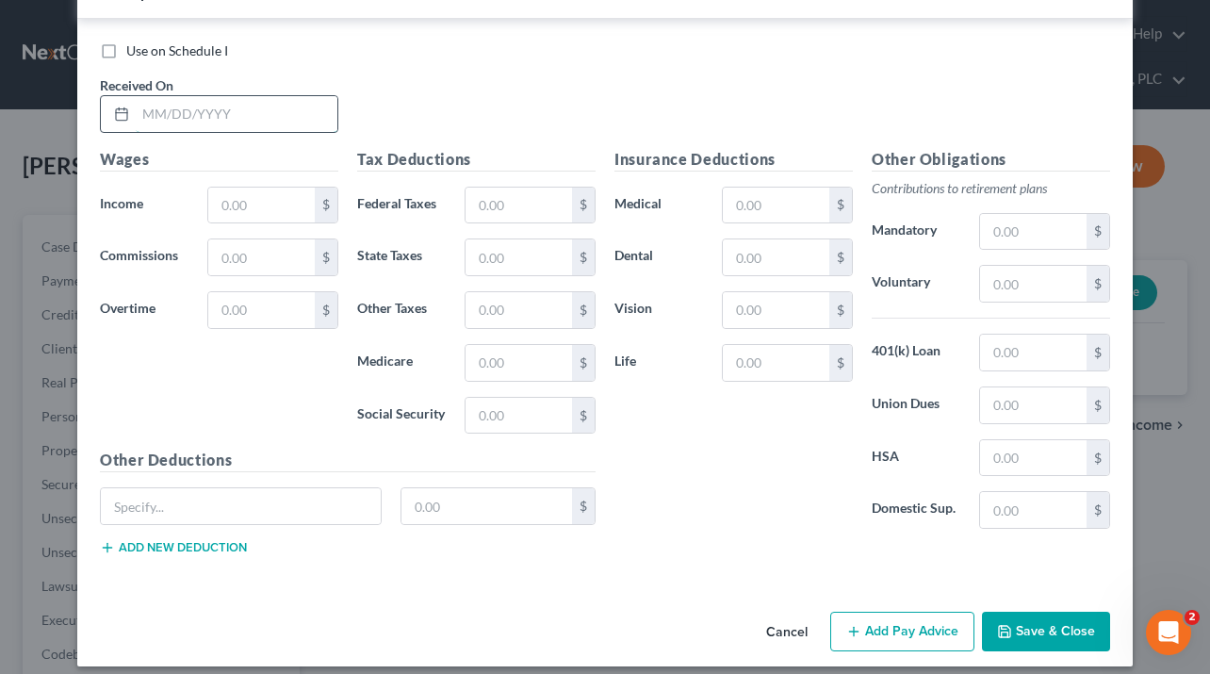
click at [217, 113] on input "text" at bounding box center [237, 114] width 202 height 36
type input "[DATE]"
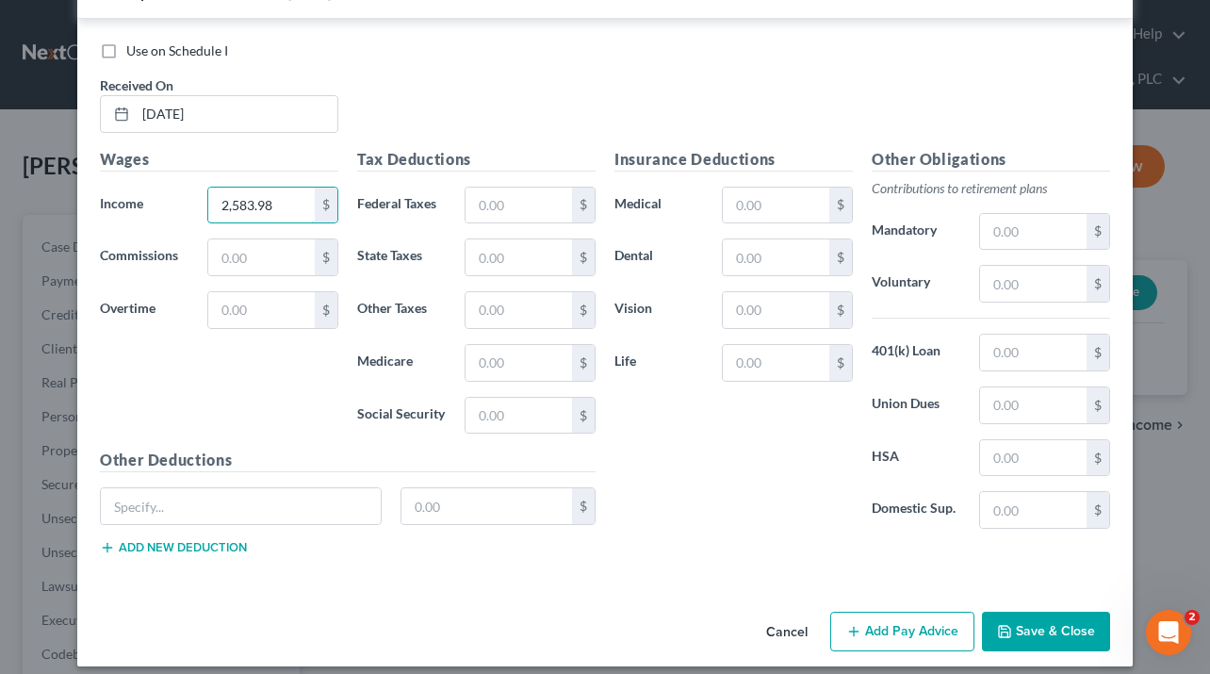
type input "2,583.98"
click at [495, 208] on input "text" at bounding box center [518, 206] width 106 height 36
type input "120.41"
type input "36.19"
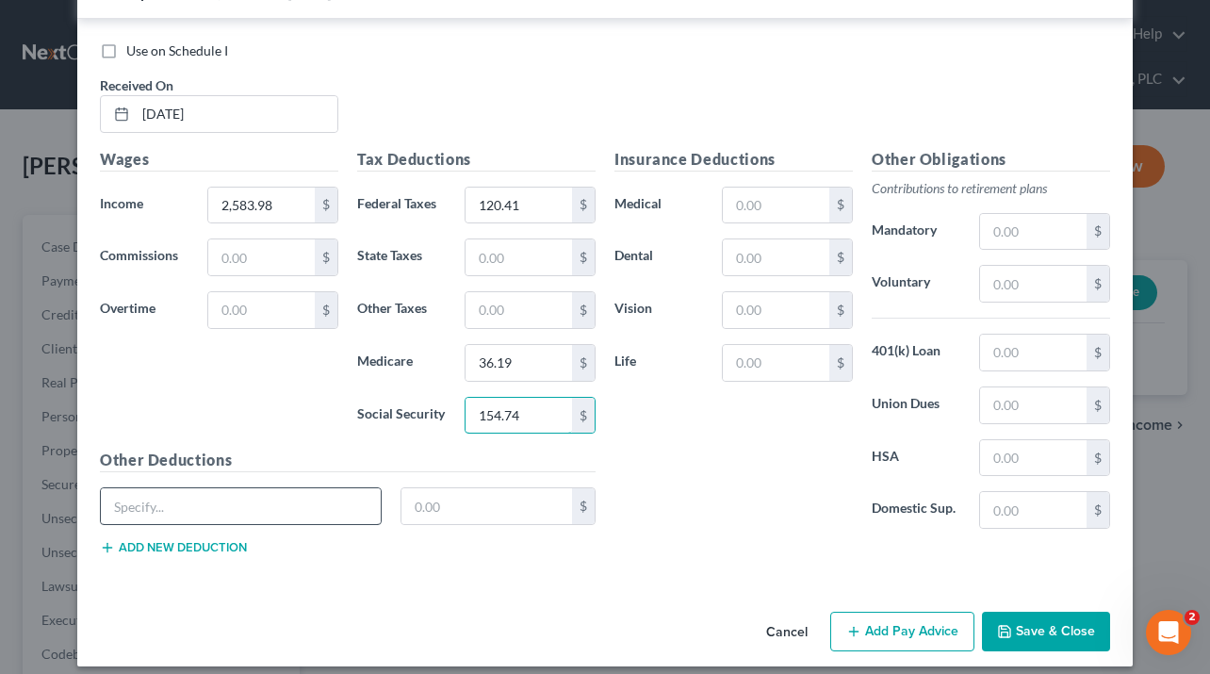
type input "154.74"
click at [278, 506] on input "text" at bounding box center [241, 506] width 280 height 36
type input "Thrift Incentive"
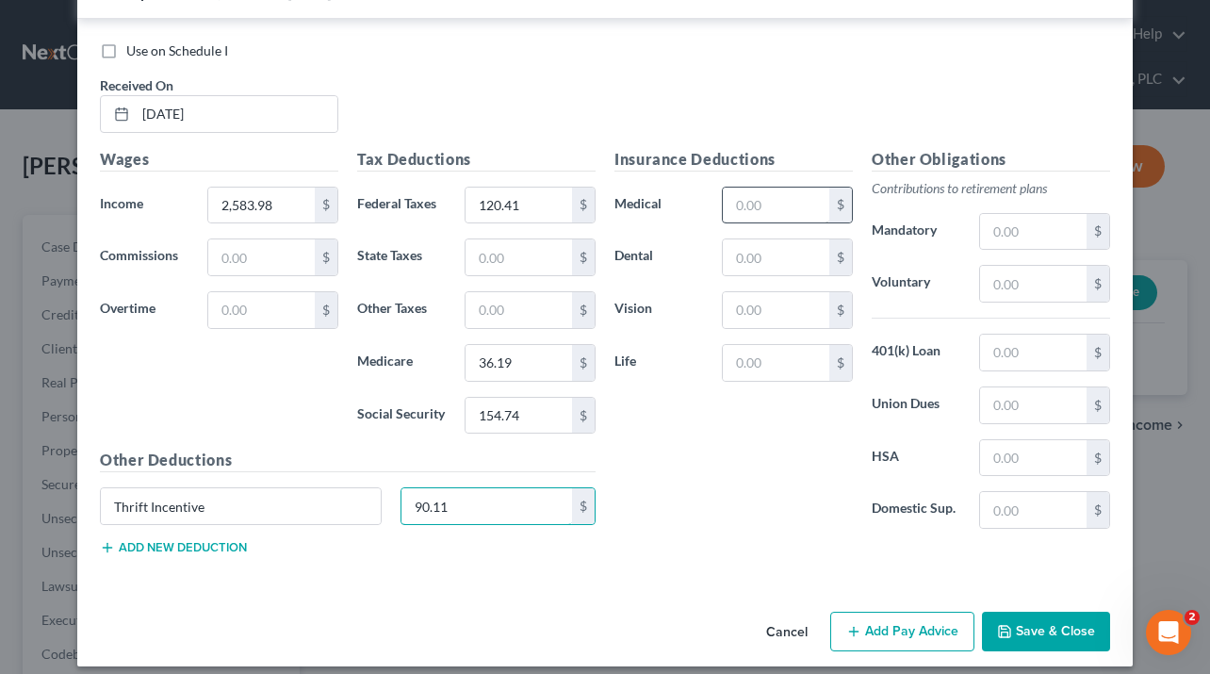
type input "90.11"
click at [775, 215] on input "text" at bounding box center [776, 206] width 106 height 36
type input "73"
type input "9.7"
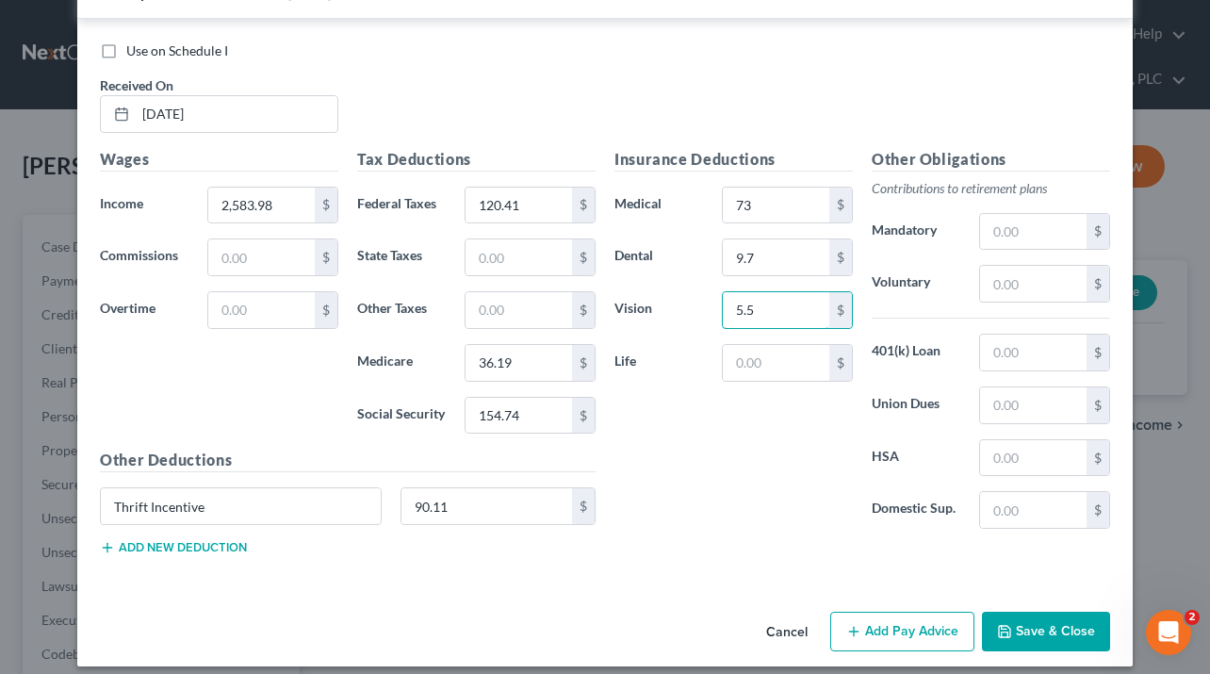
type input "5.5"
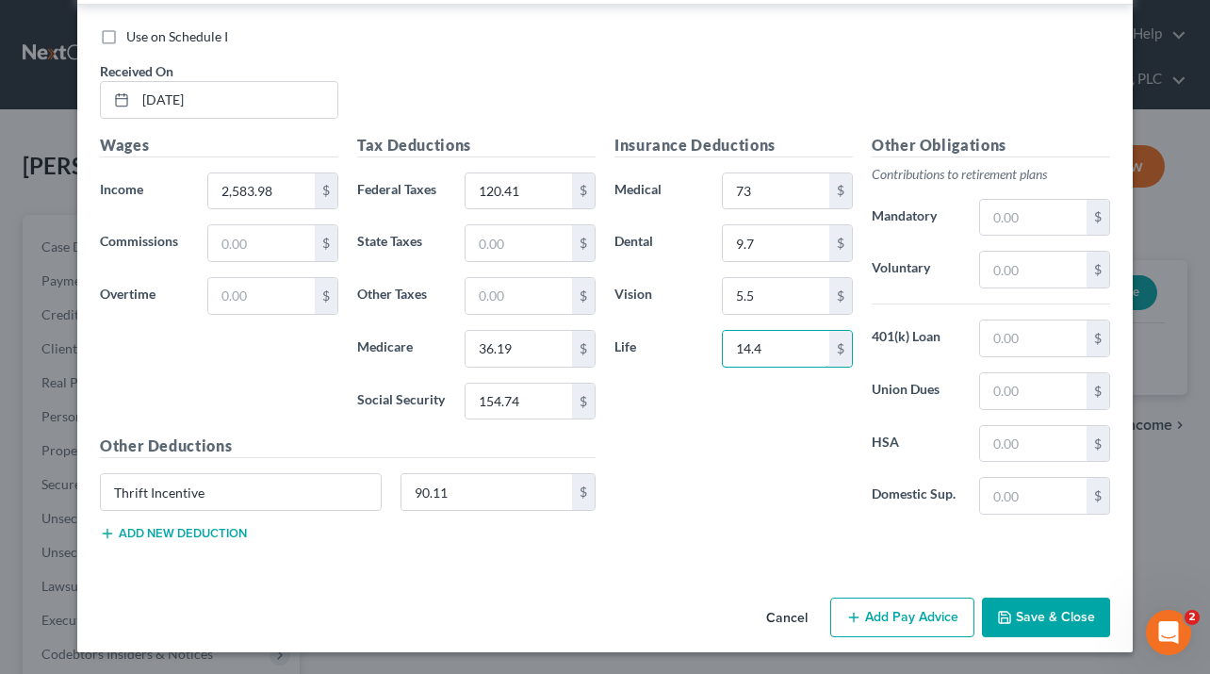
scroll to position [6217, 0]
type input "14.4"
click at [906, 623] on button "Add Pay Advice" at bounding box center [902, 616] width 144 height 40
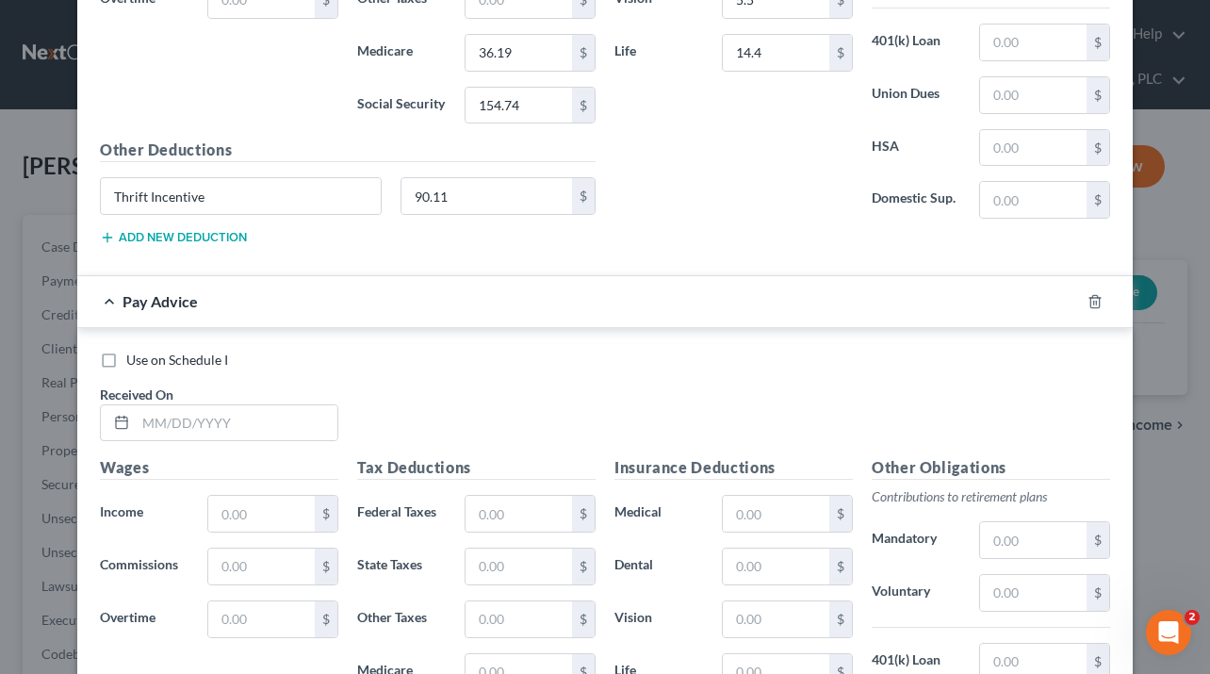
scroll to position [6821, 0]
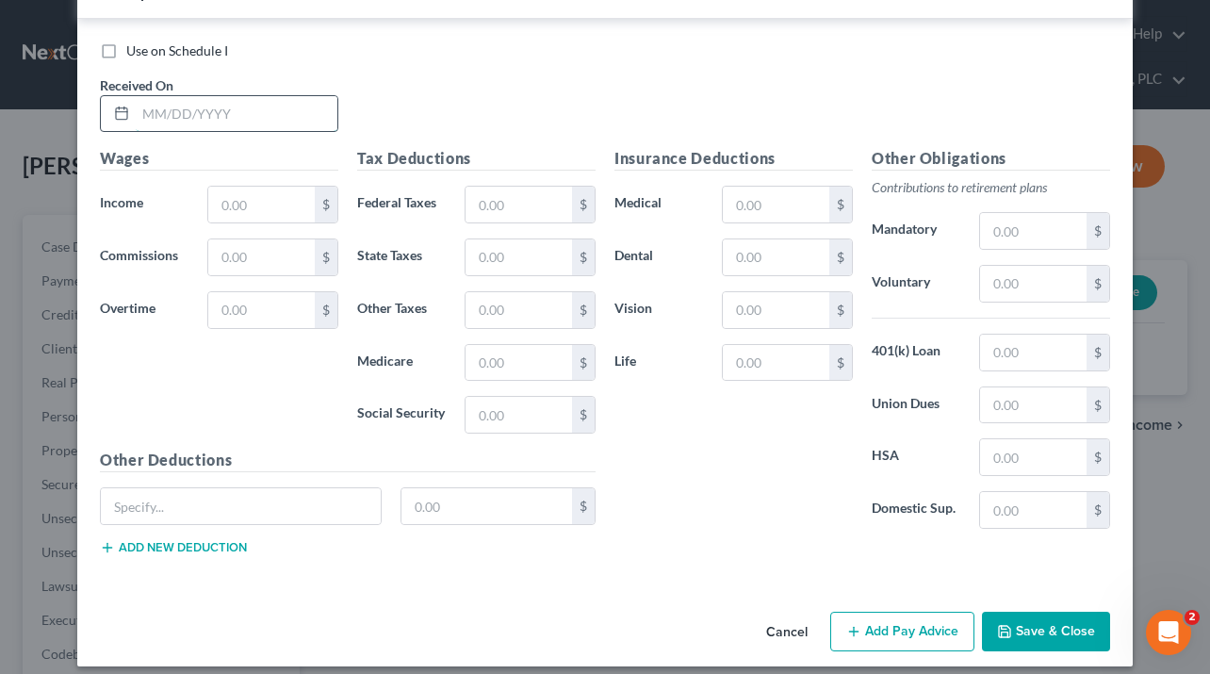
click at [206, 107] on input "text" at bounding box center [237, 114] width 202 height 36
type input "[DATE]"
click at [267, 293] on input "text" at bounding box center [261, 310] width 106 height 36
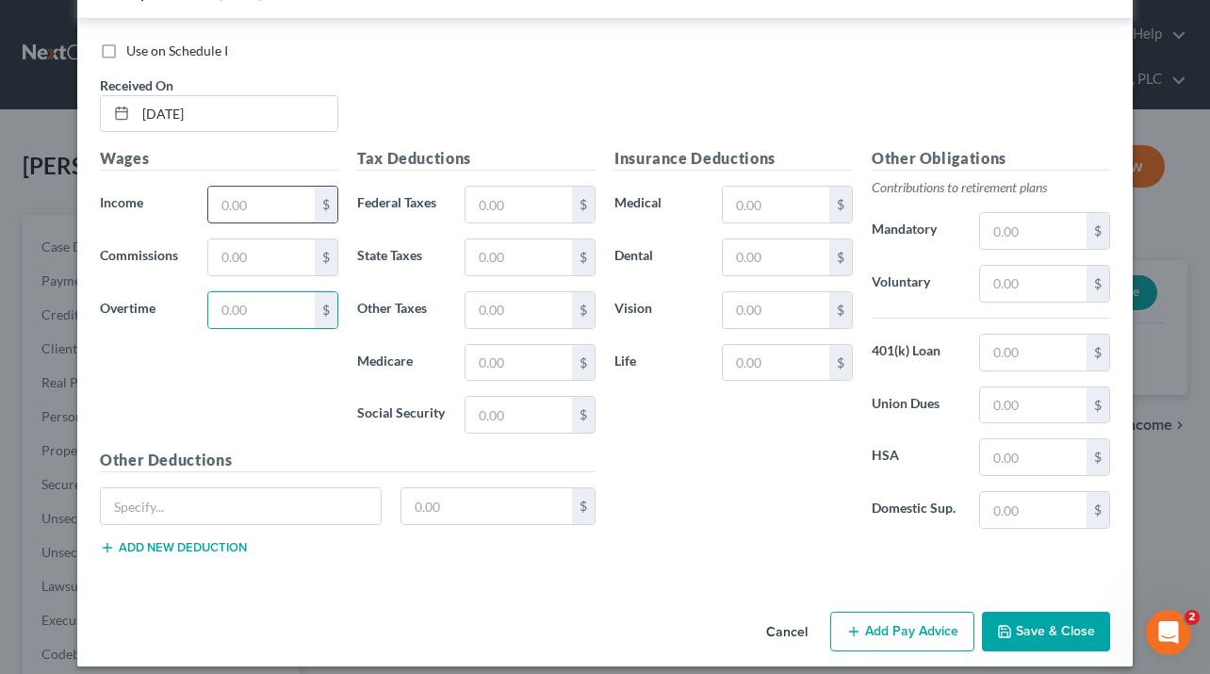
click at [256, 214] on input "text" at bounding box center [261, 205] width 106 height 36
type input "2,317.5"
click at [480, 212] on input "text" at bounding box center [518, 205] width 106 height 36
type input "88.12"
type input "32.33"
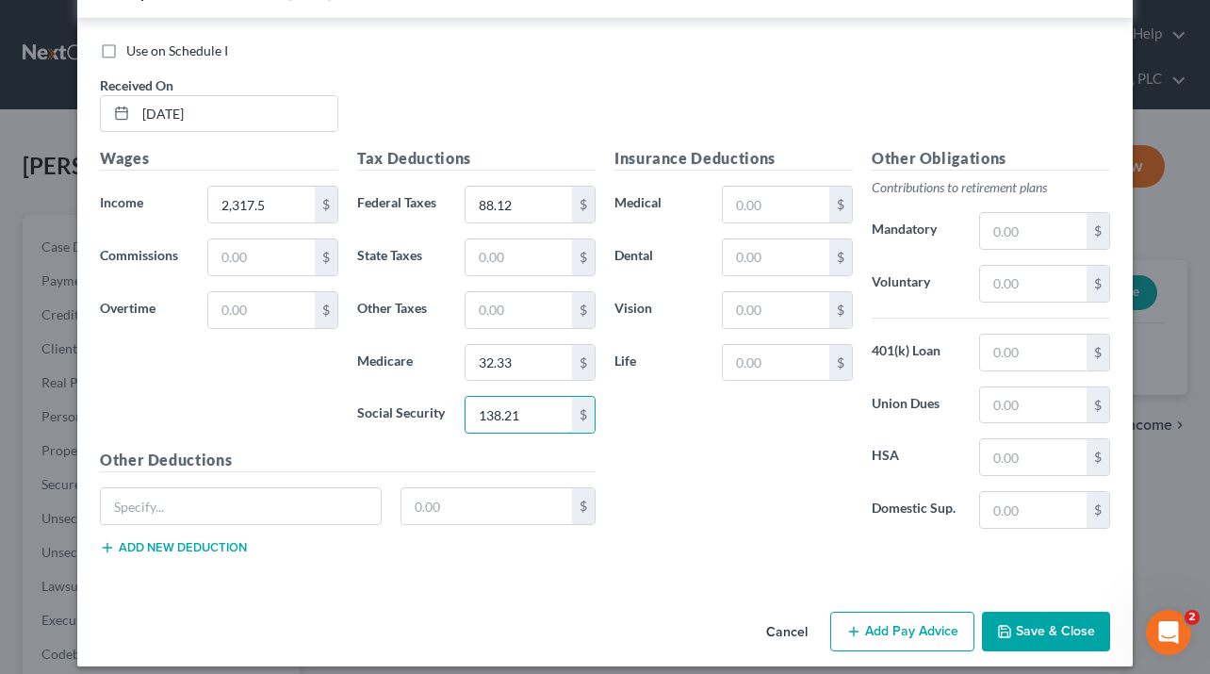
type input "138.21"
click at [742, 201] on input "text" at bounding box center [776, 205] width 106 height 36
type input "73"
type input "9.7"
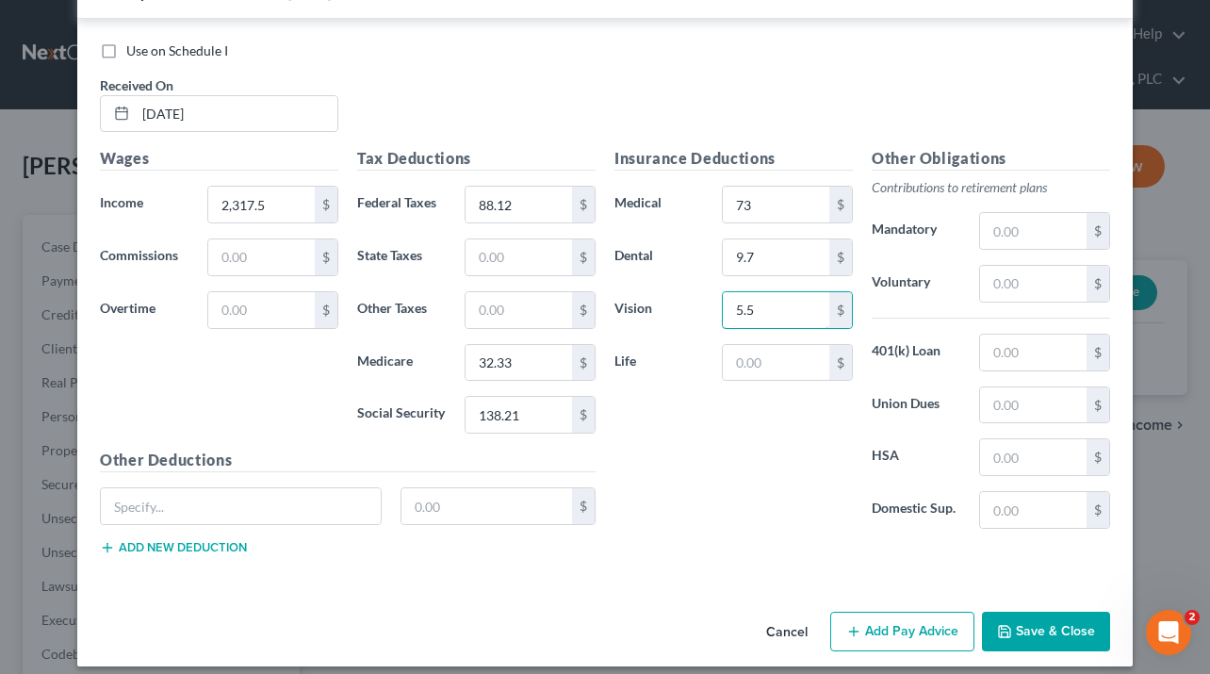
type input "5.5"
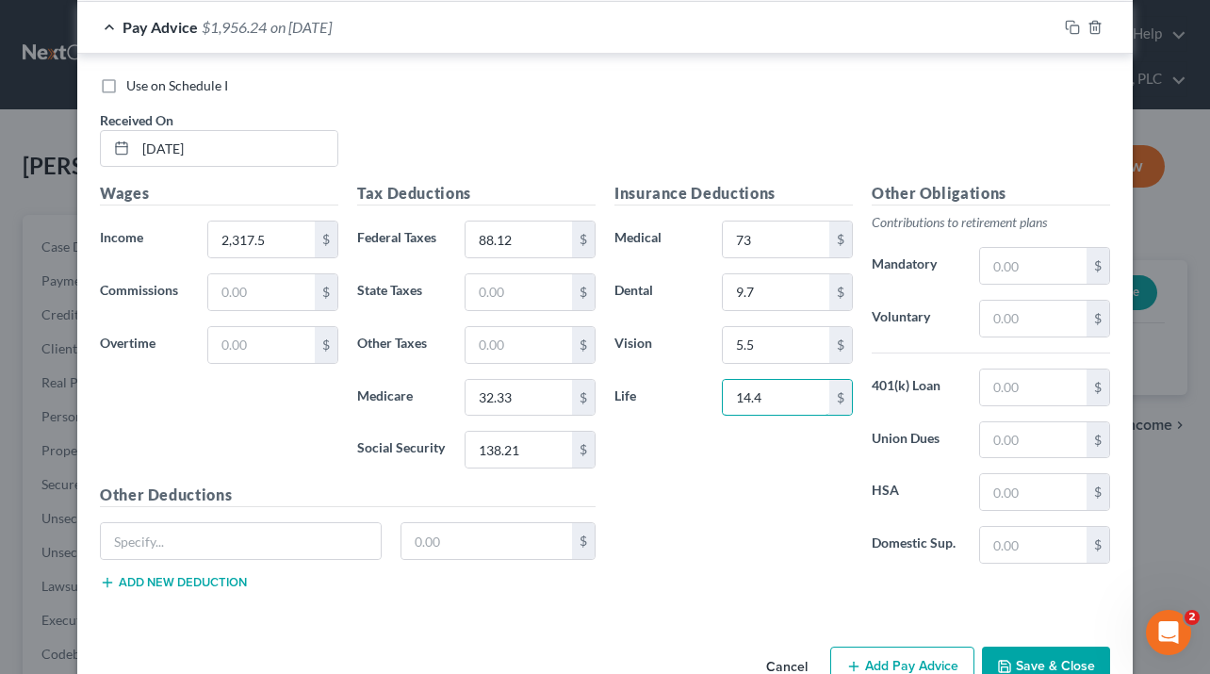
scroll to position [6782, 0]
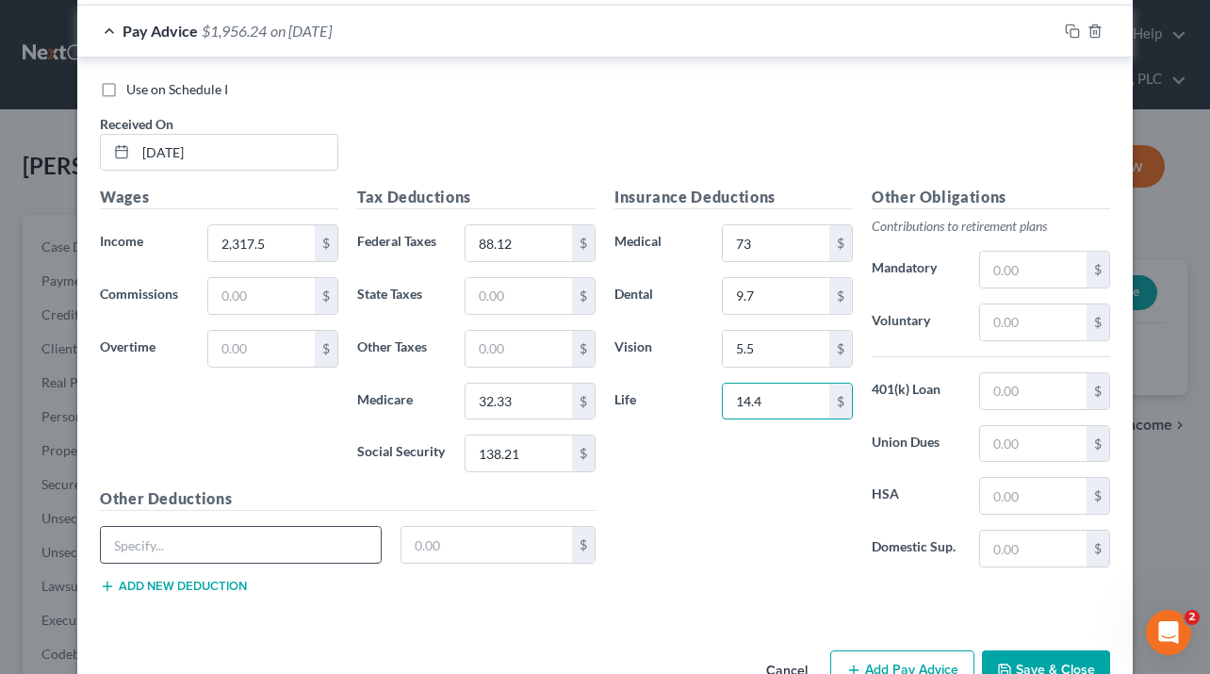
type input "14.4"
click at [200, 547] on input "text" at bounding box center [241, 545] width 280 height 36
type input "Thrift Incentive"
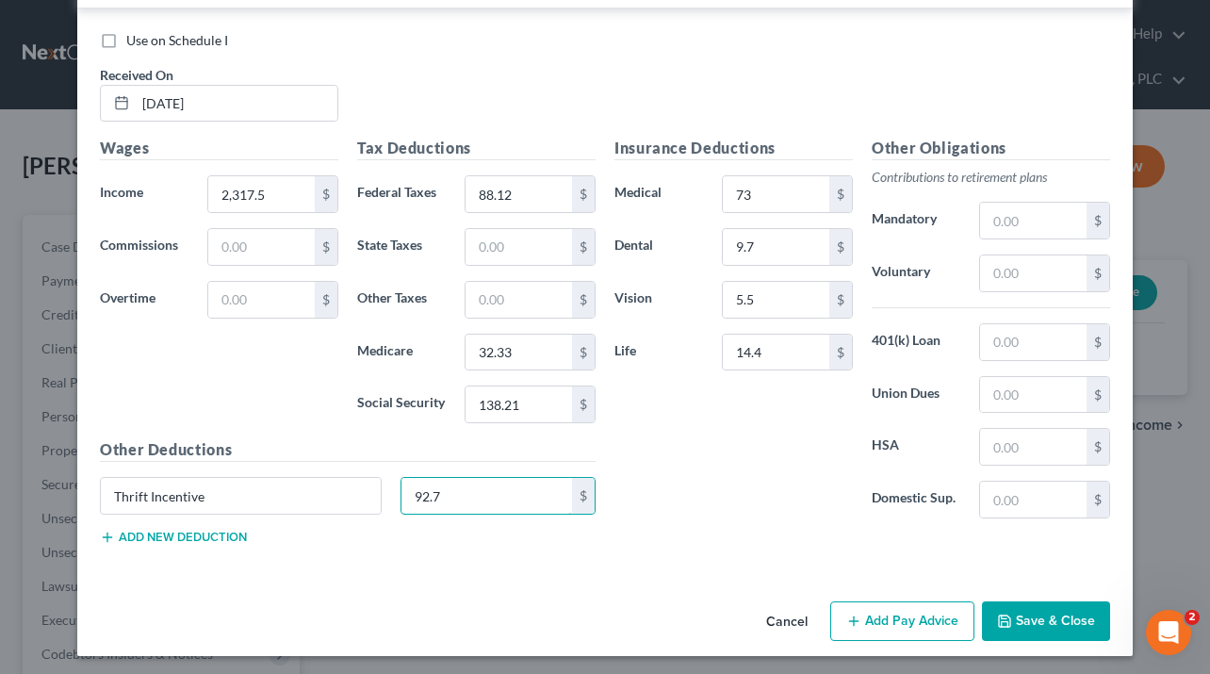
scroll to position [6836, 0]
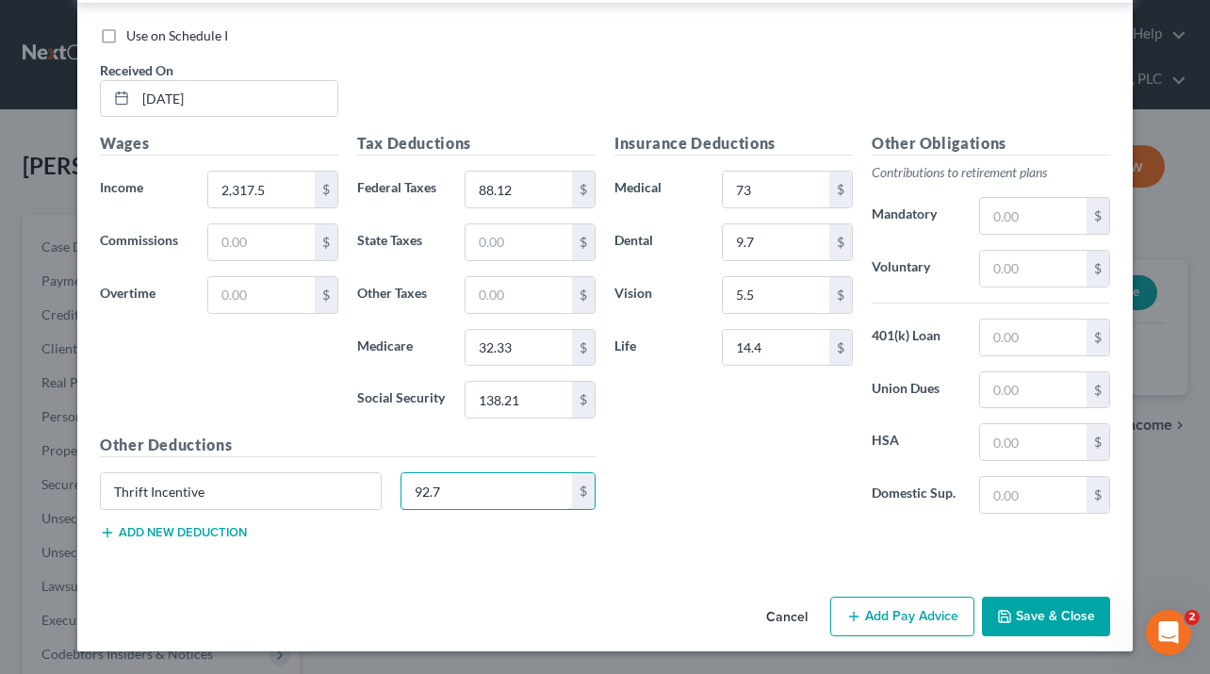
type input "92.7"
click at [914, 609] on button "Add Pay Advice" at bounding box center [902, 616] width 144 height 40
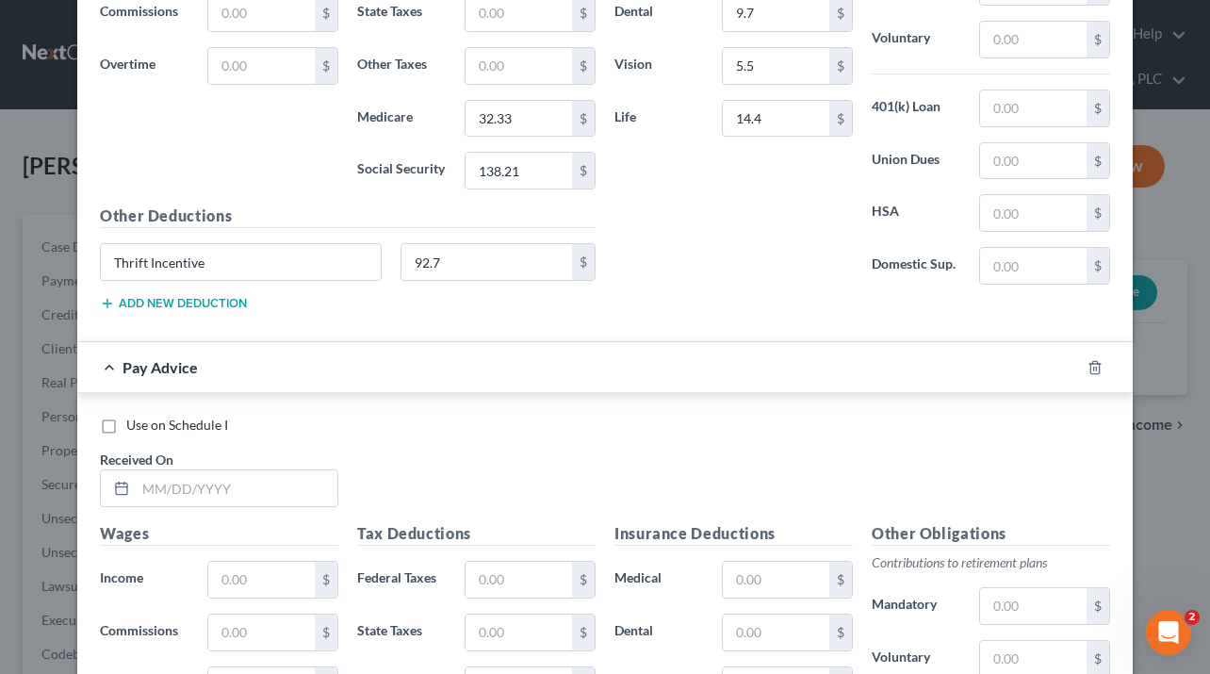
scroll to position [7454, 0]
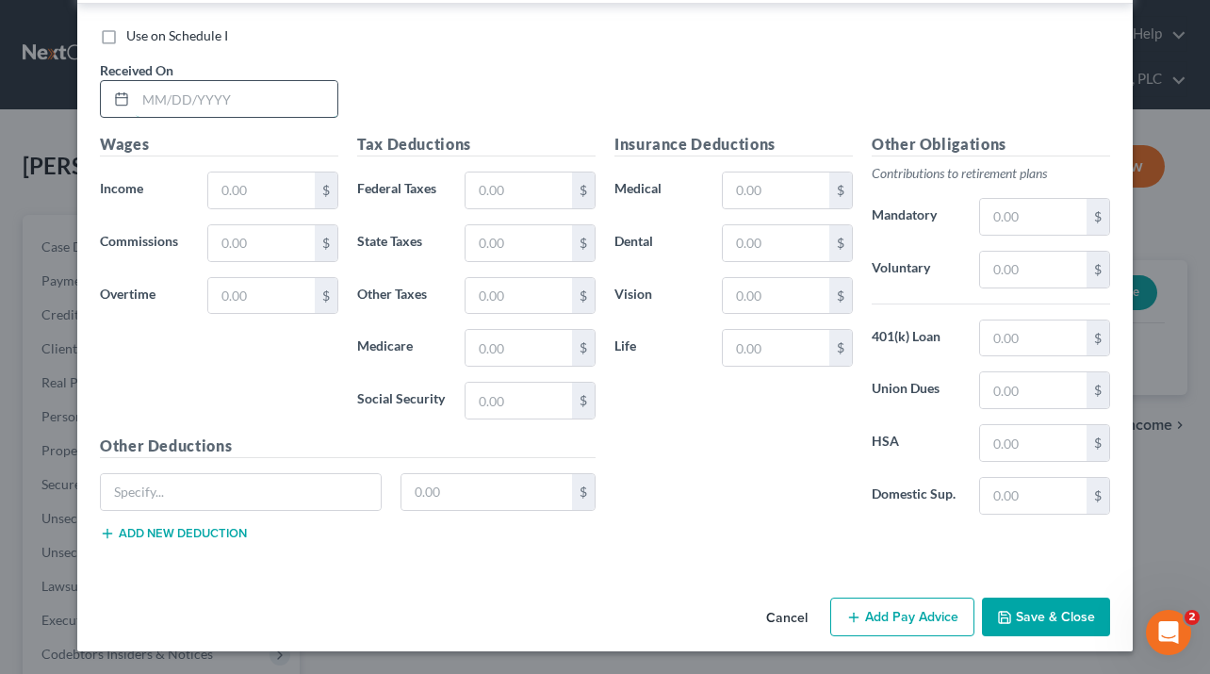
click at [193, 85] on input "text" at bounding box center [237, 99] width 202 height 36
type input "[DATE]"
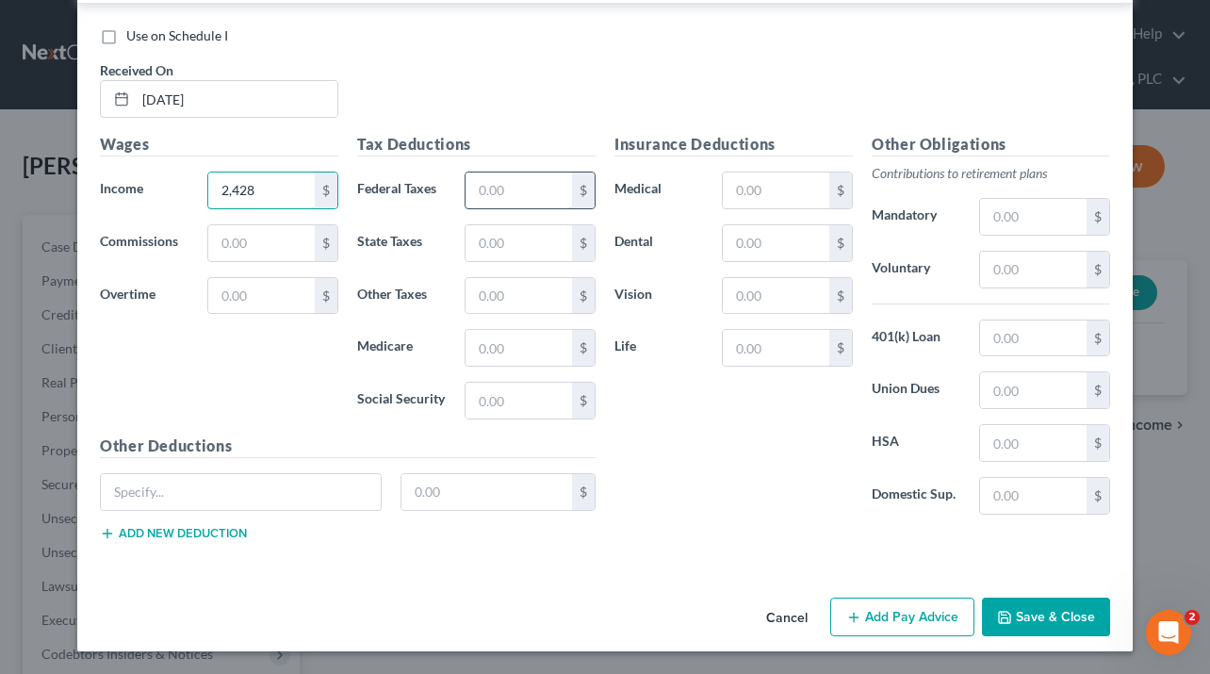
type input "2,428"
click at [472, 192] on input "text" at bounding box center [518, 190] width 106 height 36
type input "104.46"
type input "34.11"
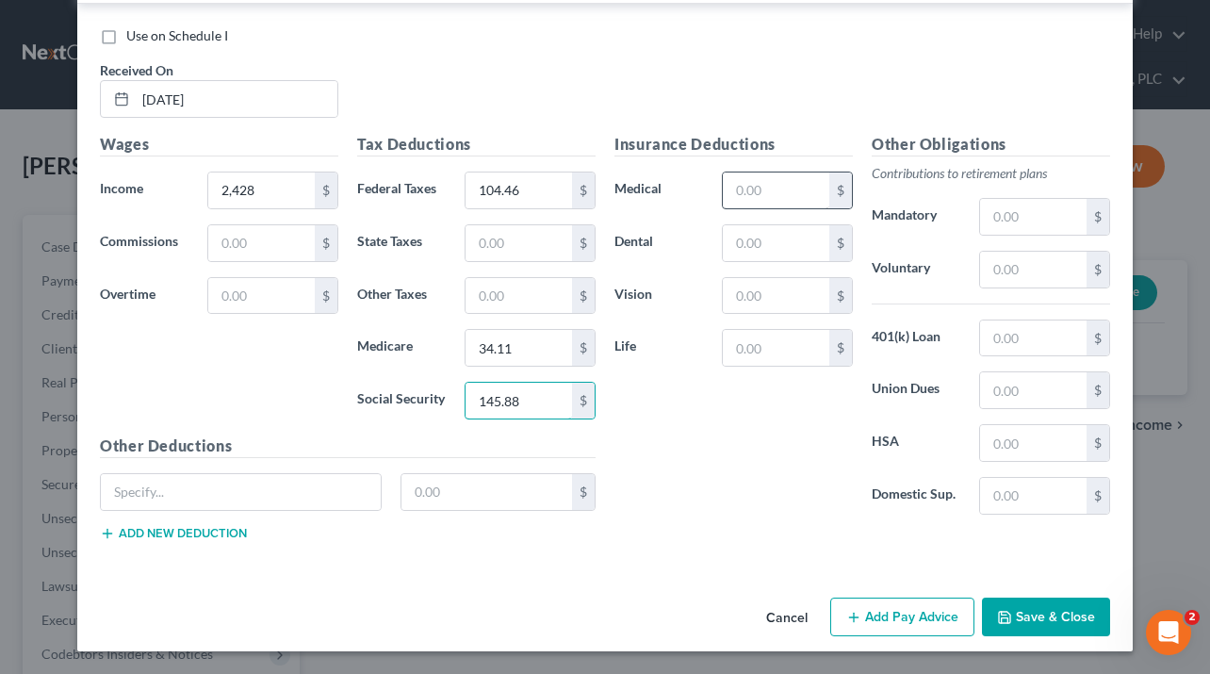
type input "145.88"
click at [759, 177] on input "text" at bounding box center [776, 190] width 106 height 36
type input "73"
type input "9.7"
type input "5.5"
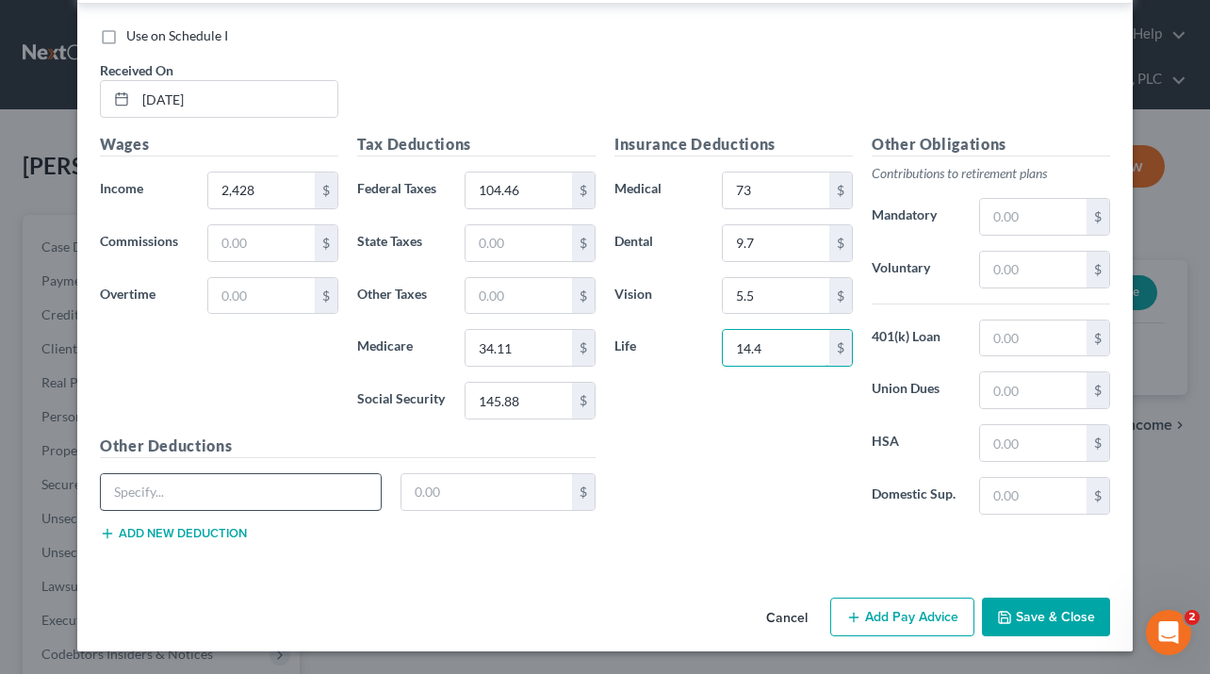
type input "14.4"
click at [284, 506] on input "text" at bounding box center [241, 492] width 280 height 36
type input "Thrift Incentive"
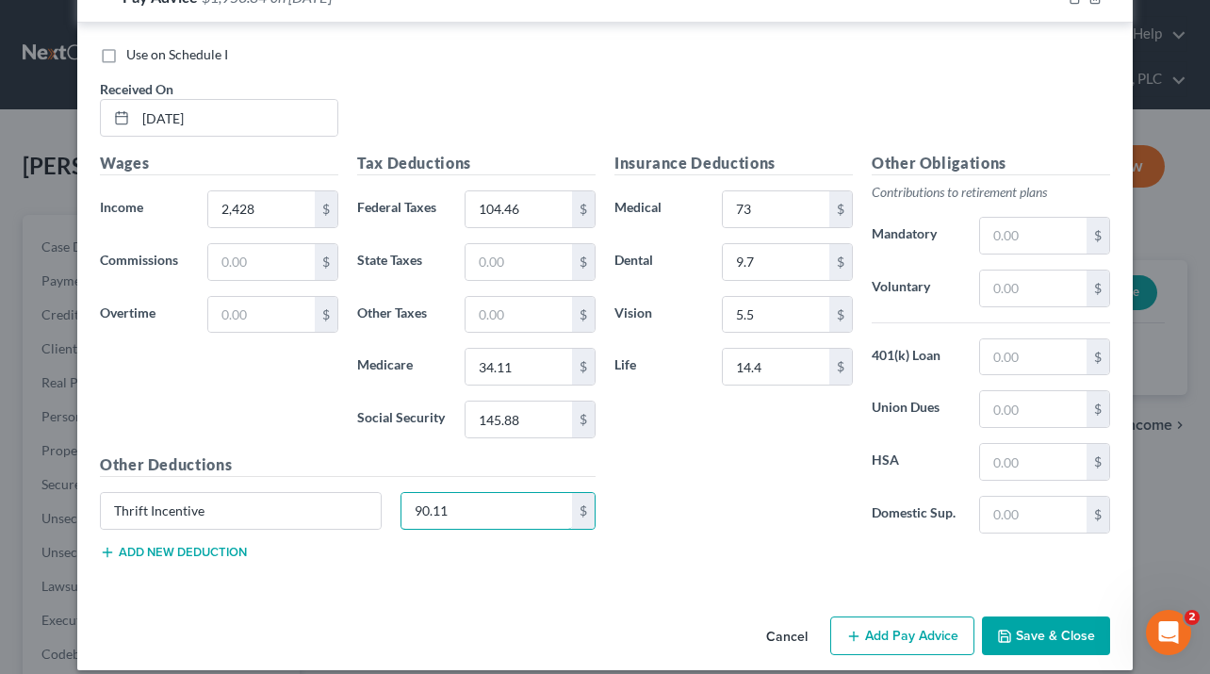
scroll to position [7418, 0]
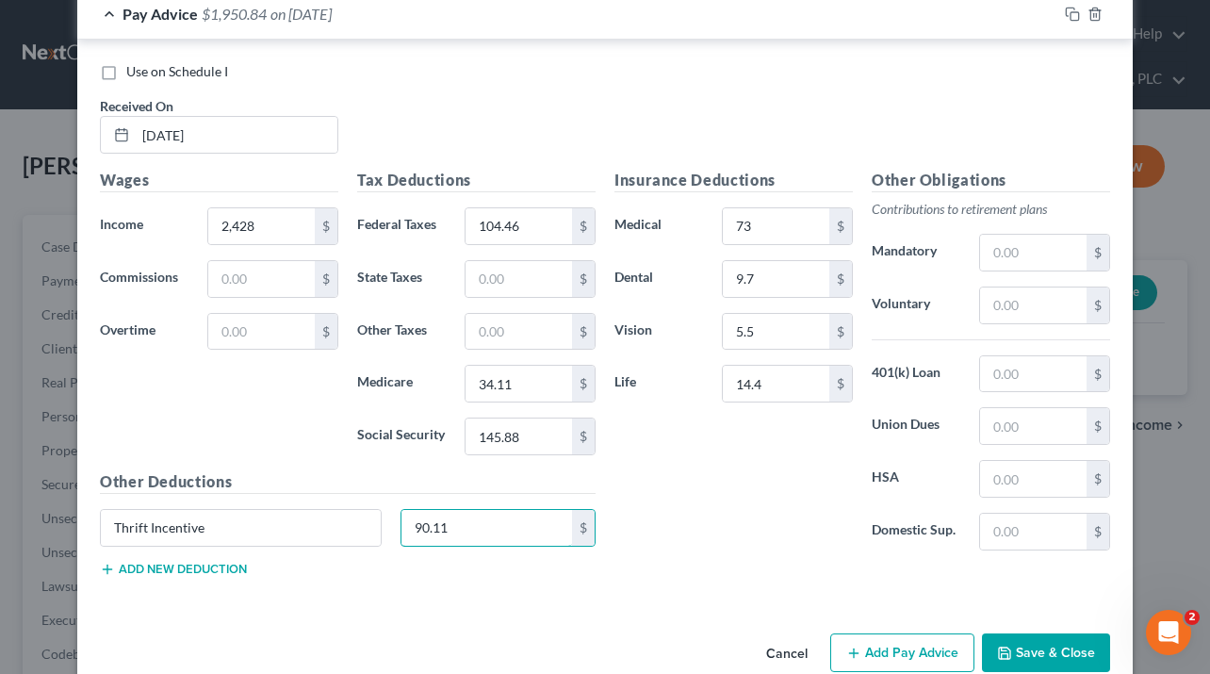
type input "90.11"
click at [906, 646] on button "Add Pay Advice" at bounding box center [902, 653] width 144 height 40
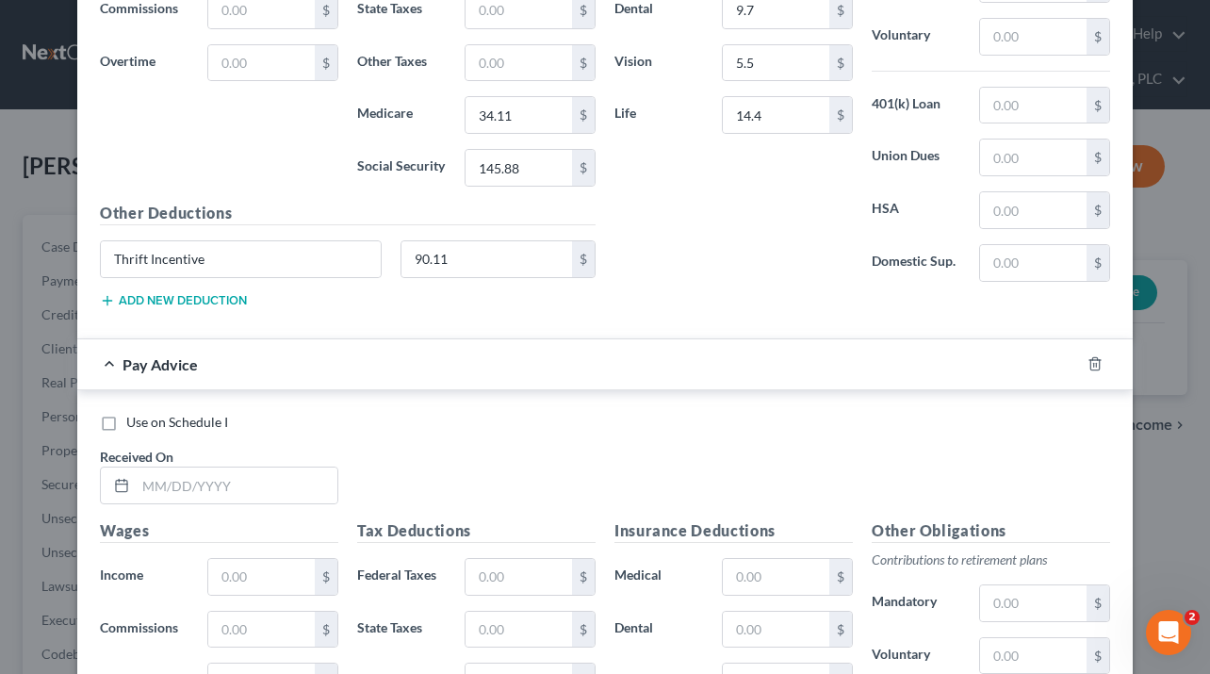
scroll to position [8073, 0]
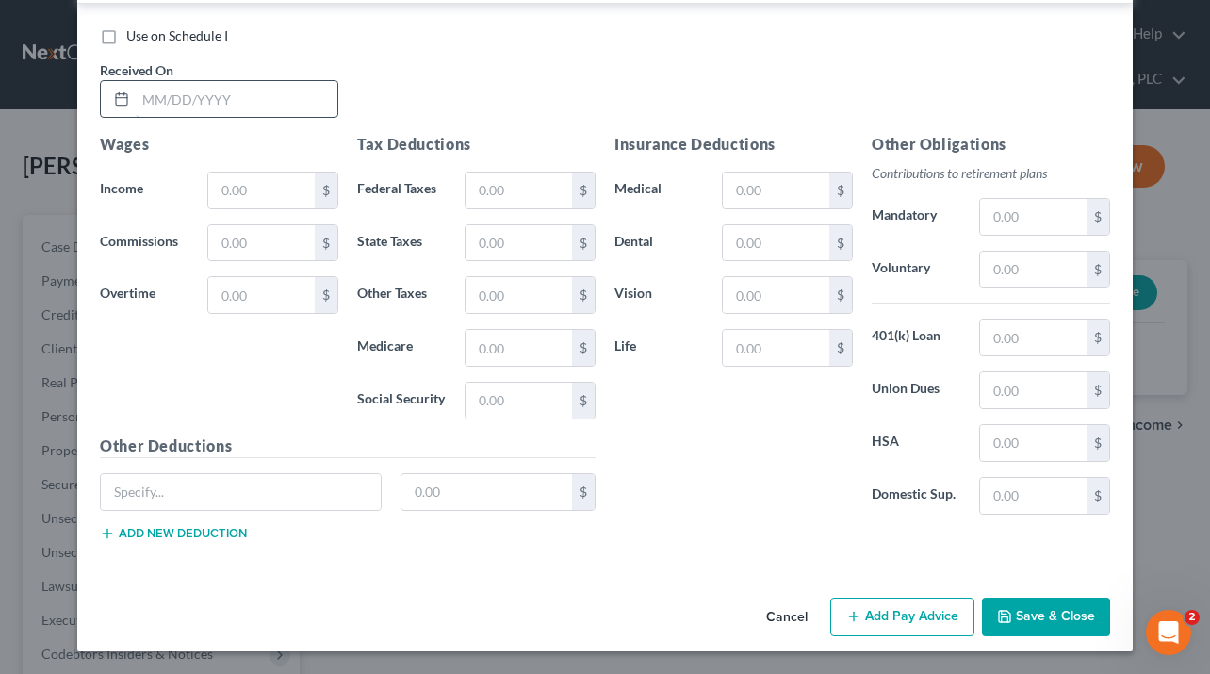
click at [182, 101] on input "text" at bounding box center [237, 99] width 202 height 36
type input "[DATE]"
click at [279, 190] on input "text" at bounding box center [261, 190] width 106 height 36
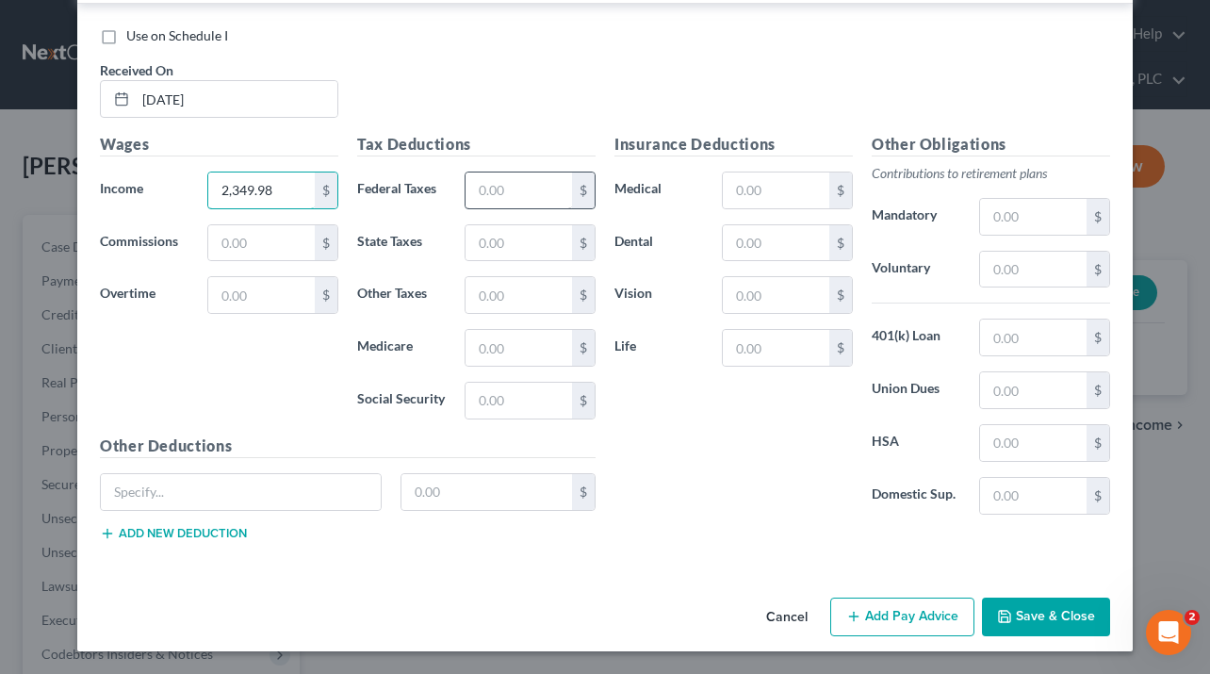
type input "2,349.98"
click at [476, 194] on input "text" at bounding box center [518, 190] width 106 height 36
type input "91.86"
type input "32.8"
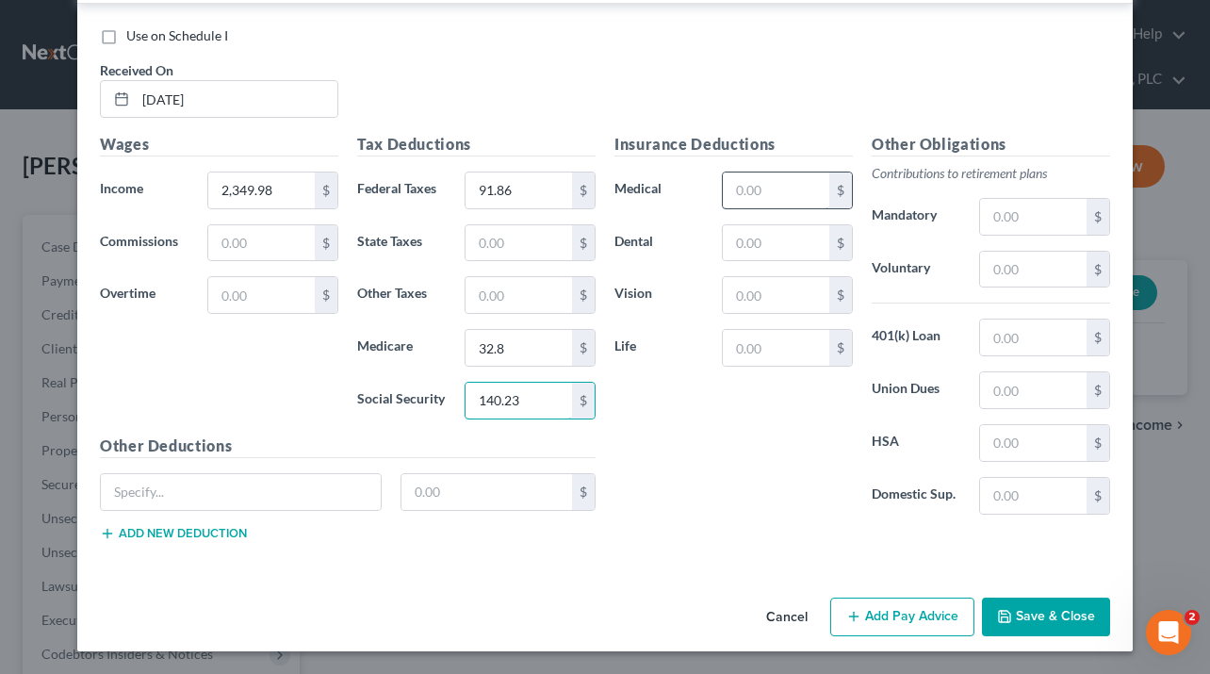
type input "140.23"
click at [731, 188] on input "text" at bounding box center [776, 190] width 106 height 36
type input "73"
type input "9.7"
type input "5.5"
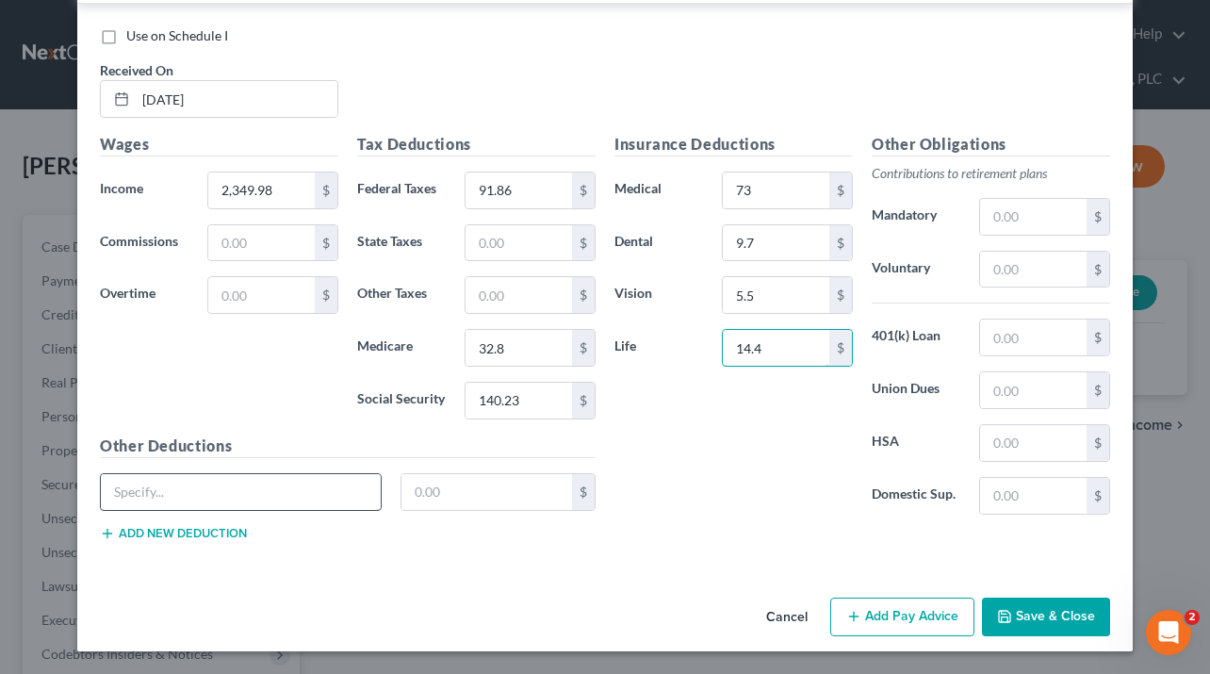
type input "14.4"
click at [292, 482] on input "text" at bounding box center [241, 492] width 280 height 36
type input "Thrift Incentive"
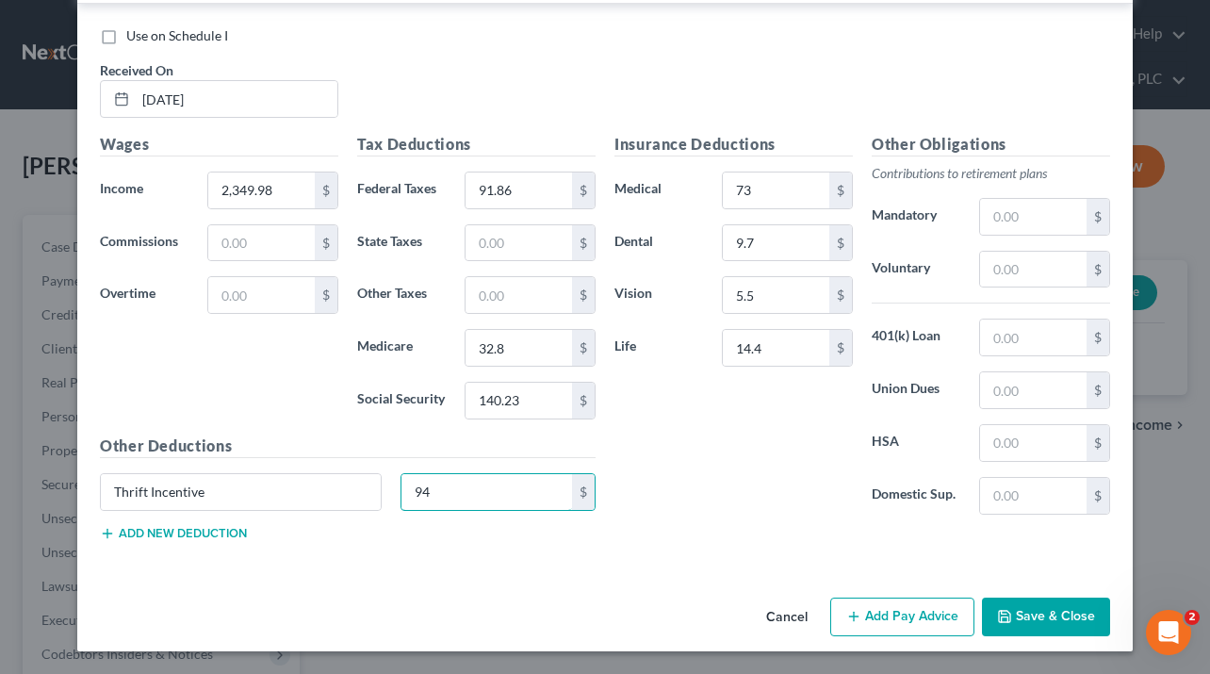
type input "94"
click at [892, 612] on button "Add Pay Advice" at bounding box center [902, 617] width 144 height 40
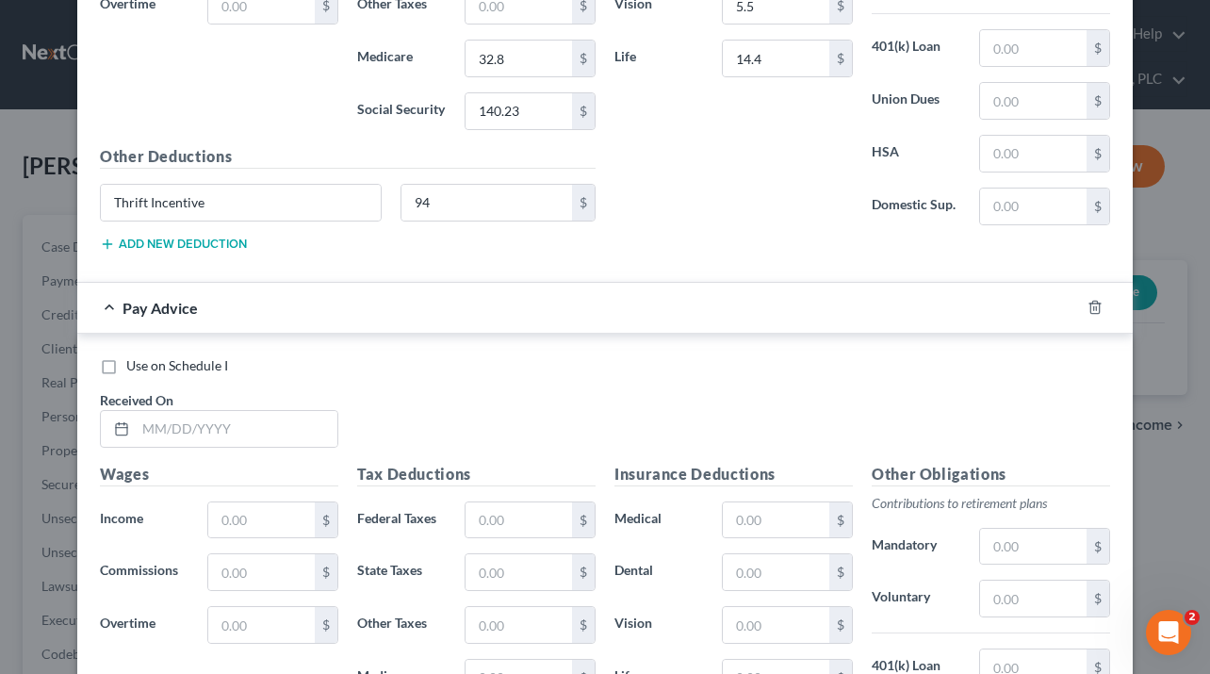
scroll to position [8678, 0]
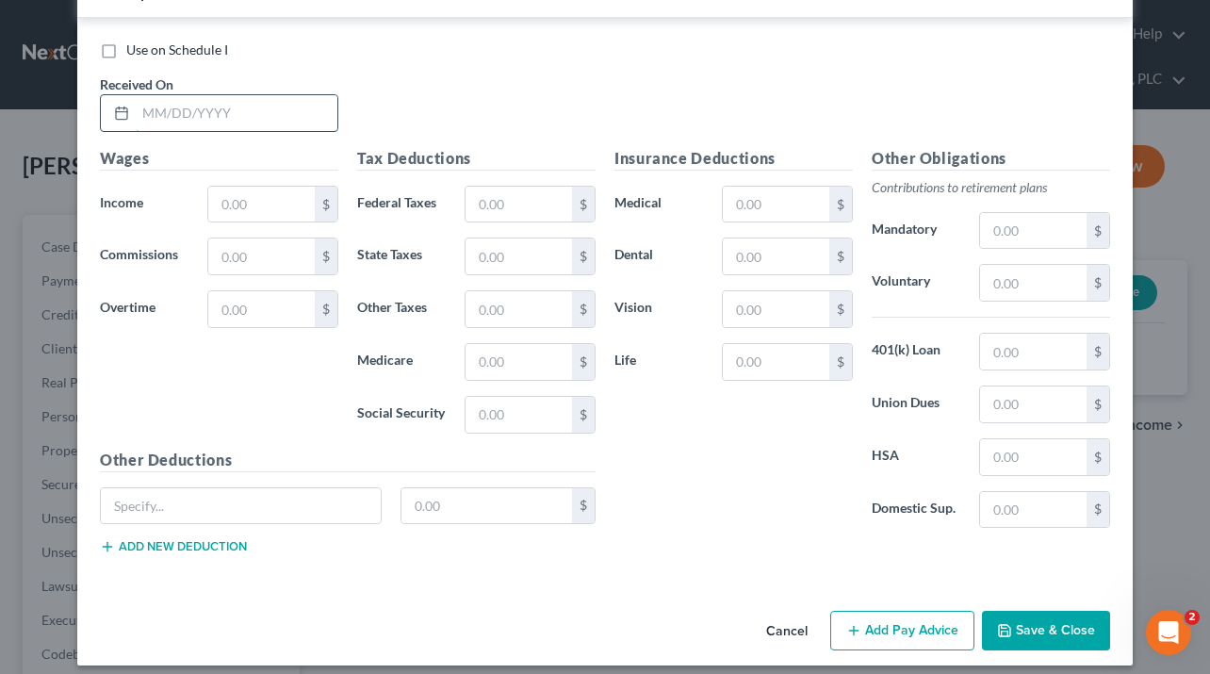
click at [185, 113] on input "text" at bounding box center [237, 113] width 202 height 36
type input "[DATE]"
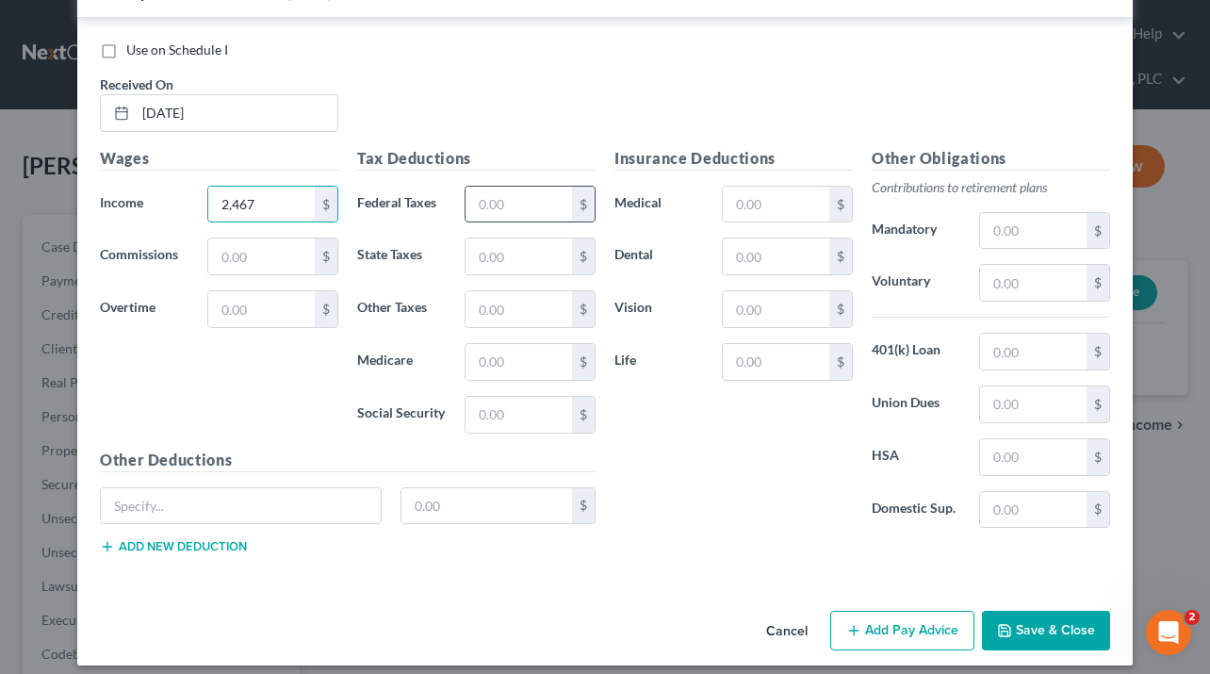
type input "2,467"
click at [497, 218] on input "text" at bounding box center [518, 205] width 106 height 36
type input "106.37"
click at [523, 257] on input "text" at bounding box center [518, 256] width 106 height 36
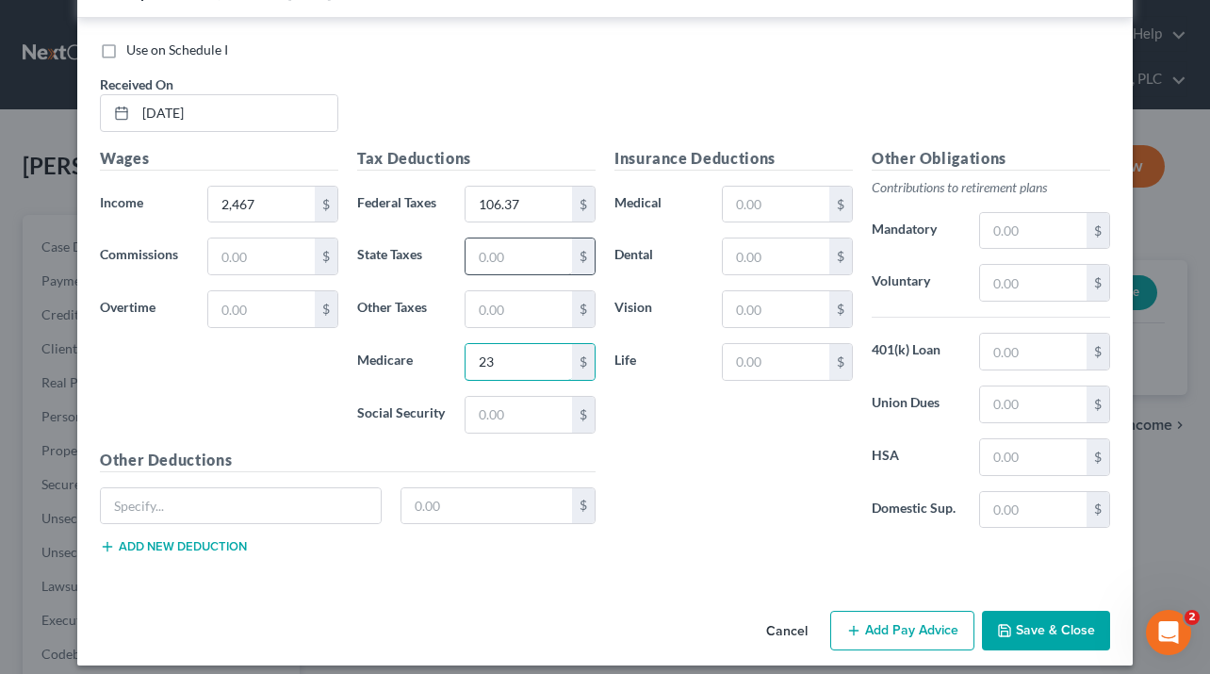
type input "2"
type input "34.49"
type input "147.48"
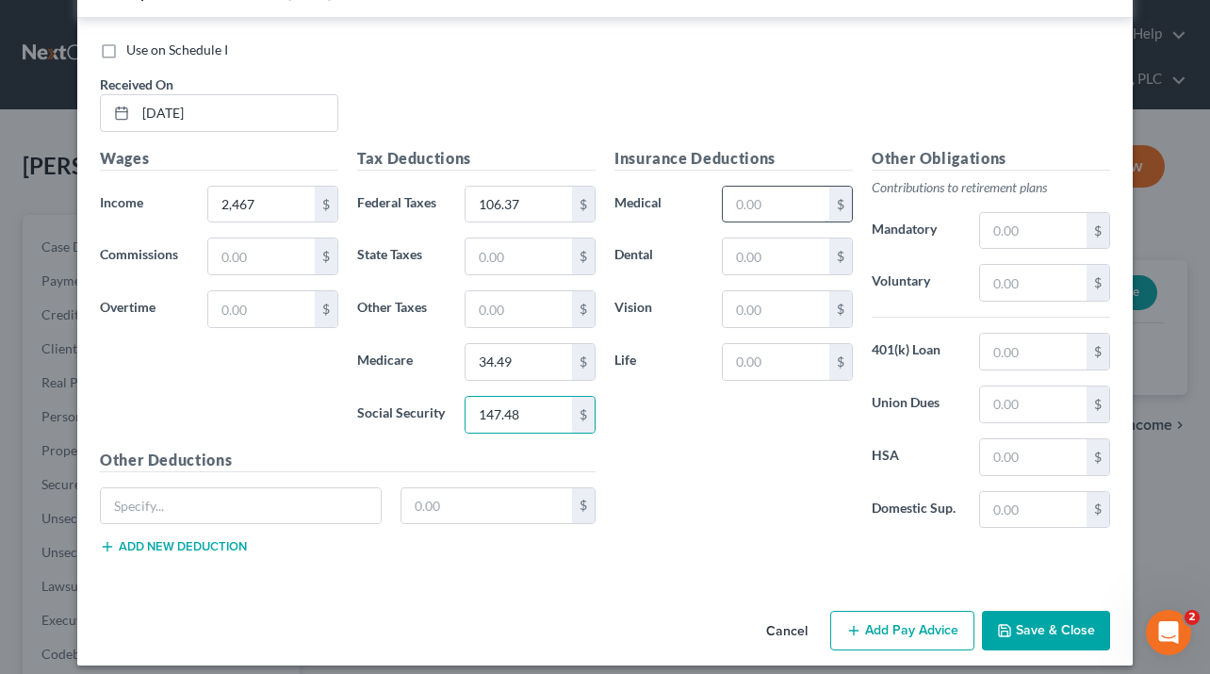
click at [763, 208] on input "text" at bounding box center [776, 205] width 106 height 36
type input "73"
type input "9.7"
type input "5.5"
type input "14.4"
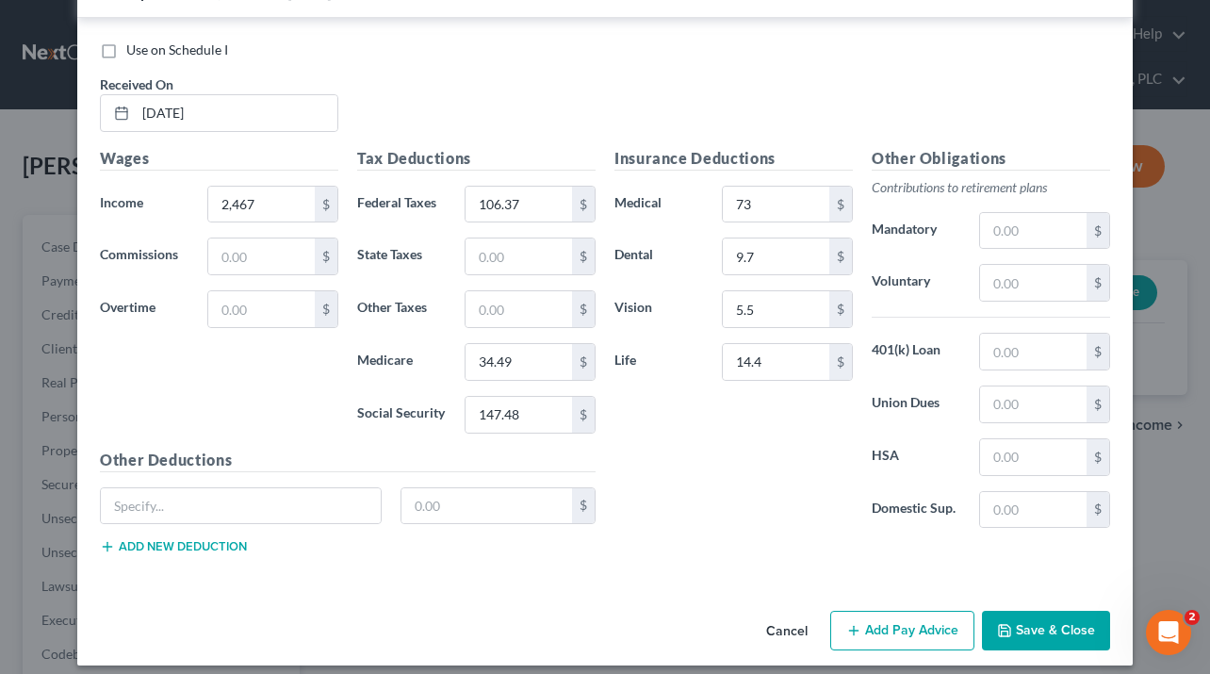
click at [174, 529] on div "$" at bounding box center [347, 513] width 514 height 53
click at [191, 514] on input "text" at bounding box center [241, 506] width 280 height 36
type input "Thrift Incentive"
type input "90.11"
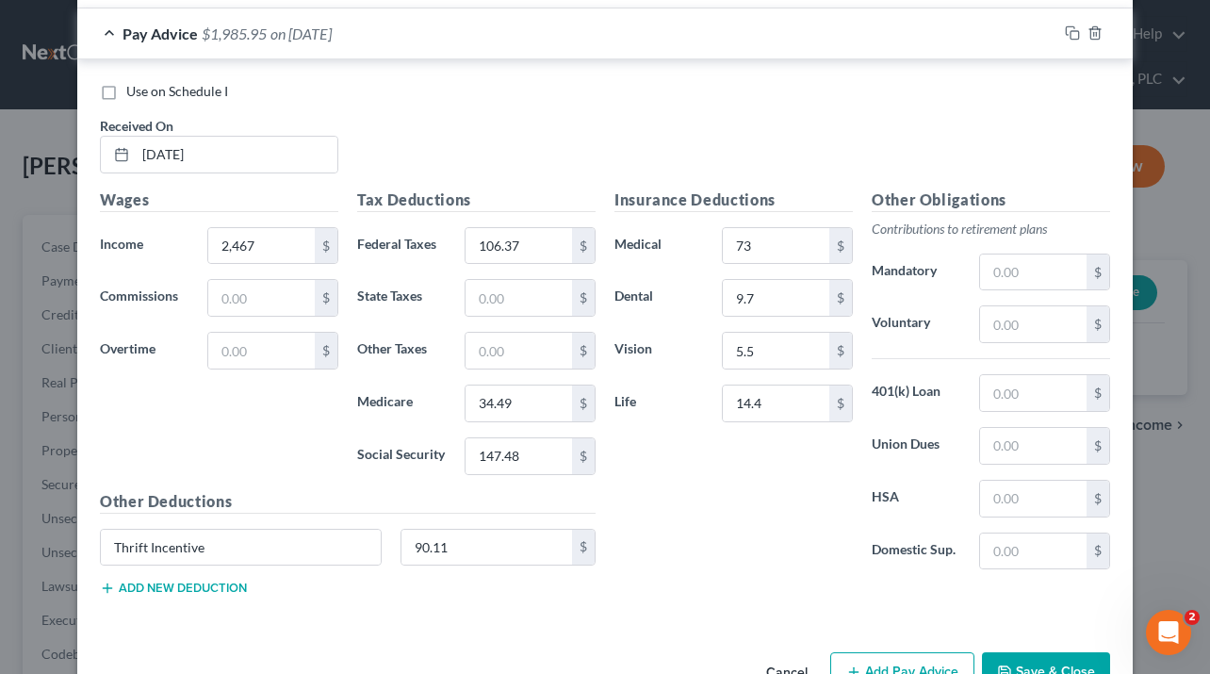
scroll to position [8692, 0]
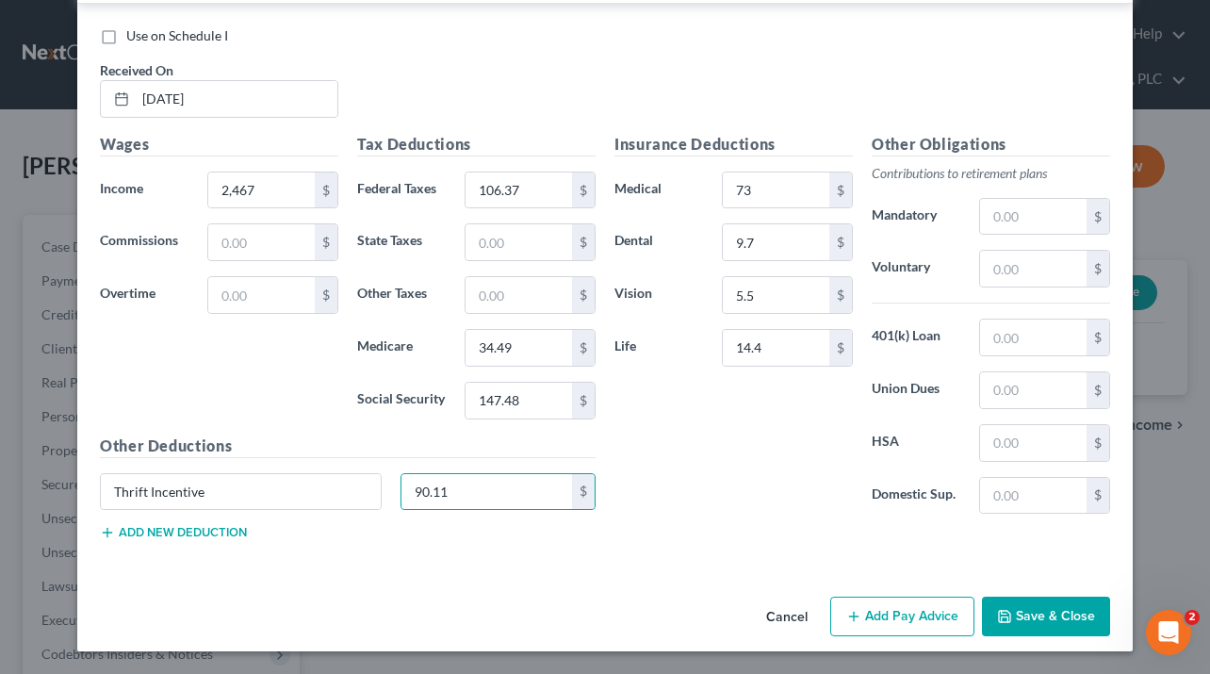
click at [924, 619] on button "Add Pay Advice" at bounding box center [902, 616] width 144 height 40
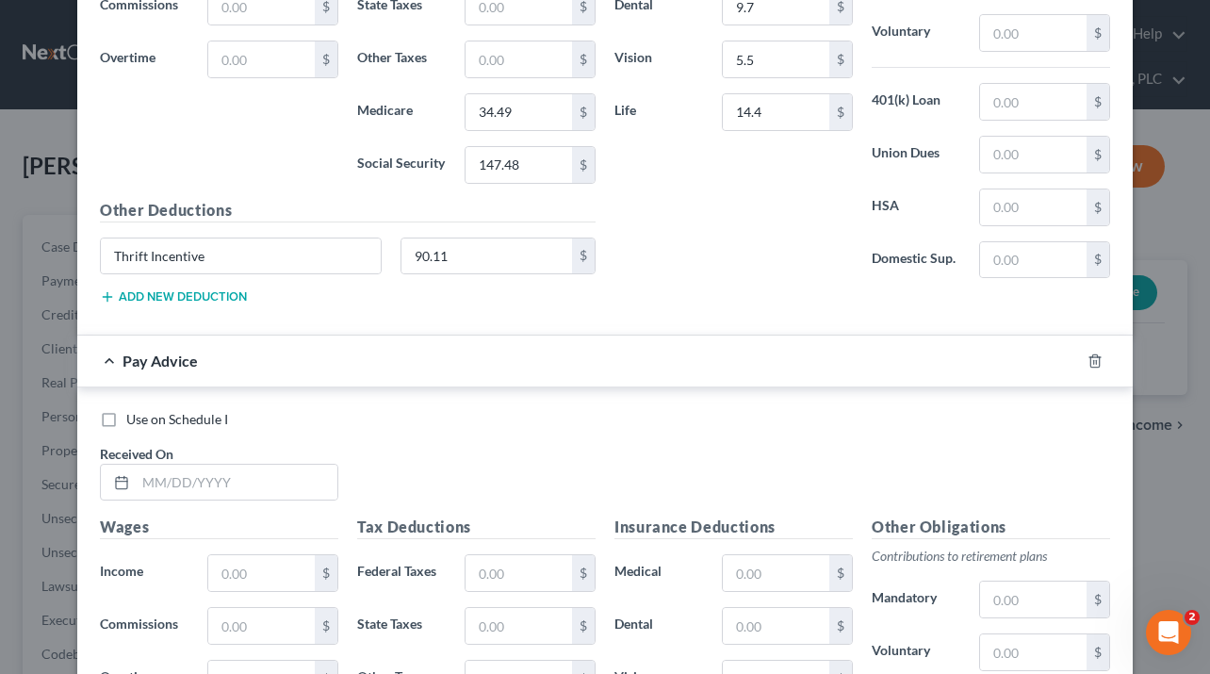
scroll to position [9311, 0]
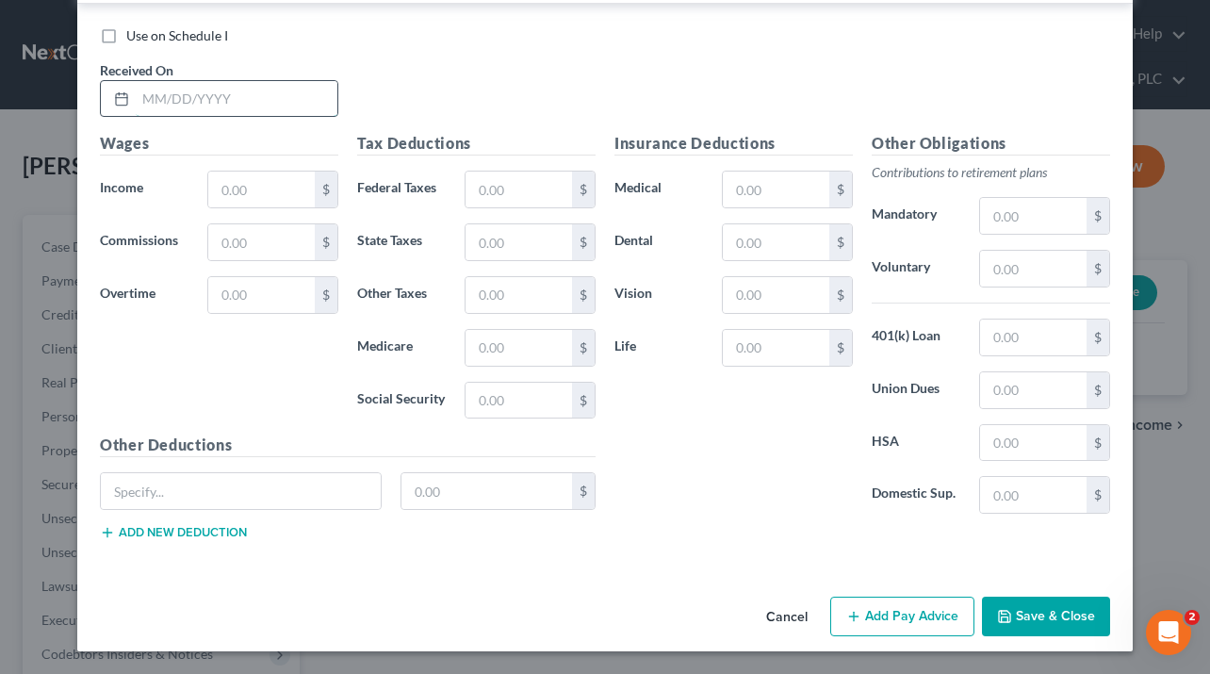
click at [183, 91] on input "text" at bounding box center [237, 99] width 202 height 36
type input "[DATE]"
type input "2,252.52"
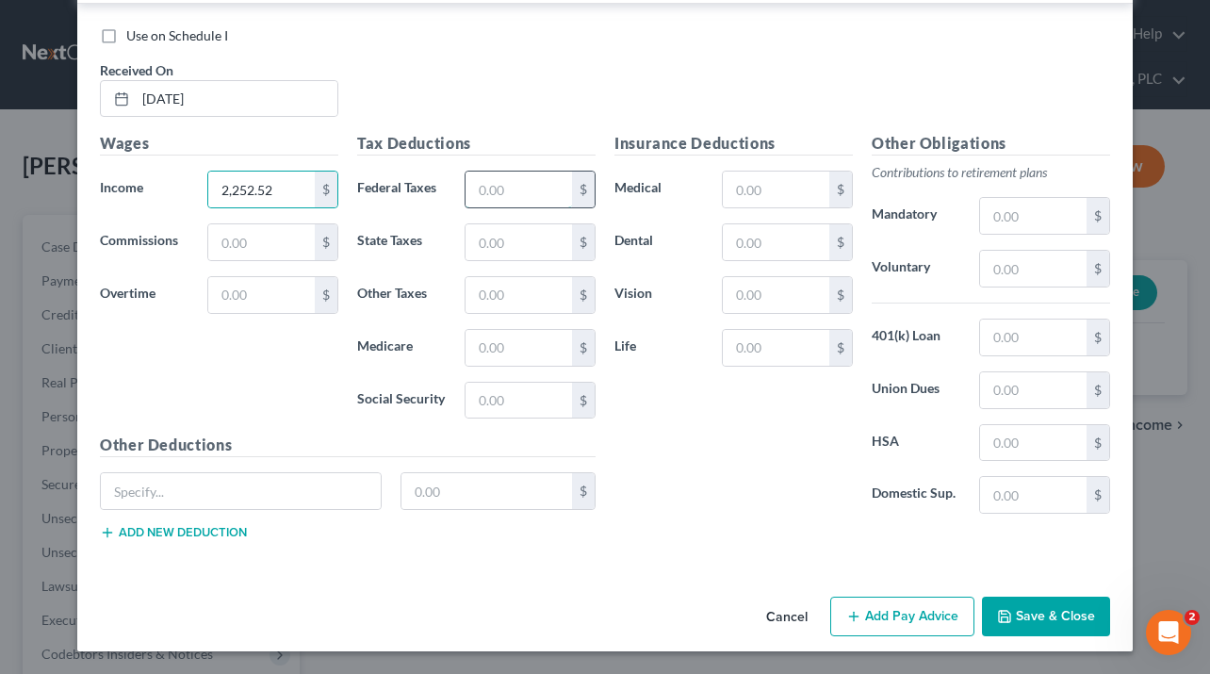
click at [497, 189] on input "text" at bounding box center [518, 189] width 106 height 36
type input "31.38"
type input "134.19"
click at [755, 212] on div "Insurance Deductions Medical $ Dental $ Vision $ Life $" at bounding box center [733, 330] width 257 height 397
click at [754, 184] on input "text" at bounding box center [776, 189] width 106 height 36
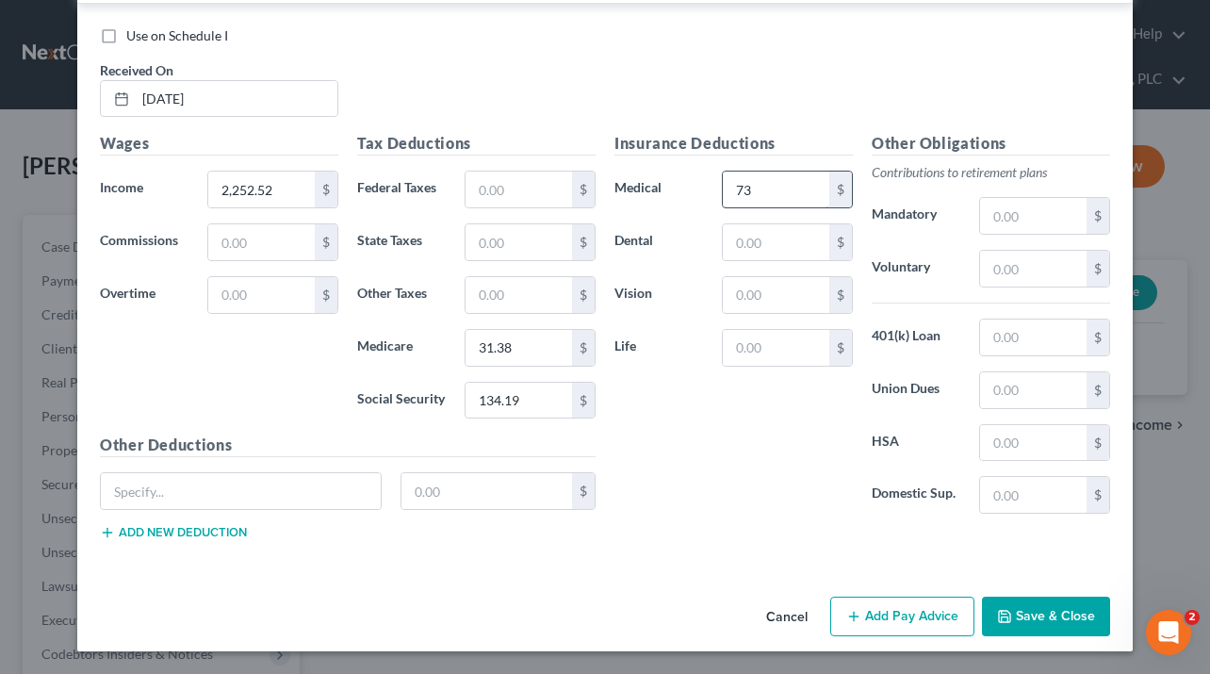
type input "73"
type input "9.7"
type input "5.5"
type input "14.4"
click at [219, 501] on input "text" at bounding box center [241, 491] width 280 height 36
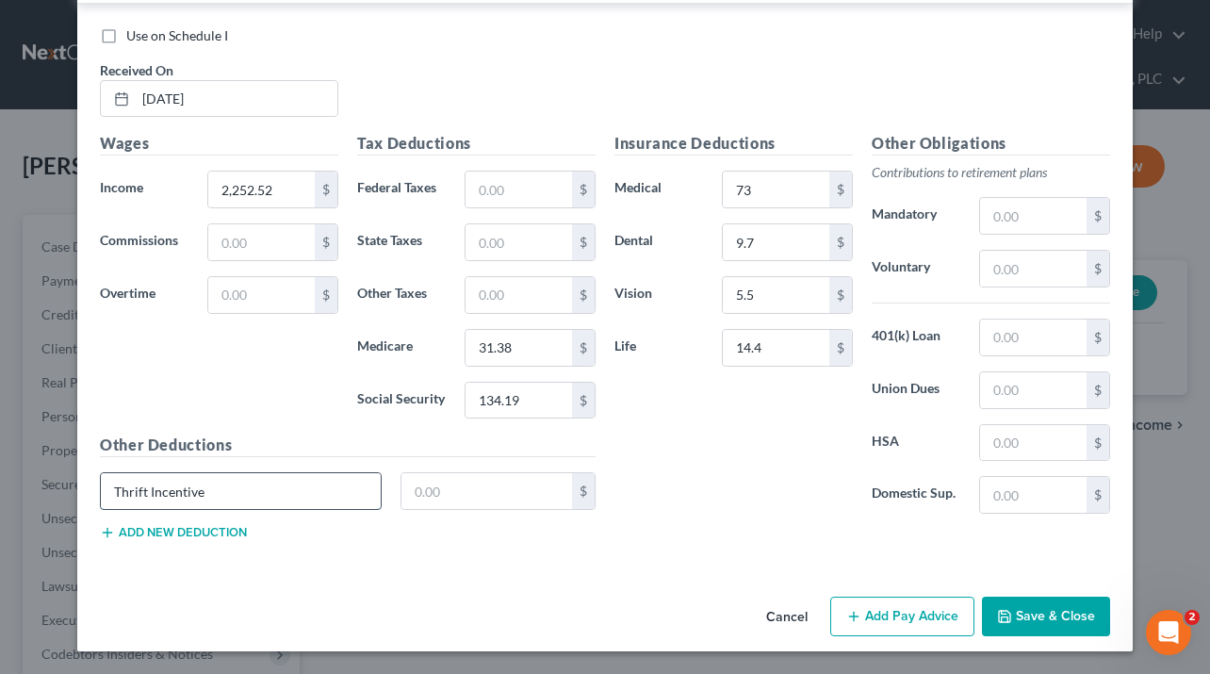
type input "Thrift Incentive"
type input "90.11"
click at [933, 623] on button "Add Pay Advice" at bounding box center [902, 616] width 144 height 40
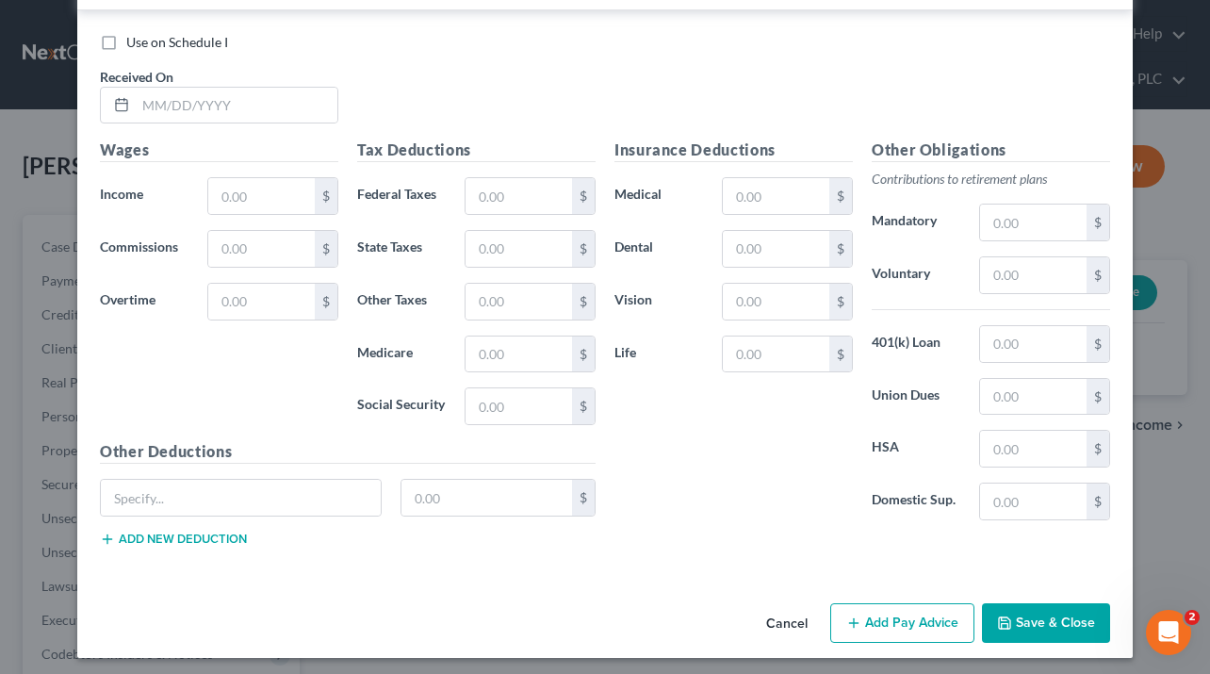
scroll to position [9930, 0]
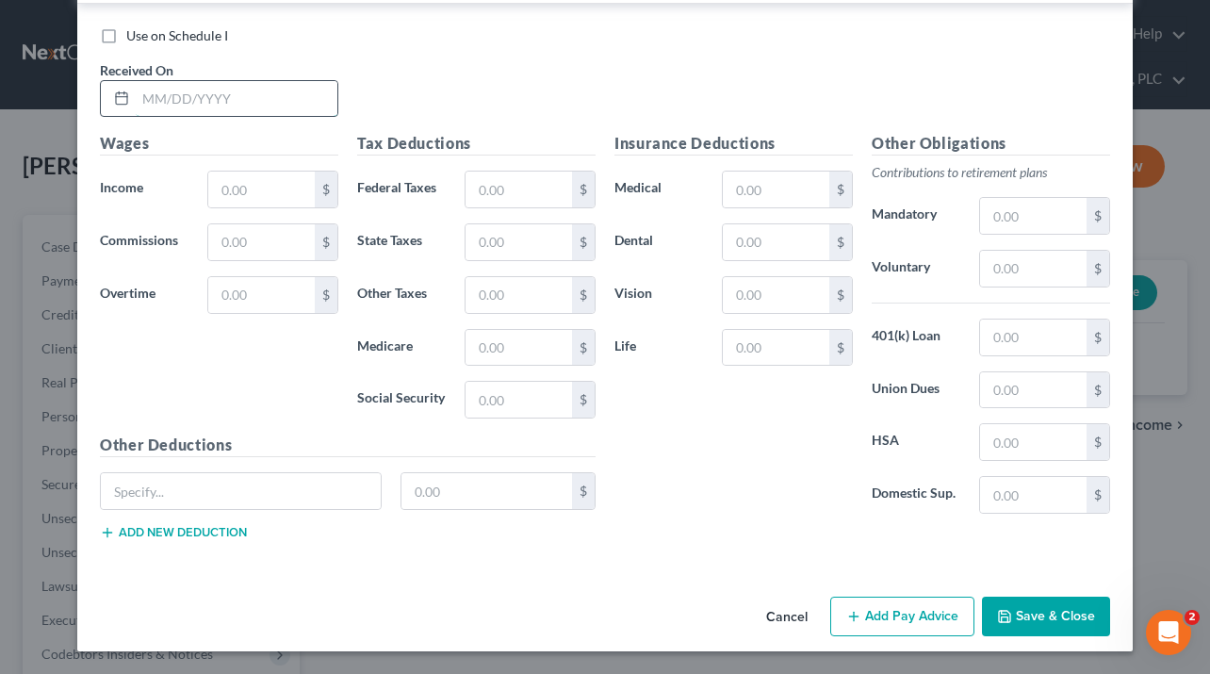
click at [253, 98] on input "text" at bounding box center [237, 99] width 202 height 36
type input "[DATE]"
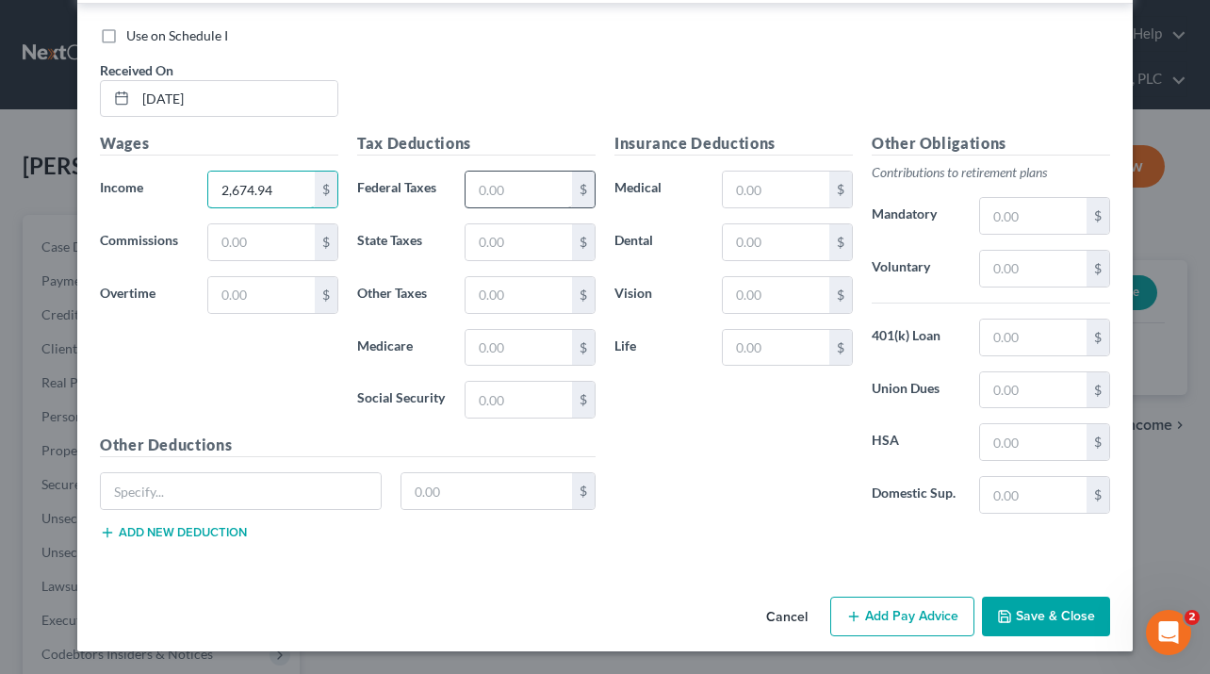
type input "2,674.94"
click at [489, 182] on input "text" at bounding box center [518, 189] width 106 height 36
type input "37.51"
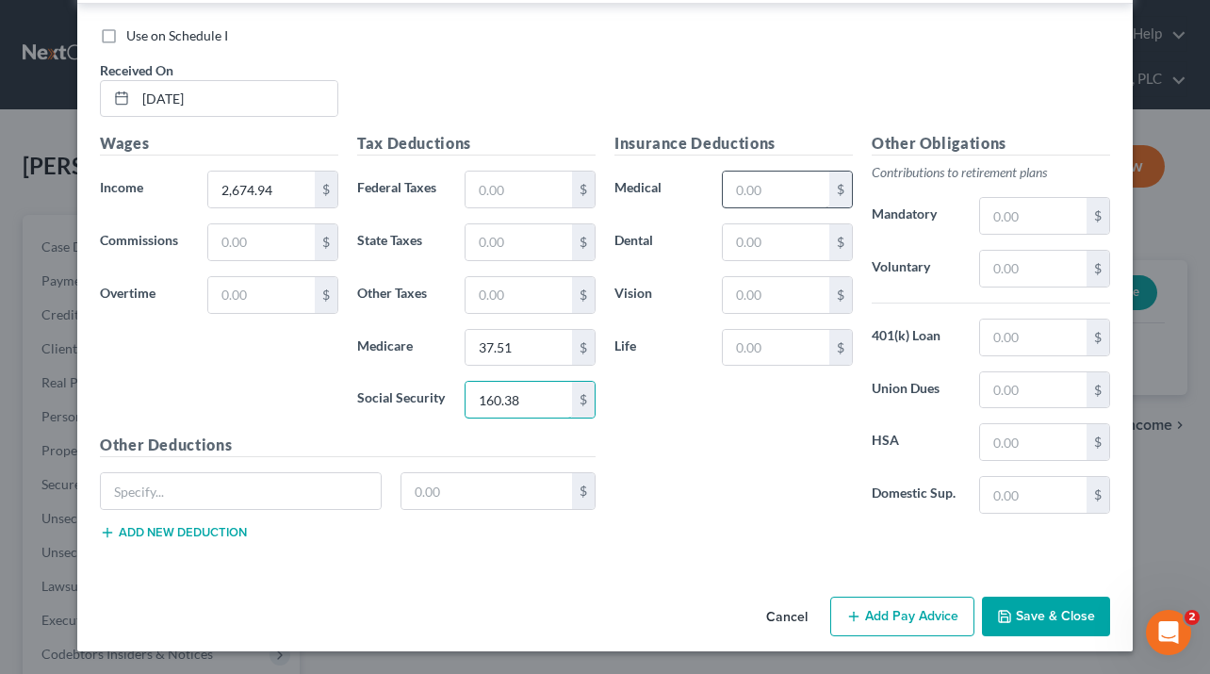
type input "160.38"
click at [759, 191] on input "text" at bounding box center [776, 189] width 106 height 36
type input "73"
type input "9.7"
type input "5.5"
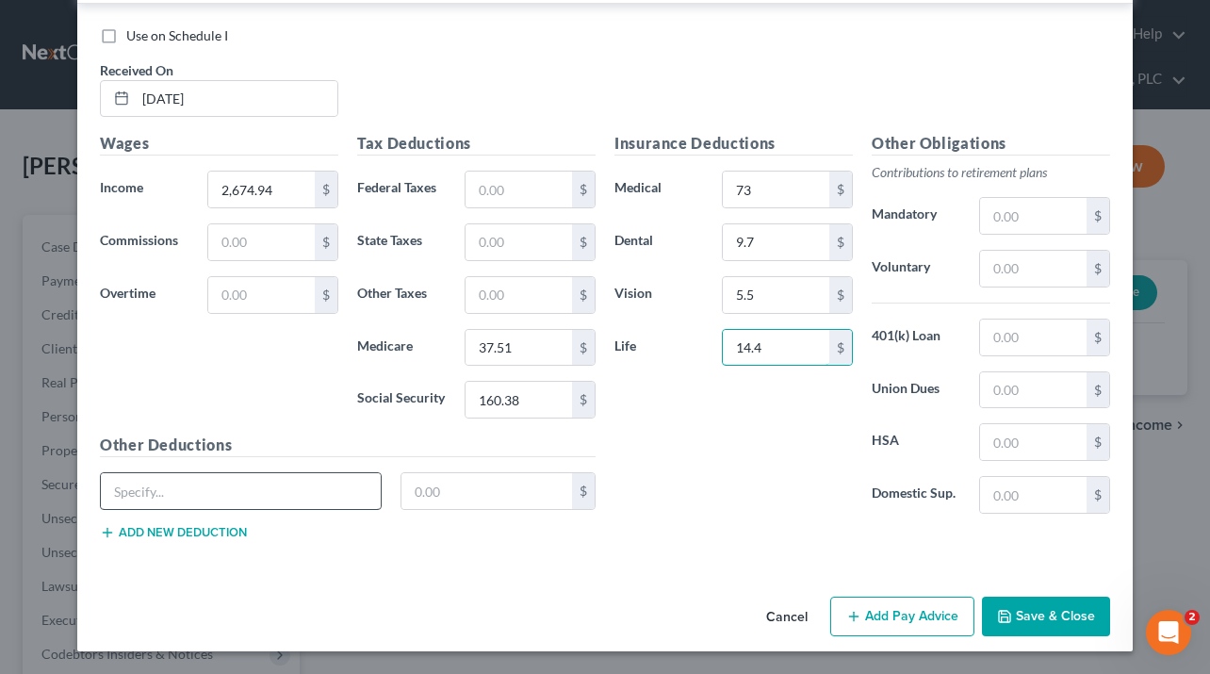
type input "14.4"
click at [257, 487] on input "text" at bounding box center [241, 491] width 280 height 36
type input "Thrift Incentive"
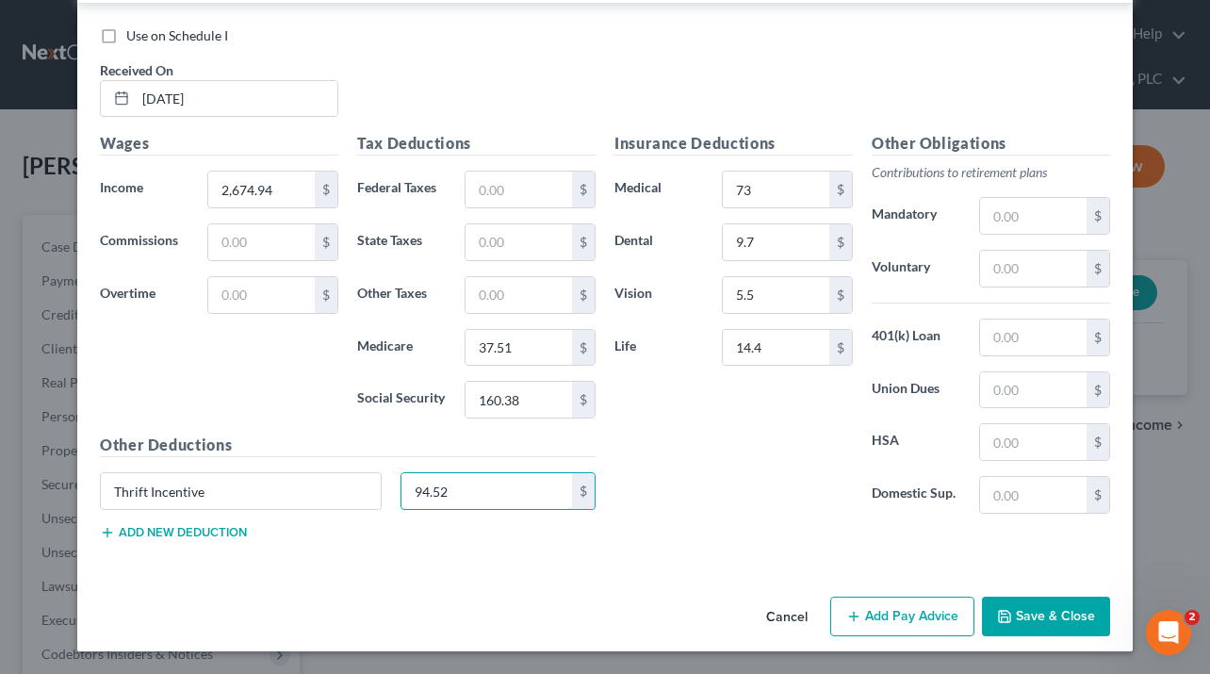
type input "94.52"
click at [678, 560] on div "Use on Schedule I Received On * [DATE] Wages Income * 2,674.94 $ Commissions $ …" at bounding box center [604, 287] width 1055 height 566
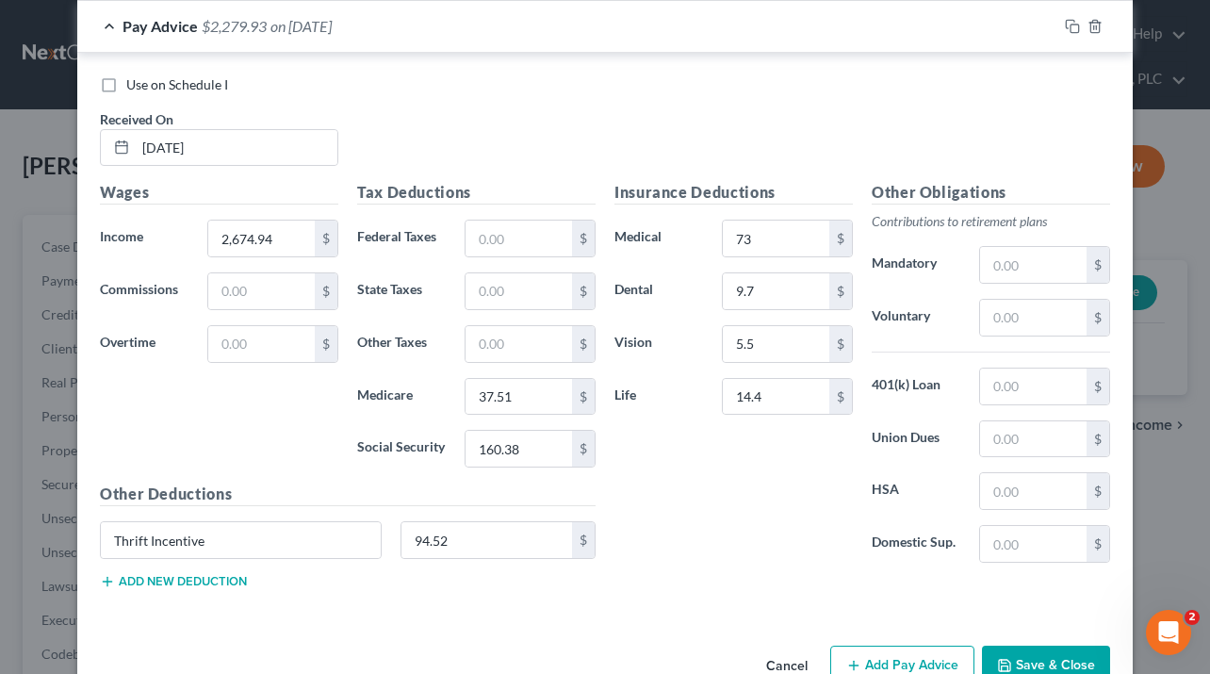
scroll to position [9880, 0]
click at [1045, 653] on button "Save & Close" at bounding box center [1046, 666] width 128 height 40
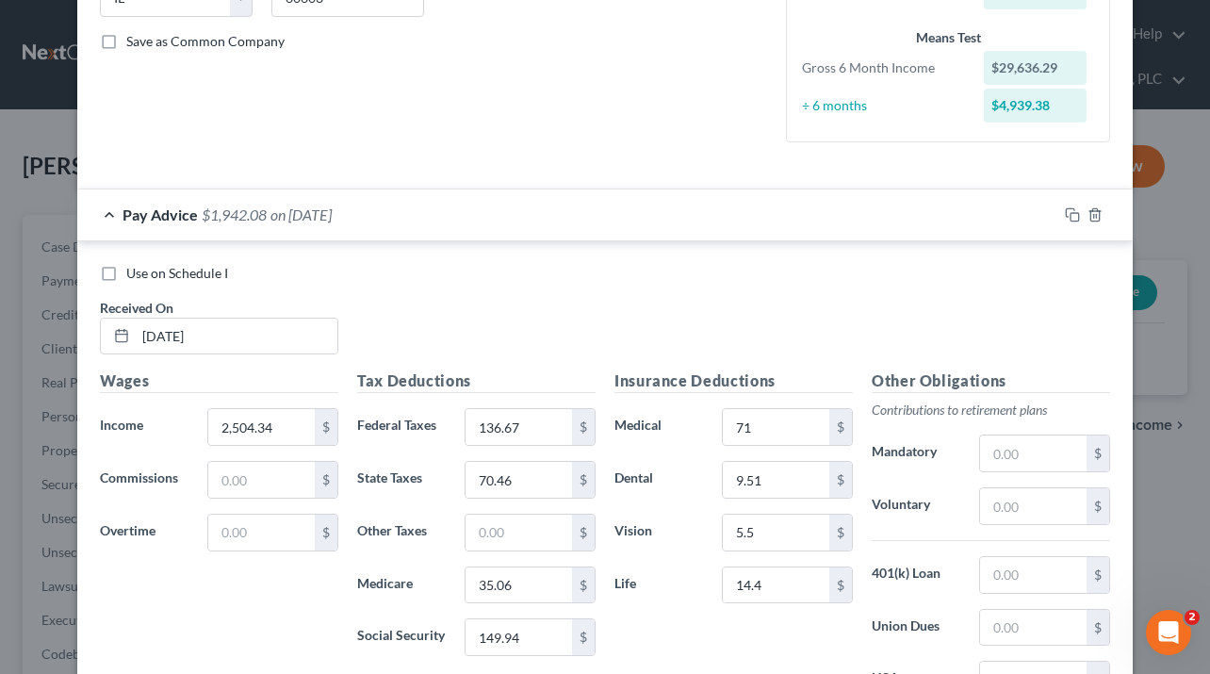
scroll to position [82, 0]
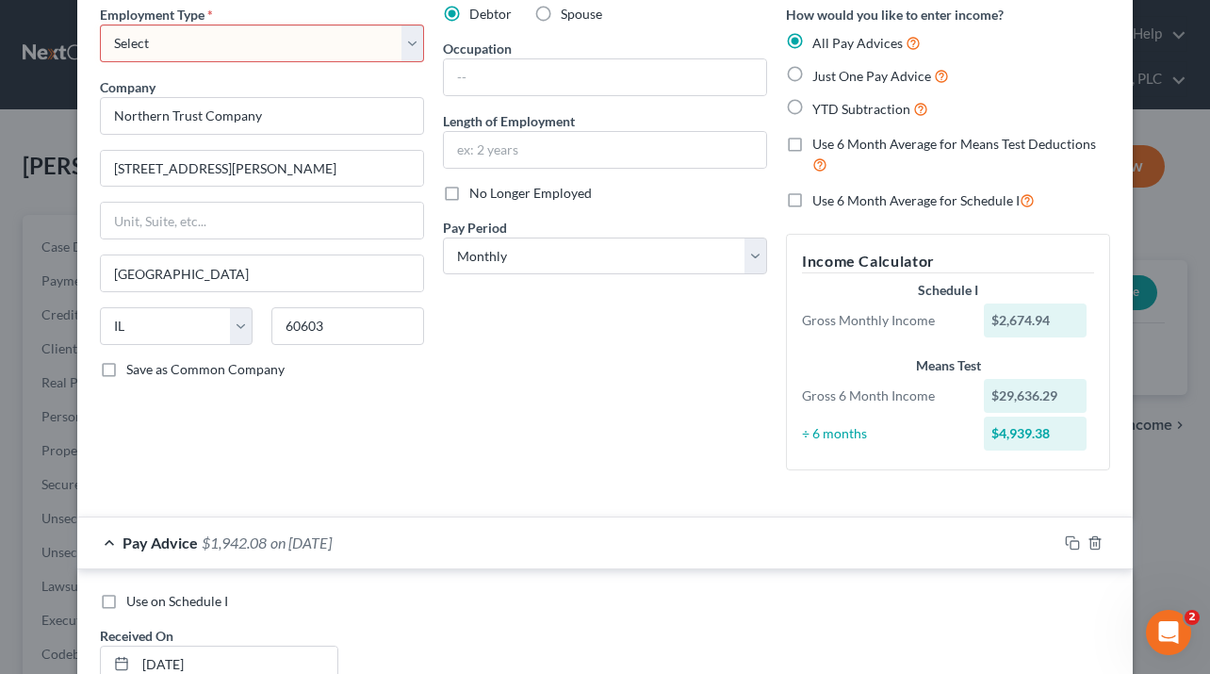
click at [261, 42] on select "Select Full or [DEMOGRAPHIC_DATA] Employment Self Employment" at bounding box center [262, 43] width 324 height 38
select select "0"
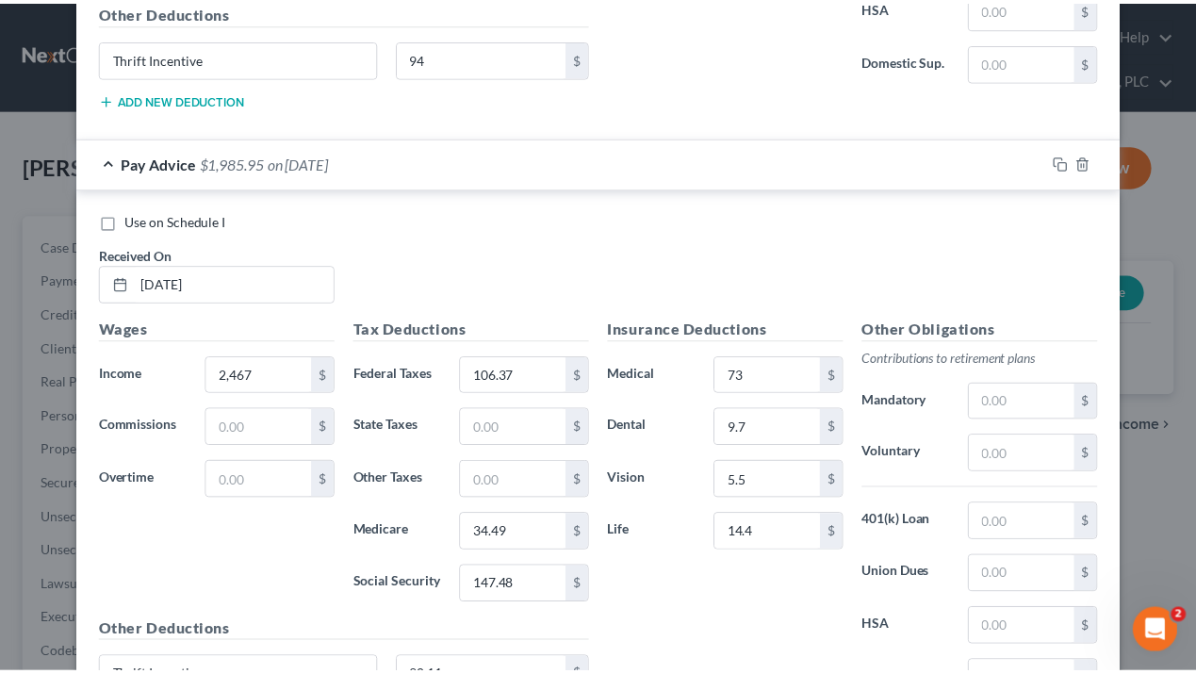
scroll to position [9930, 0]
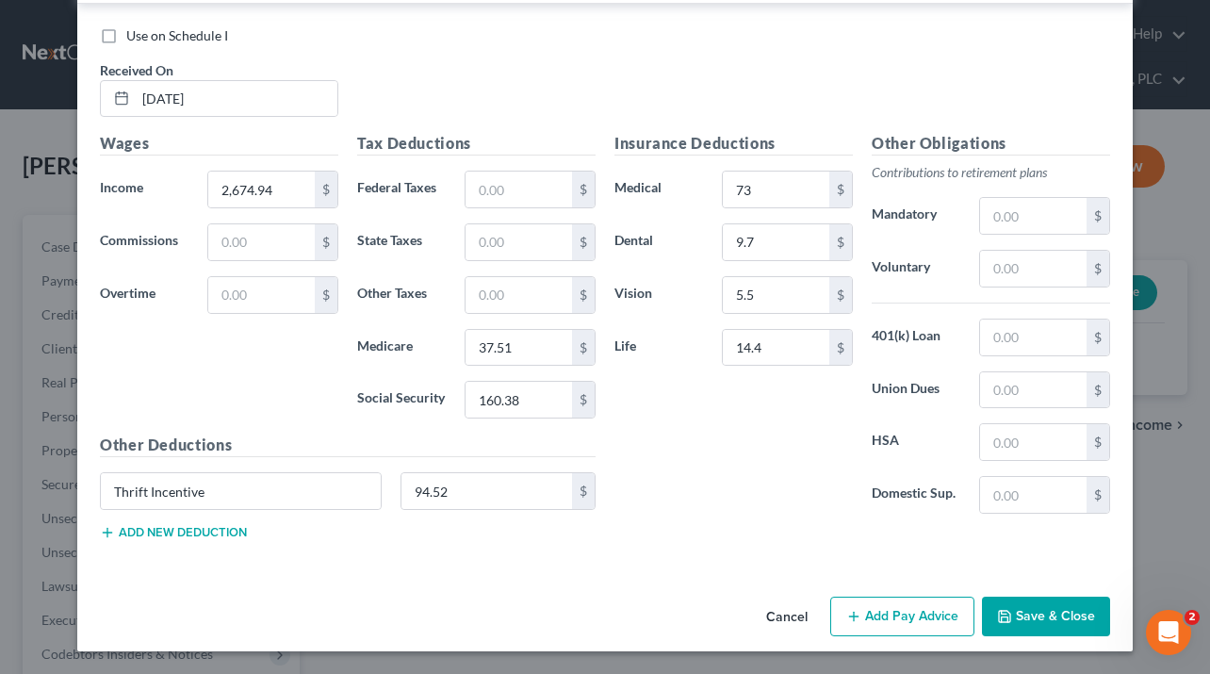
click at [1051, 614] on button "Save & Close" at bounding box center [1046, 616] width 128 height 40
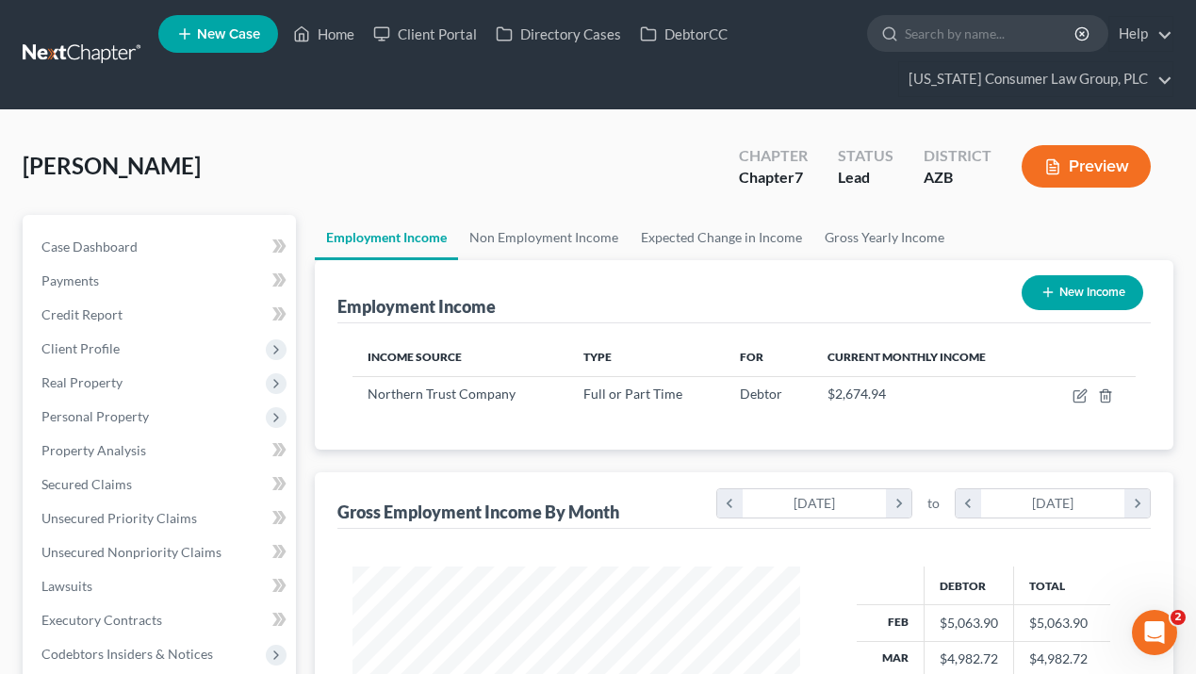
scroll to position [338, 479]
